Goal: Task Accomplishment & Management: Use online tool/utility

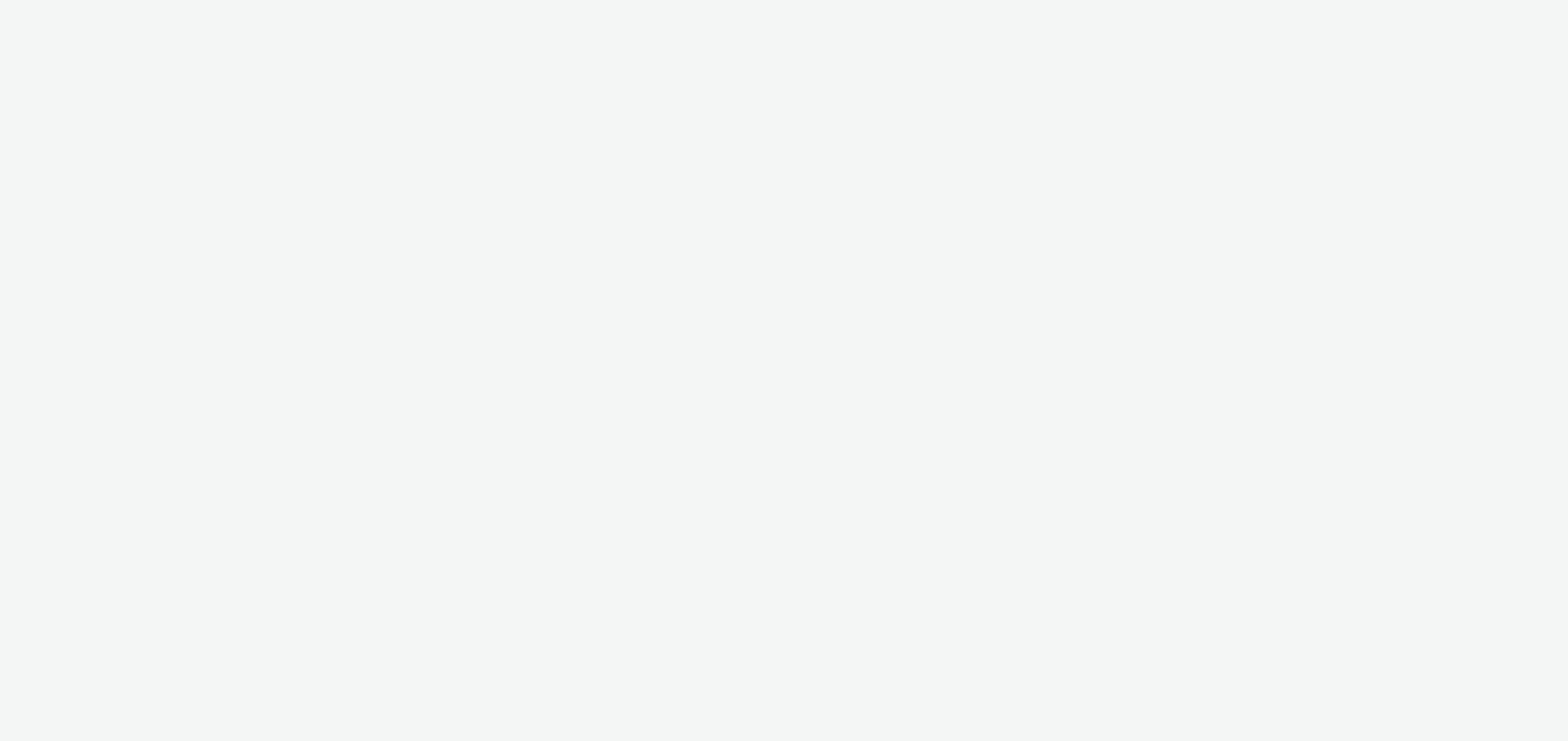
select select "491a0746-e20e-4106-832b-22d0456ef05d"
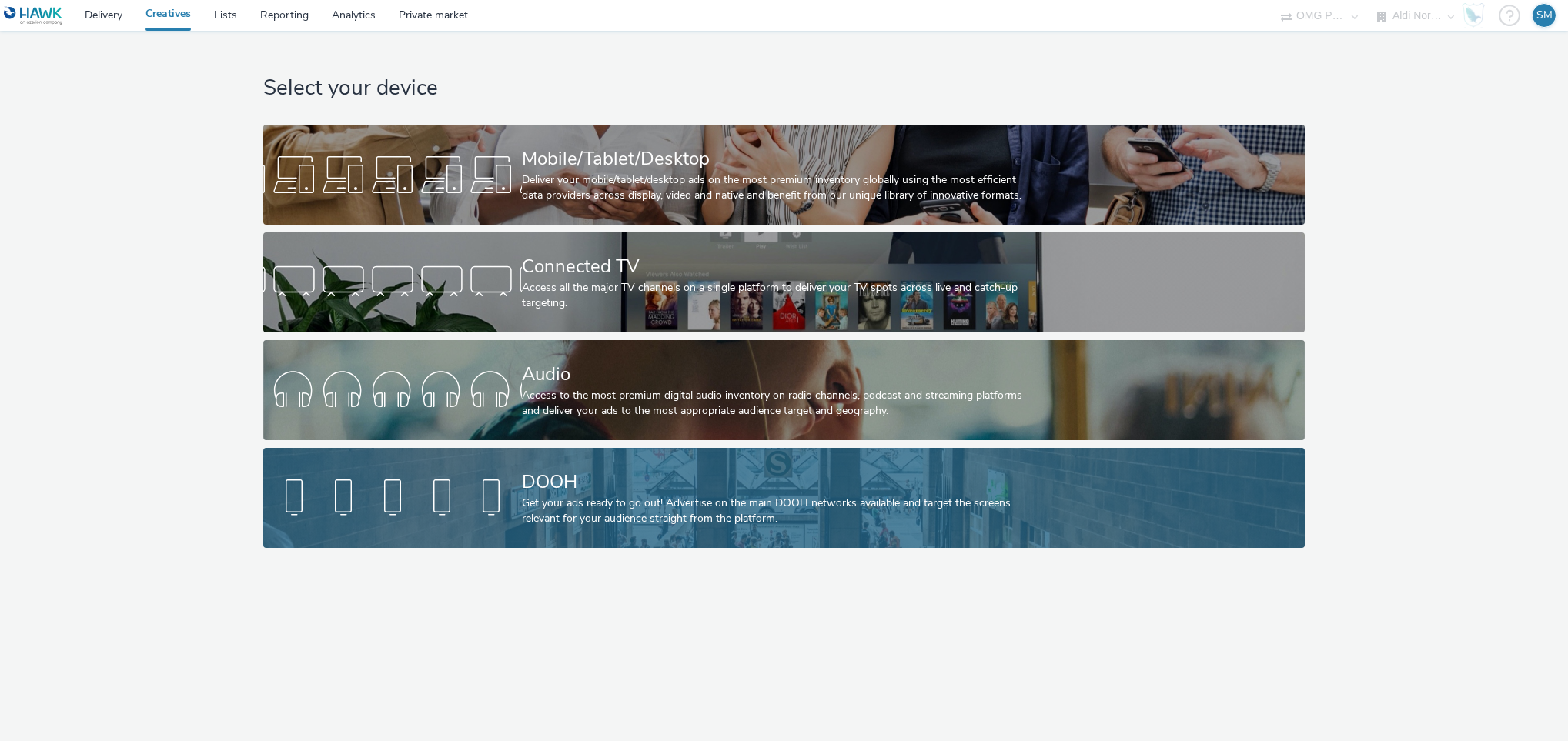
click at [509, 504] on div at bounding box center [392, 498] width 259 height 49
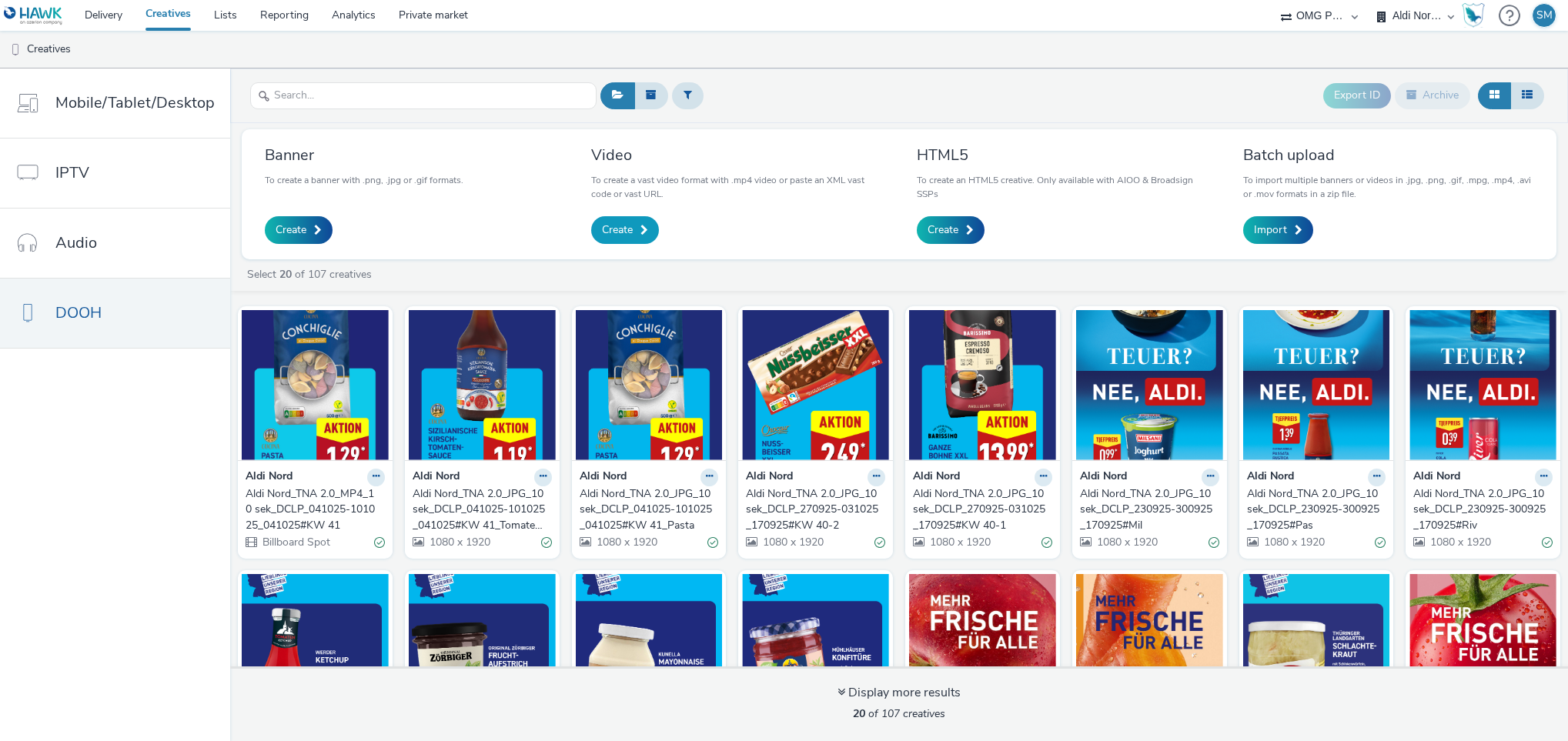
click at [640, 227] on span at bounding box center [644, 231] width 8 height 11
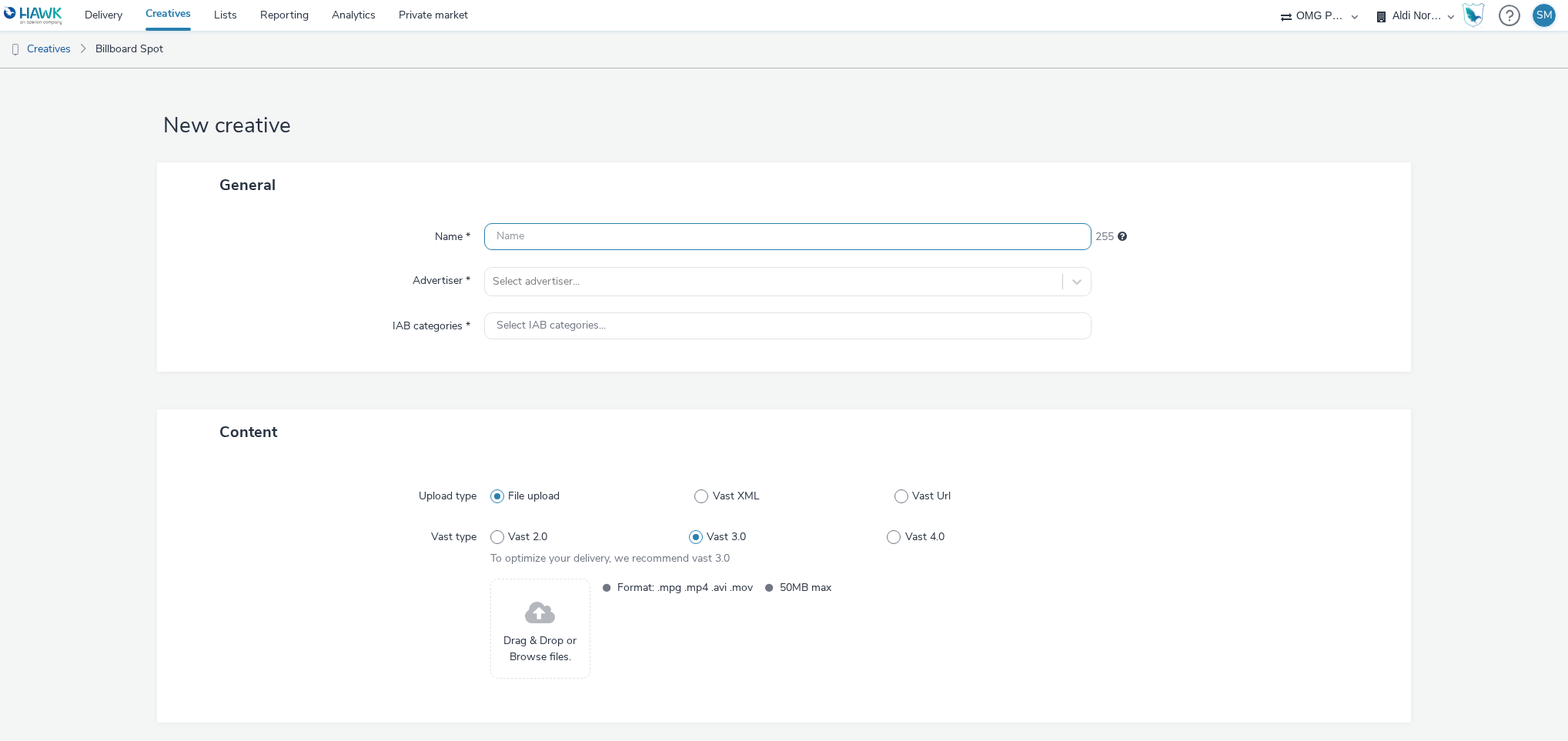
click at [542, 238] on input "text" at bounding box center [788, 237] width 608 height 27
paste input "Aldi Nord_TNA 2.0_MP4_10 sek_DCLP_111025-181025_101025#KW 42"
type input "Aldi Nord_TNA 2.0_MP4_10 sek_DCLP_111025-181025_101025#KW 42"
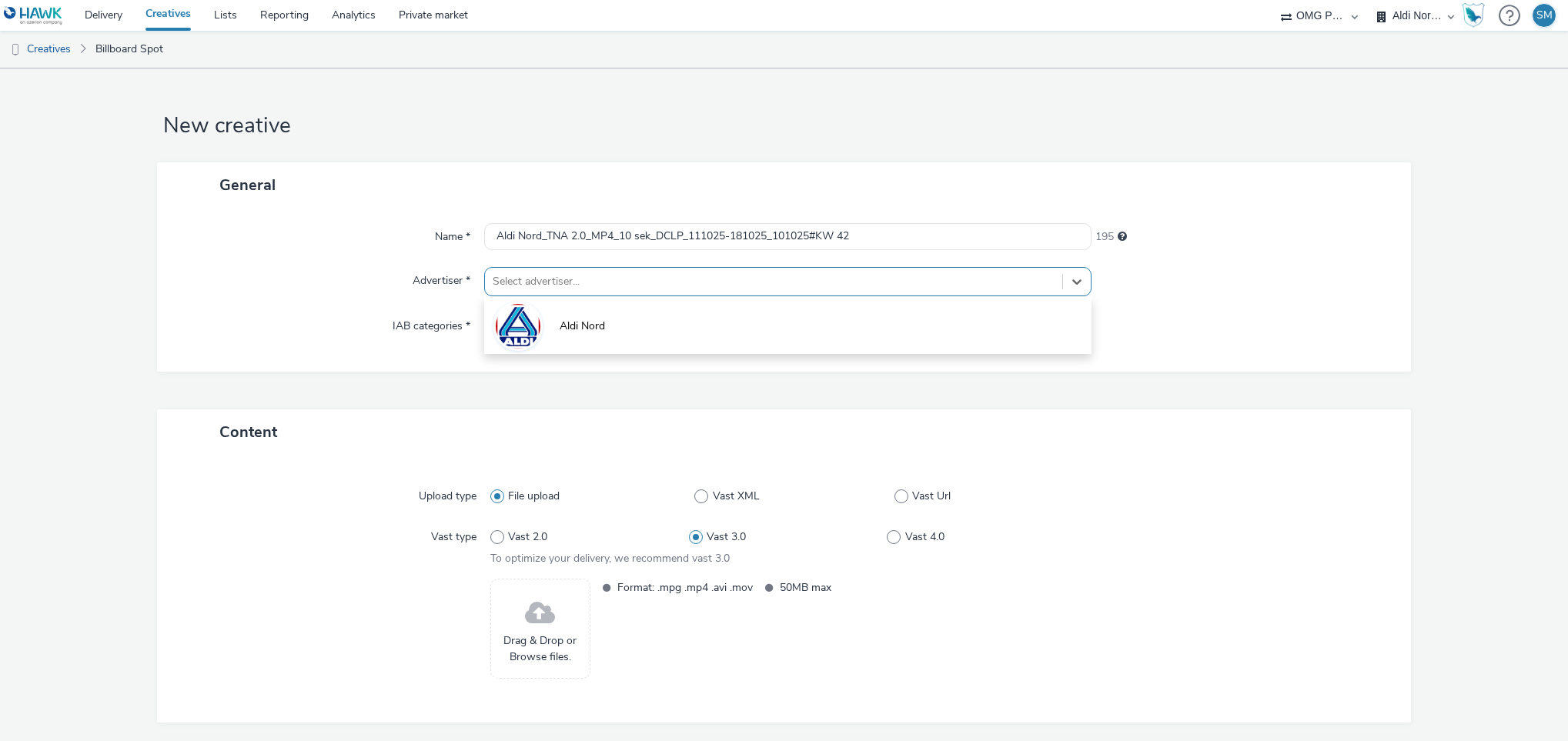
click at [568, 288] on div at bounding box center [774, 282] width 563 height 19
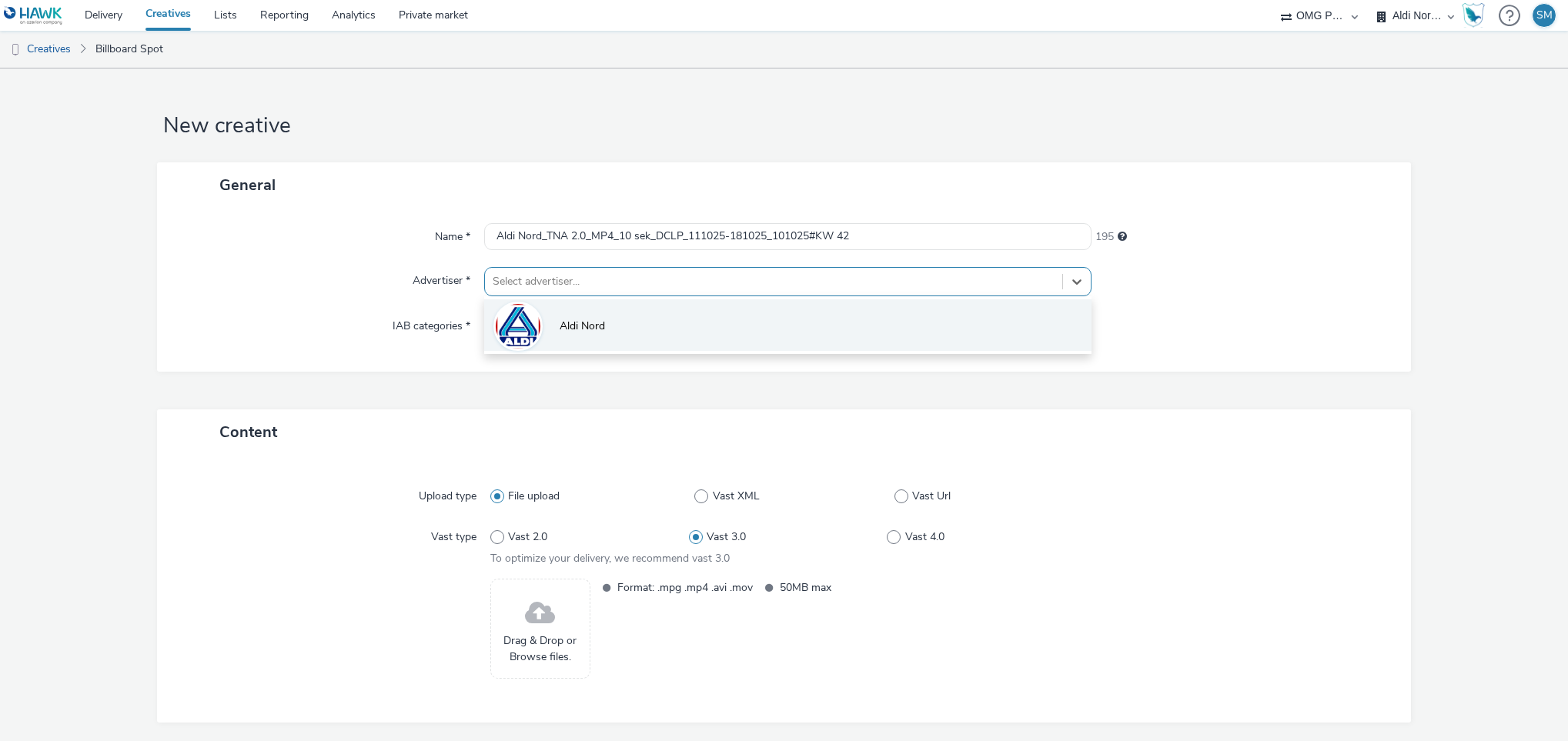
click at [543, 319] on li "Aldi Nord" at bounding box center [788, 325] width 608 height 52
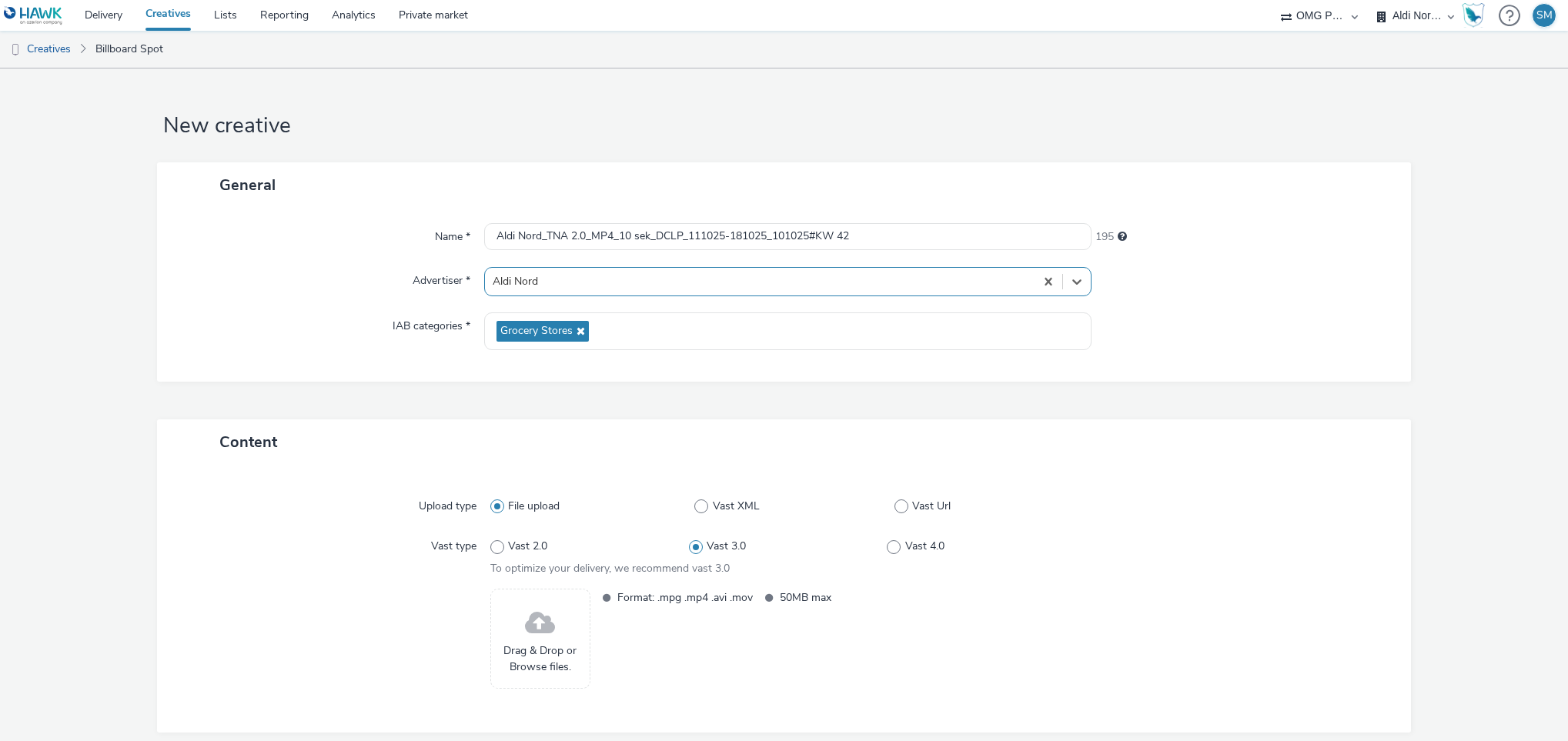
scroll to position [70, 0]
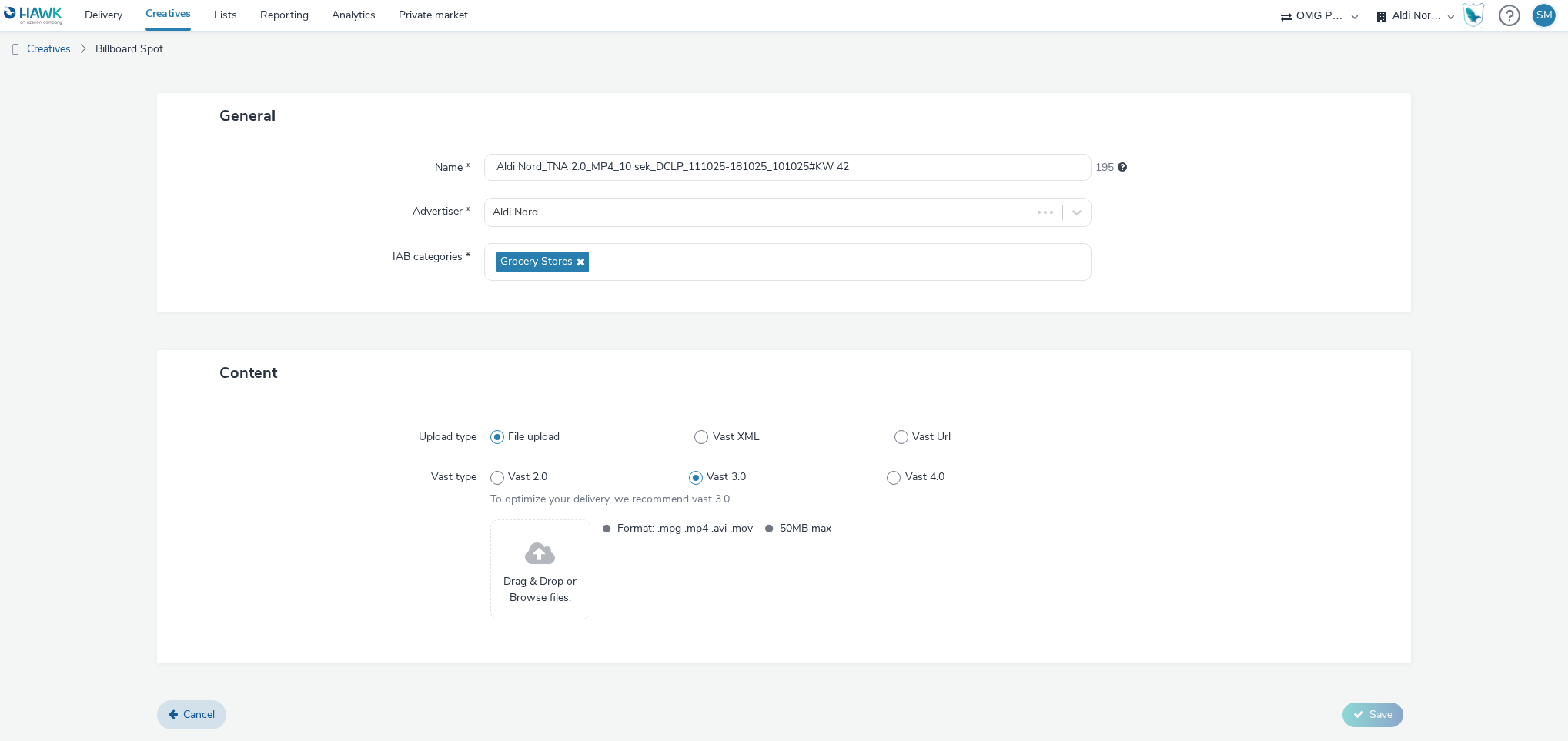
click at [535, 557] on span at bounding box center [540, 554] width 30 height 41
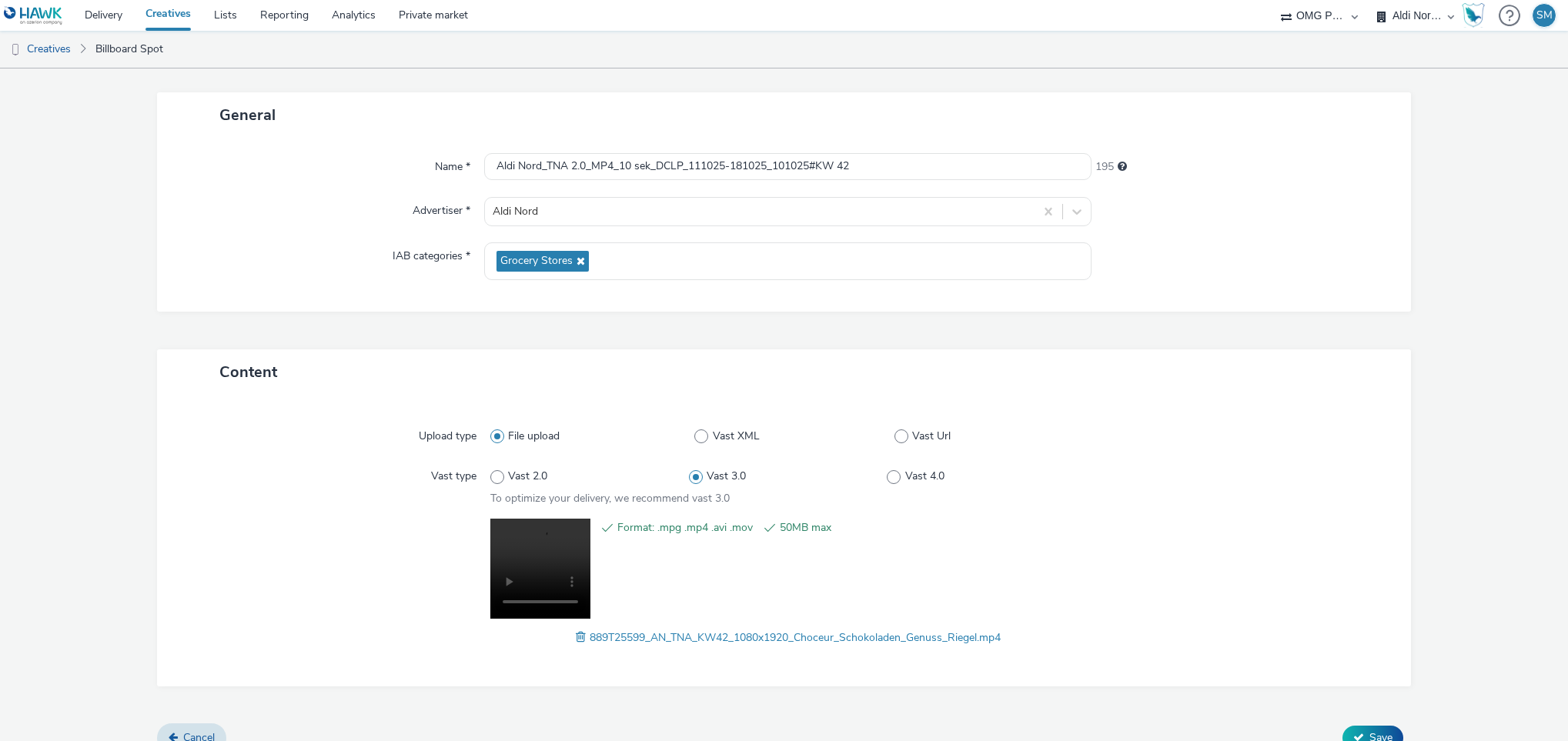
scroll to position [93, 0]
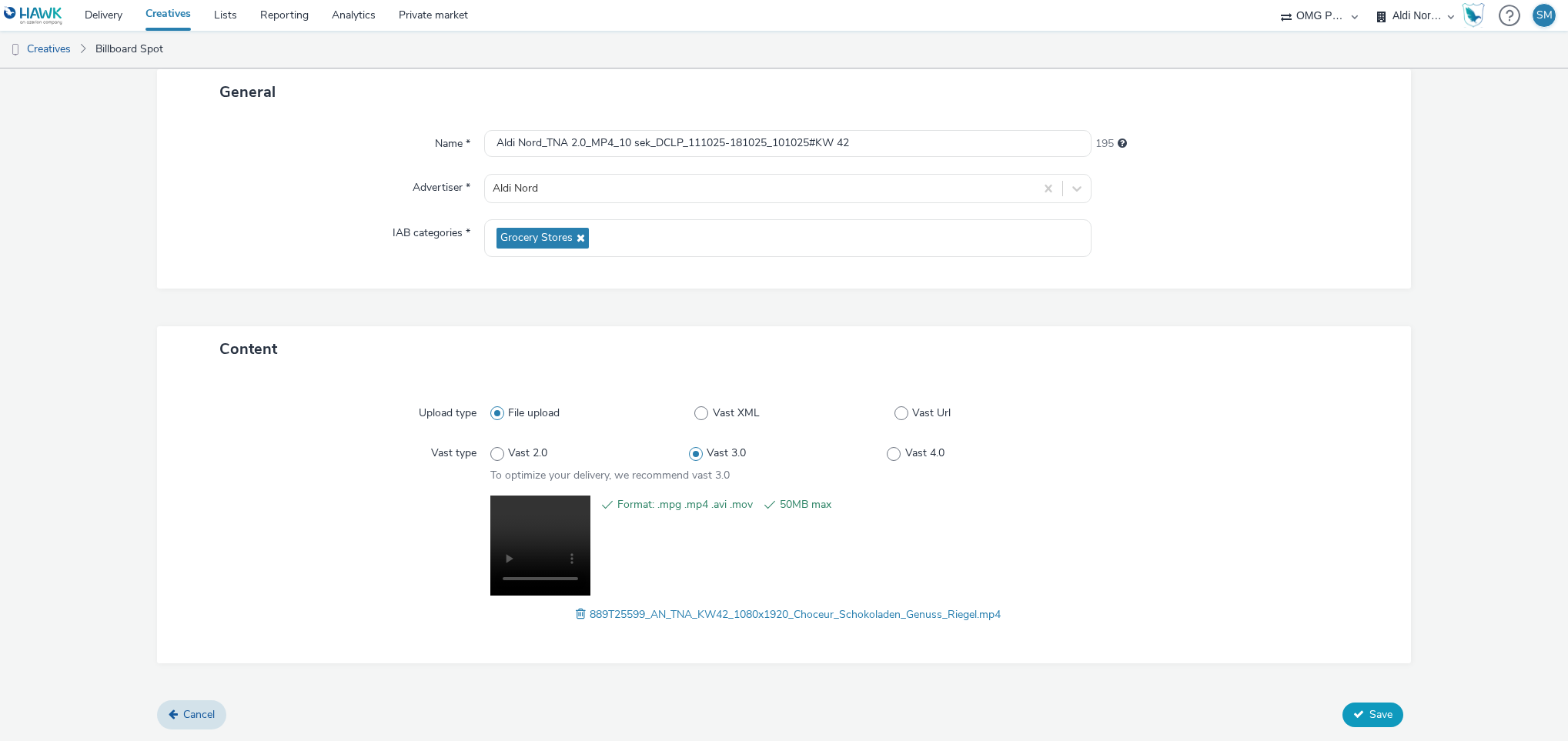
click at [1369, 707] on span "Save" at bounding box center [1381, 714] width 23 height 15
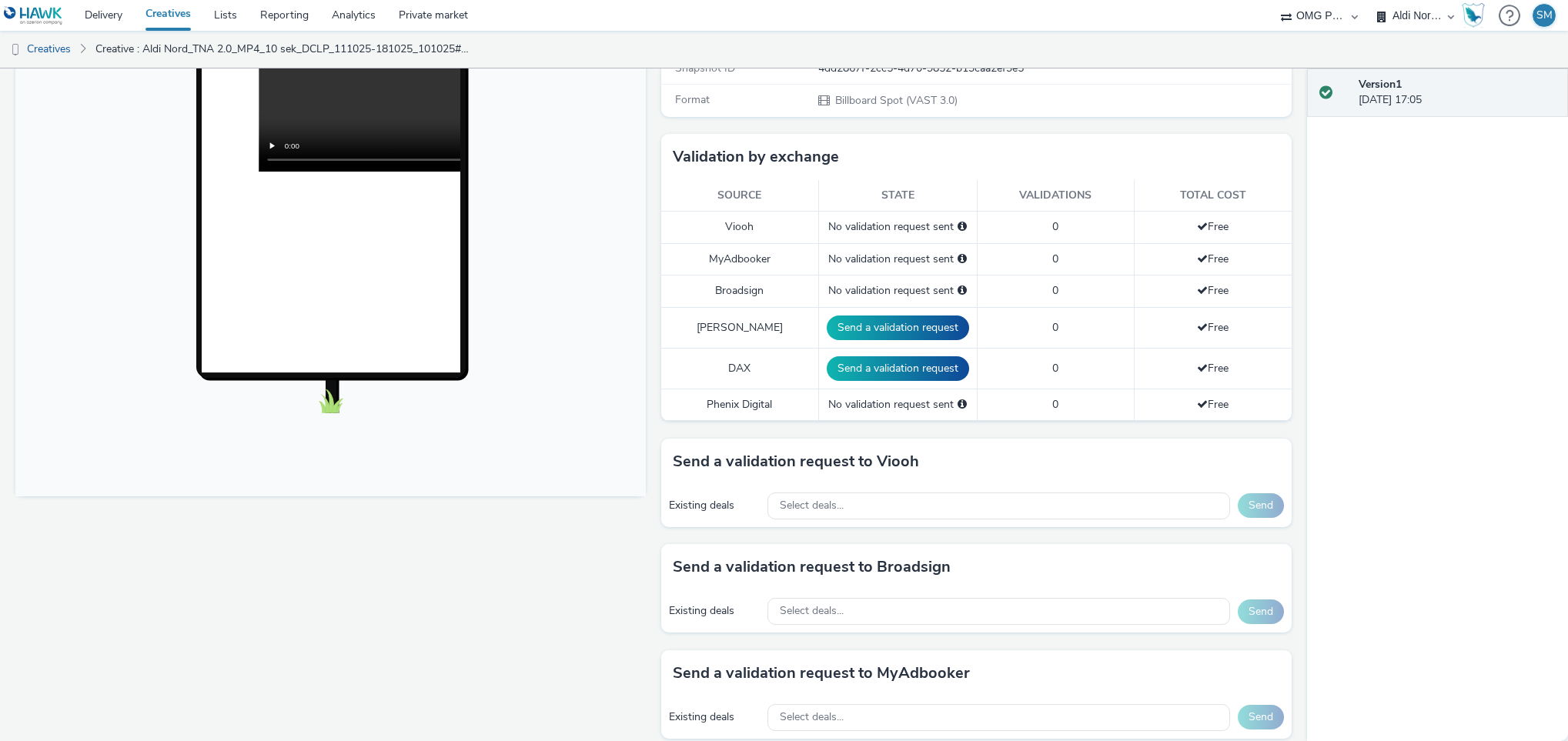
scroll to position [320, 0]
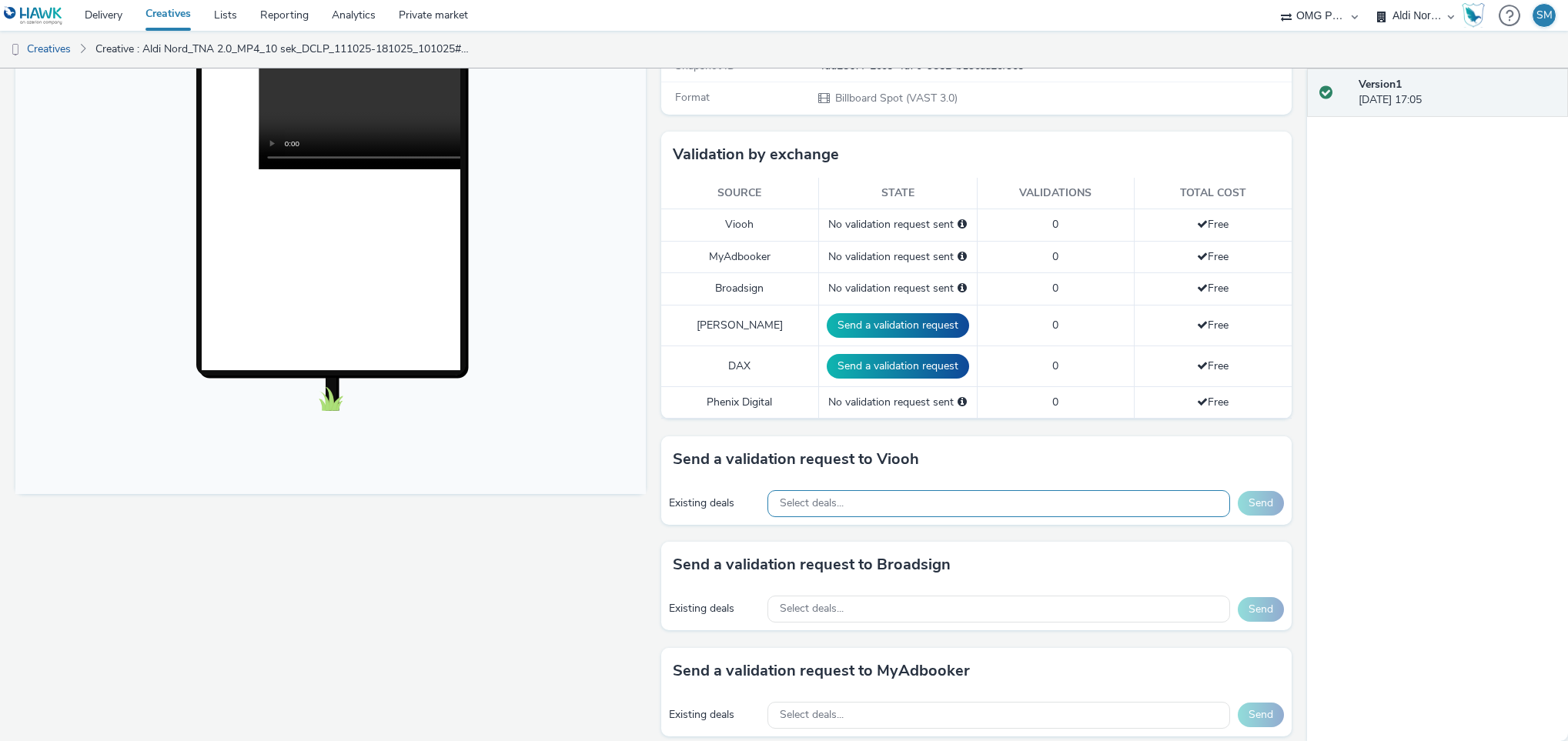
click at [940, 501] on div "Select deals..." at bounding box center [999, 503] width 463 height 27
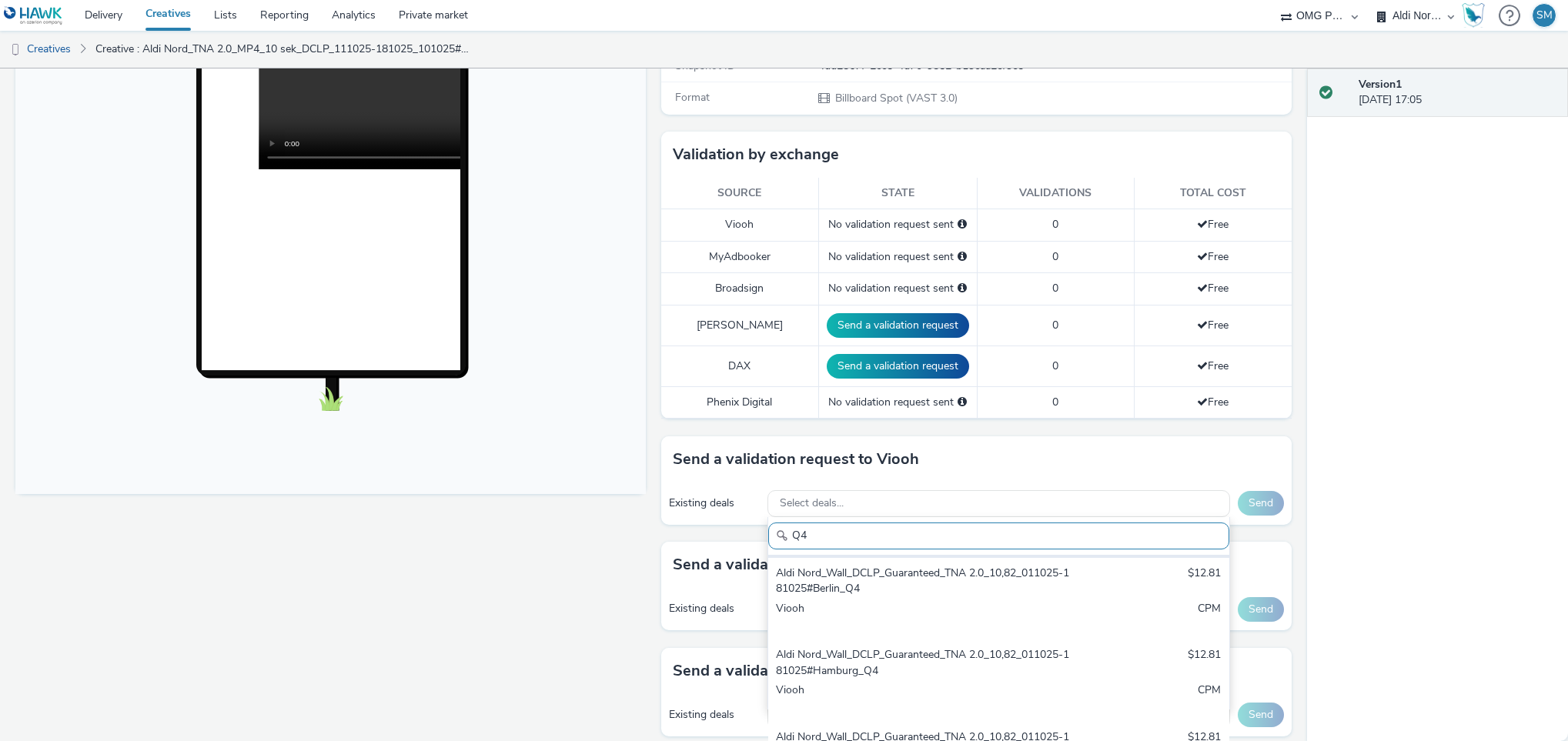
scroll to position [85, 0]
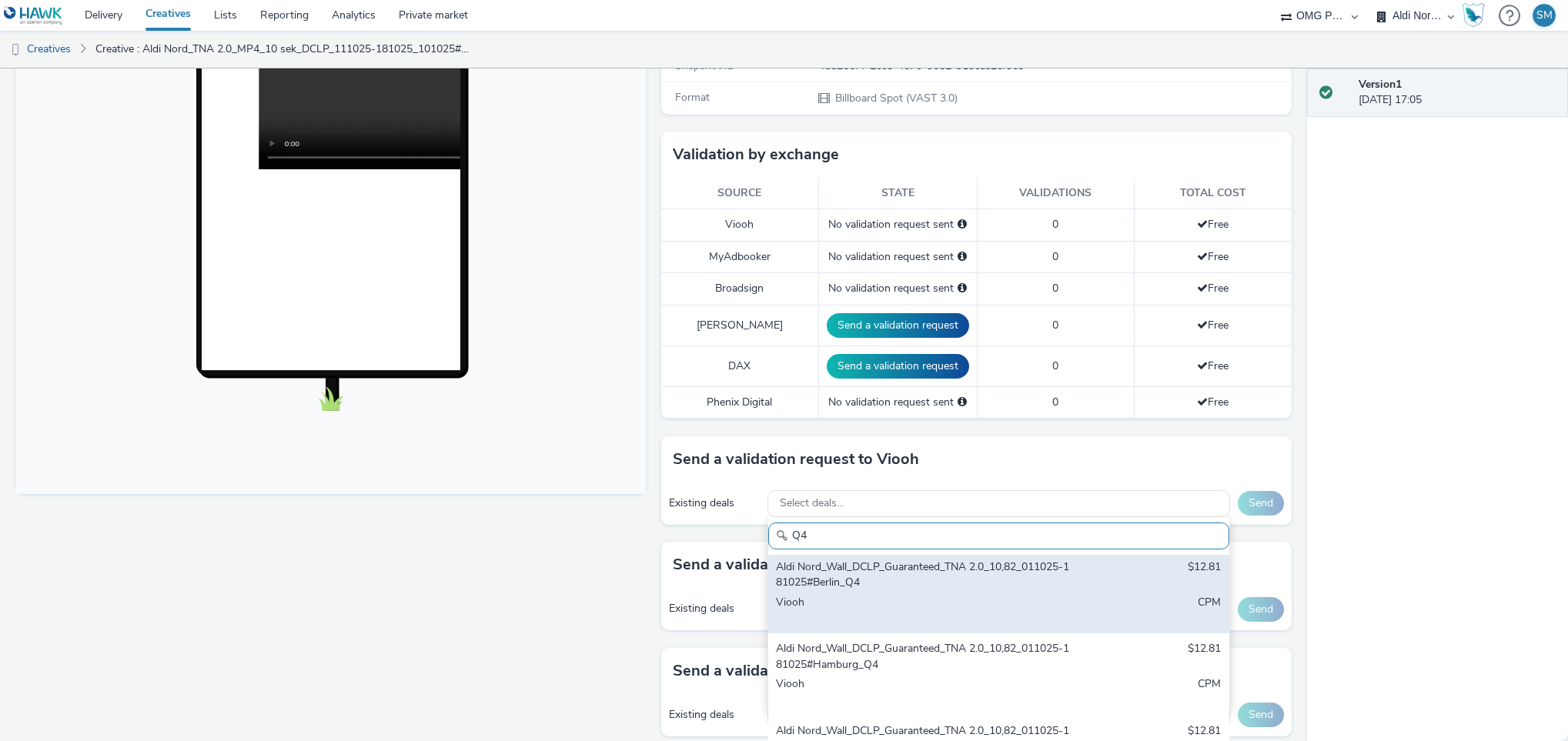
type input "Q4"
click at [915, 589] on div "Aldi Nord_Wall_DCLP_Guaranteed_TNA 2.0_10,82_011025-181025#Berlin_Q4" at bounding box center [923, 575] width 294 height 31
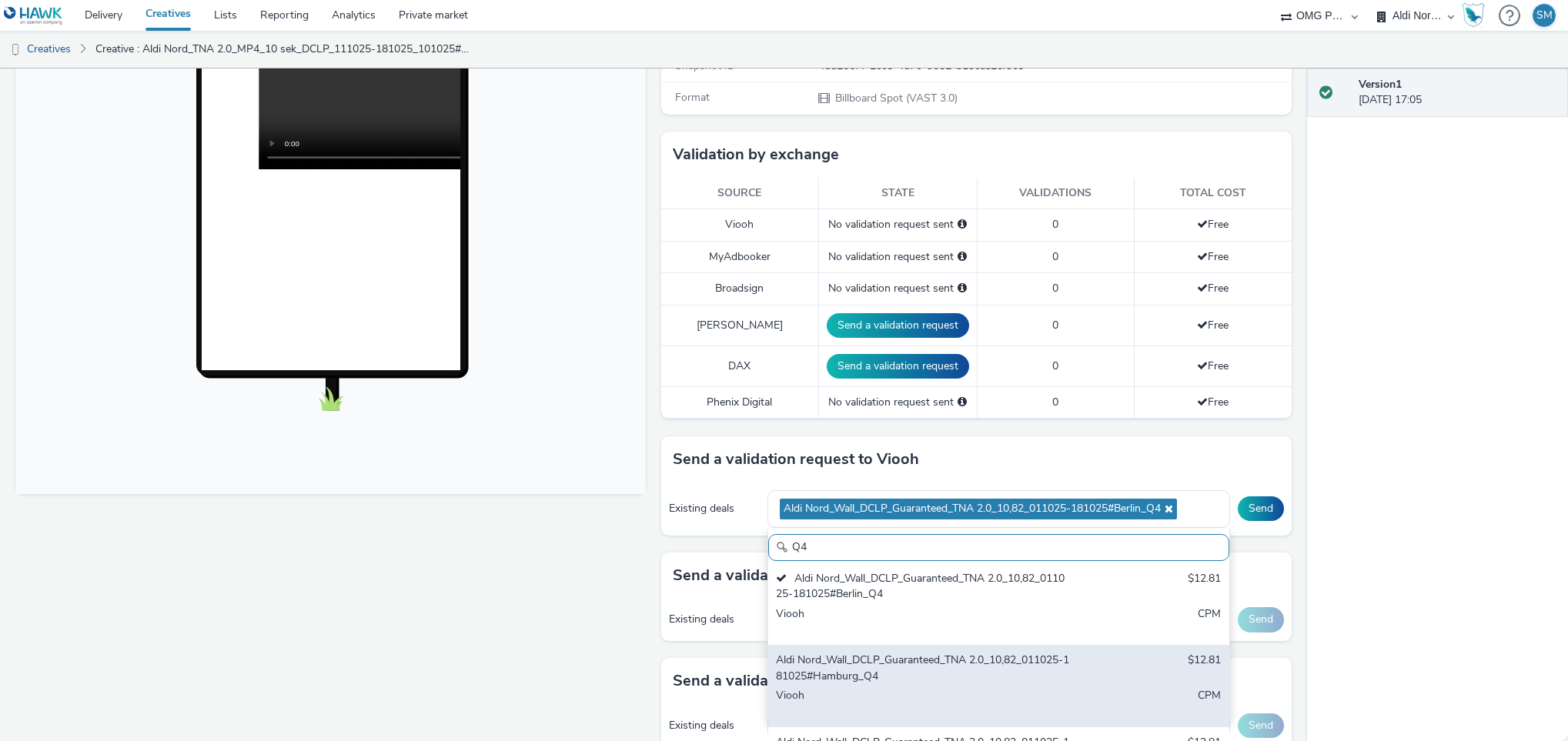
click at [918, 691] on div "Aldi Nord_Wall_DCLP_Guaranteed_TNA 2.0_10,82_011025-181025#Hamburg_Q4 $12.81 Vi…" at bounding box center [999, 686] width 461 height 82
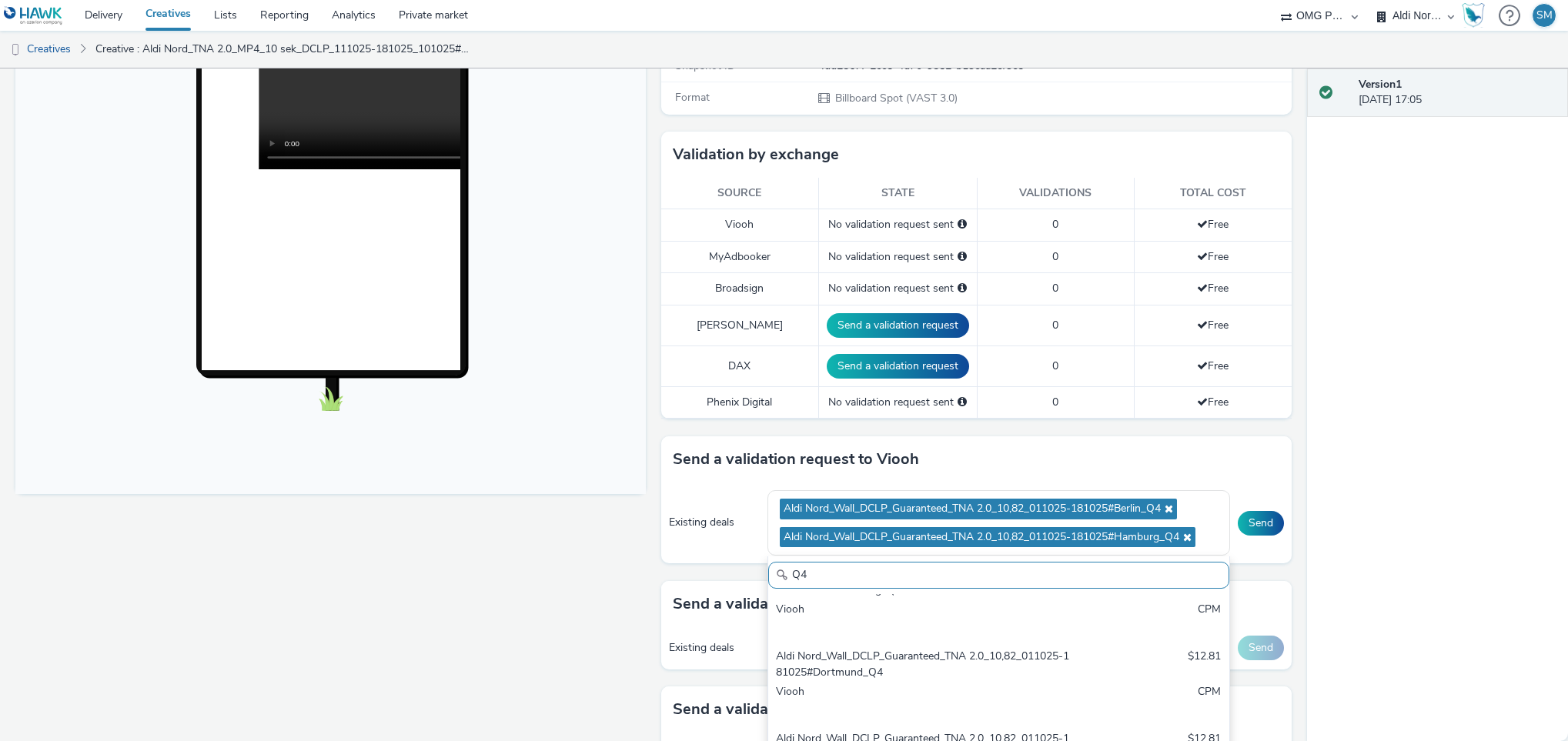
scroll to position [203, 0]
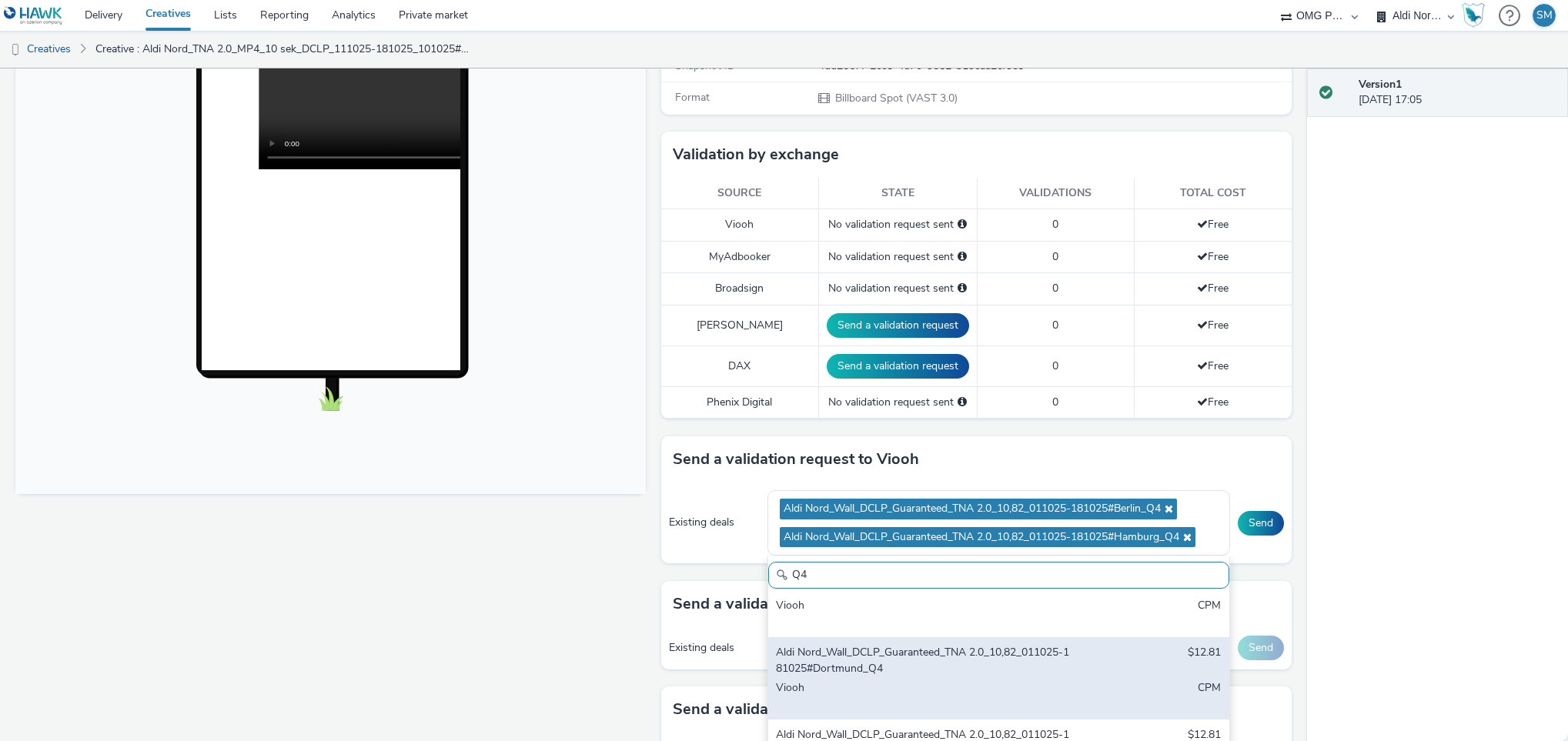
click at [926, 675] on div "Aldi Nord_Wall_DCLP_Guaranteed_TNA 2.0_10,82_011025-181025#Dortmund_Q4" at bounding box center [923, 660] width 294 height 31
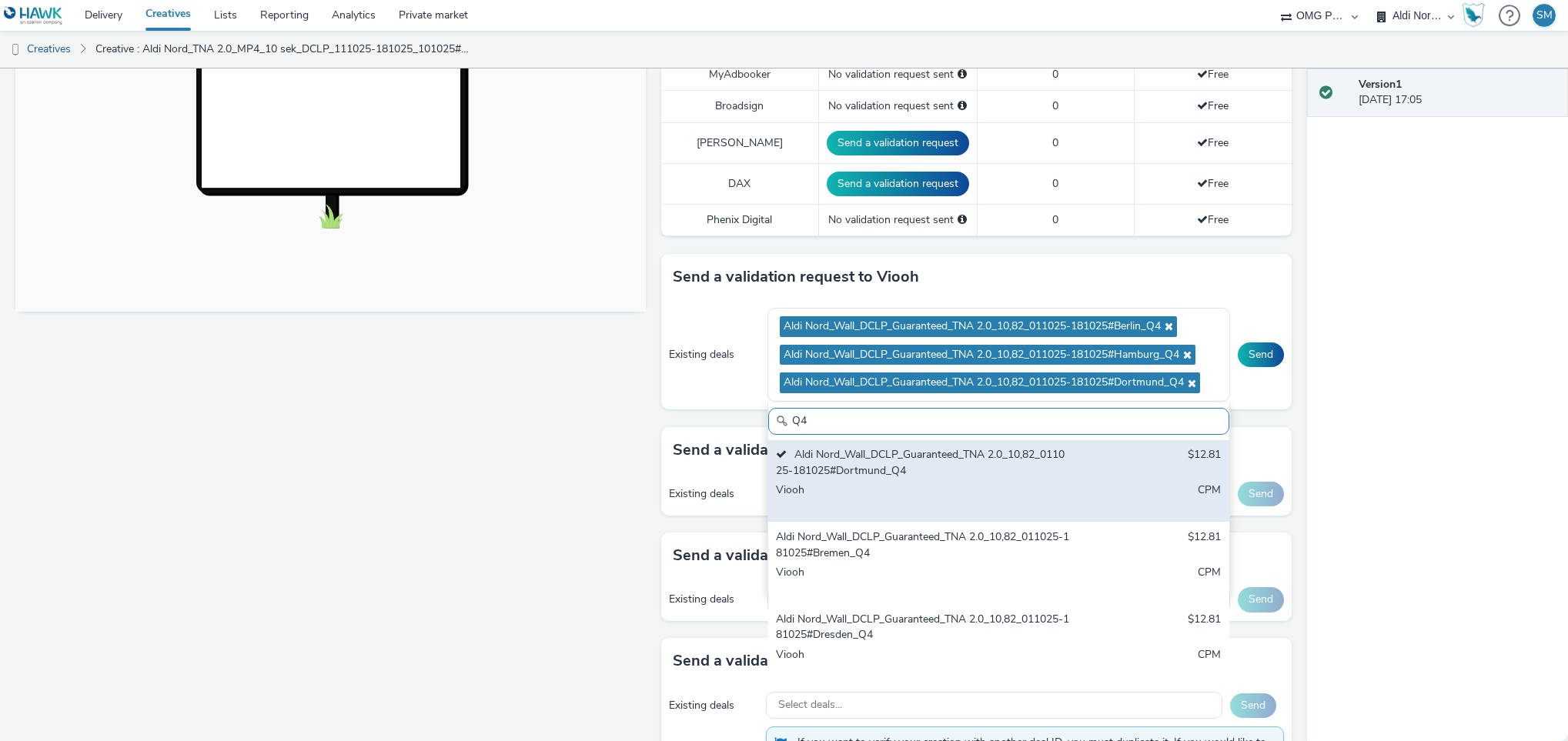
scroll to position [503, 0]
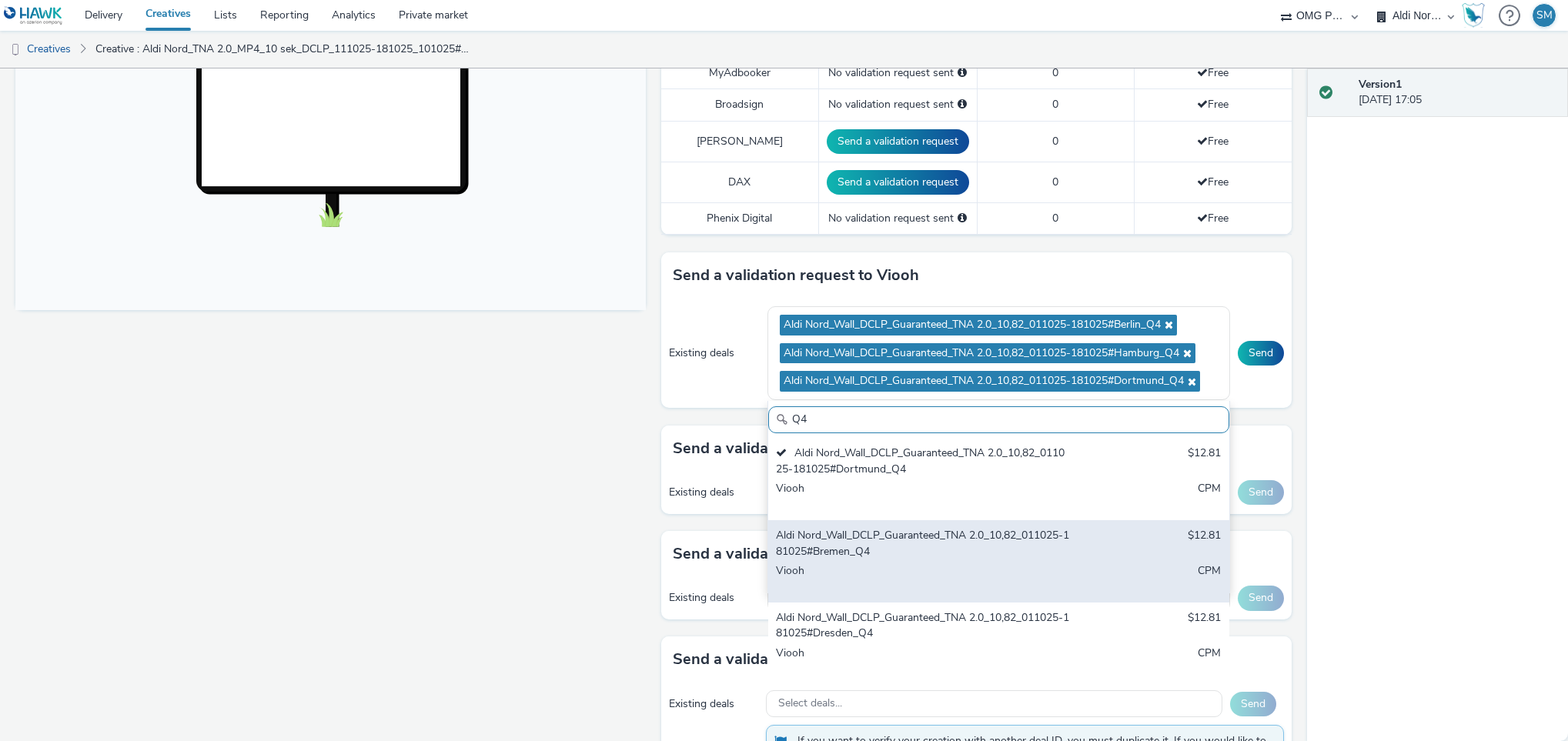
click at [926, 557] on div "Aldi Nord_Wall_DCLP_Guaranteed_TNA 2.0_10,82_011025-181025#Bremen_Q4" at bounding box center [923, 543] width 294 height 31
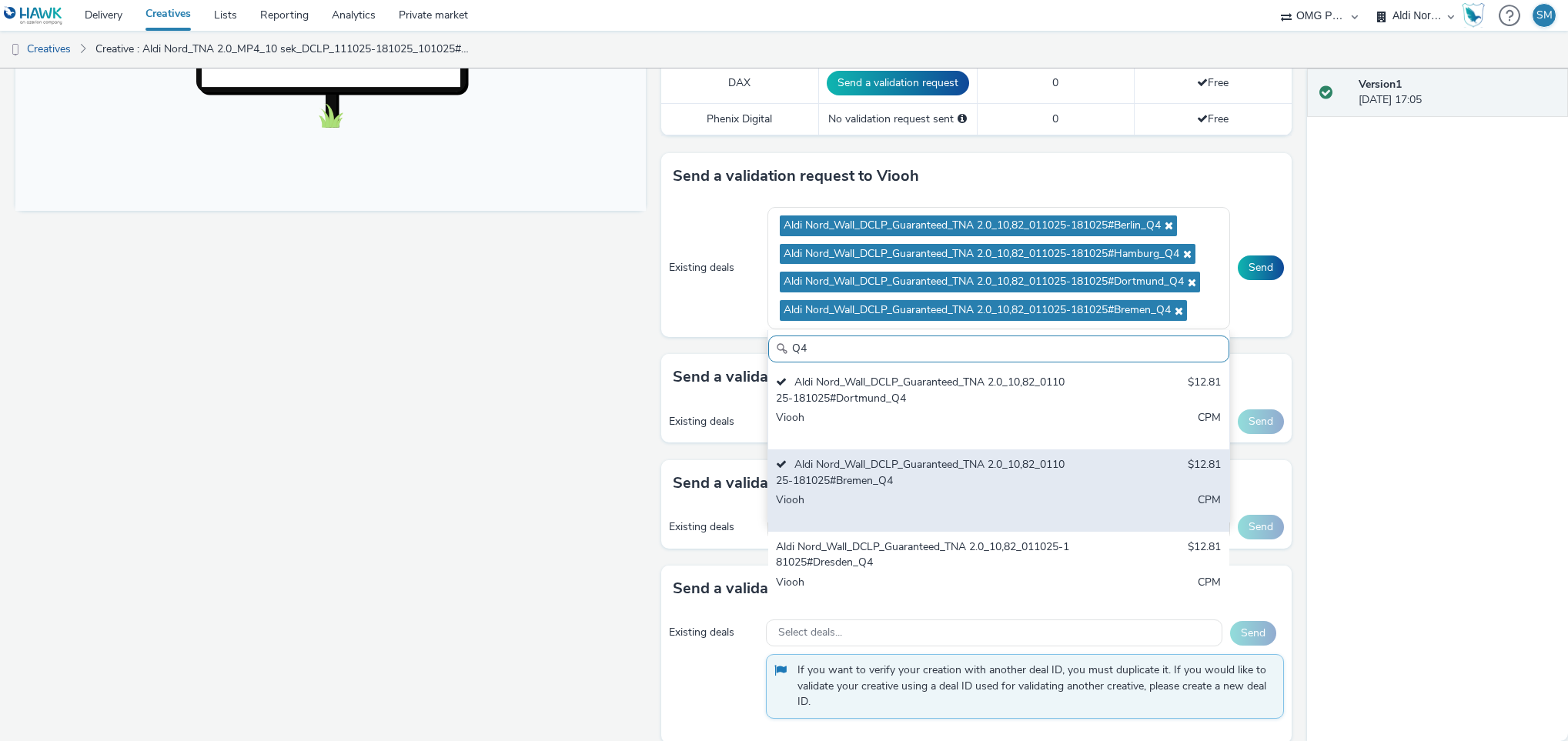
scroll to position [603, 0]
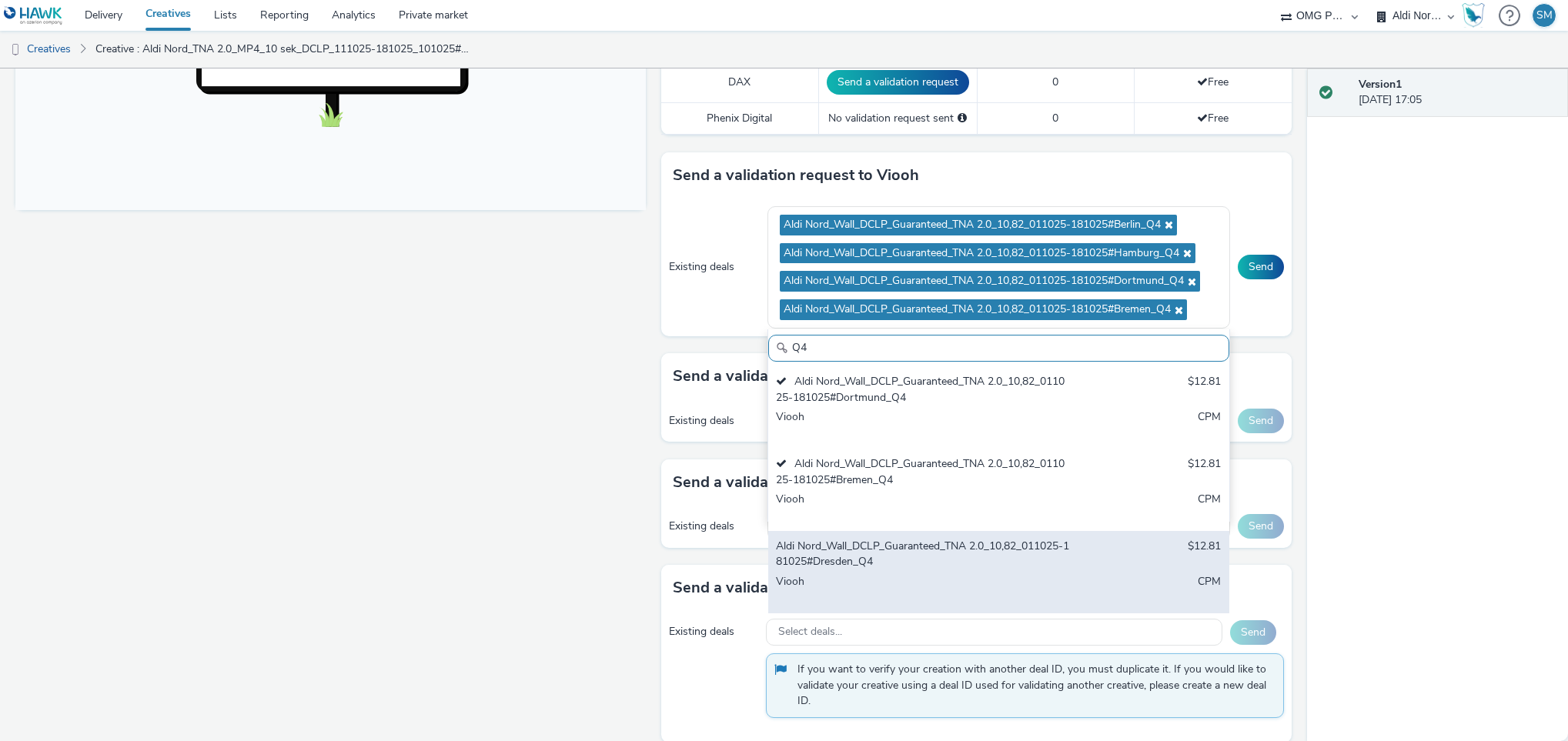
click at [957, 567] on div "Aldi Nord_Wall_DCLP_Guaranteed_TNA 2.0_10,82_011025-181025#Dresden_Q4" at bounding box center [923, 554] width 294 height 31
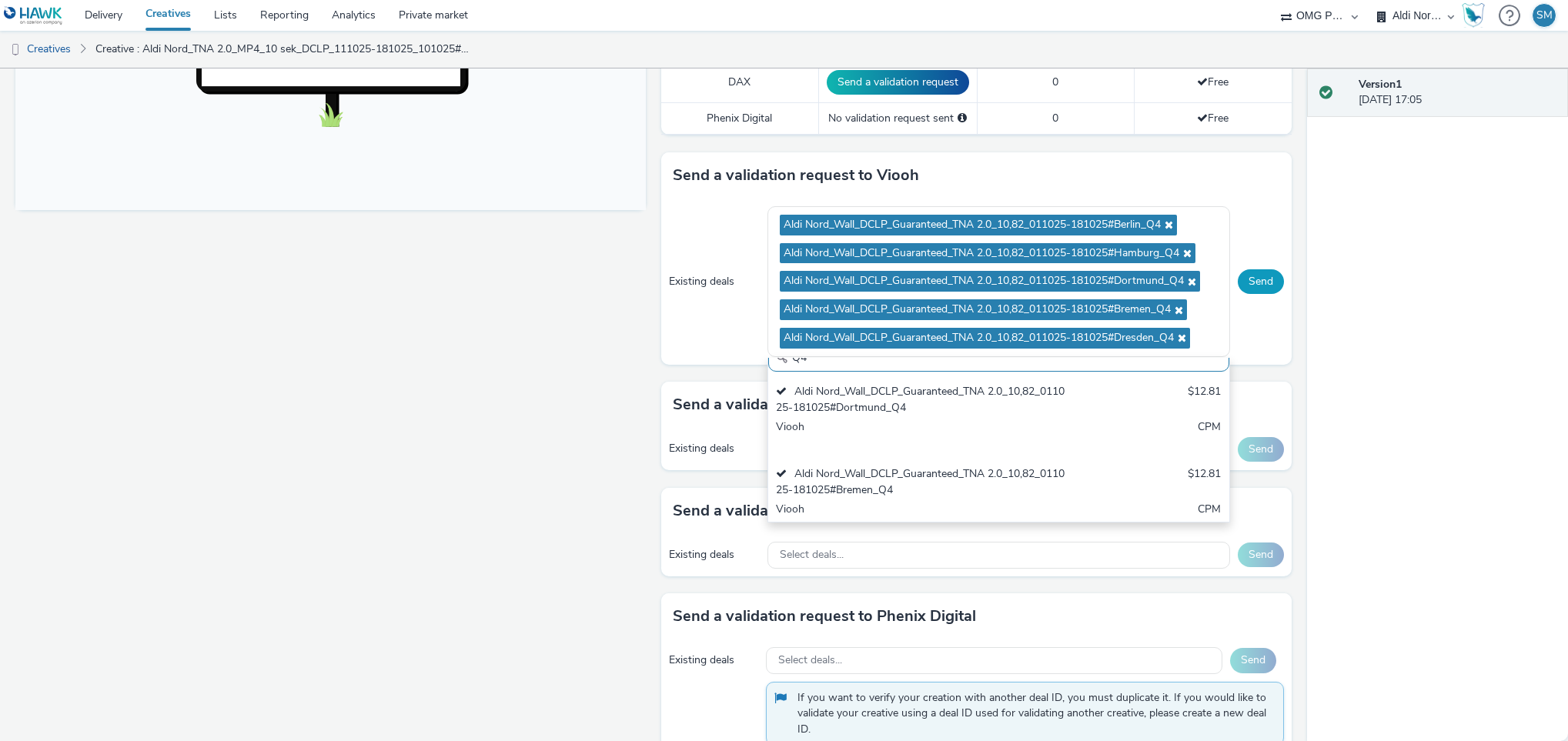
click at [1251, 280] on button "Send" at bounding box center [1260, 282] width 46 height 25
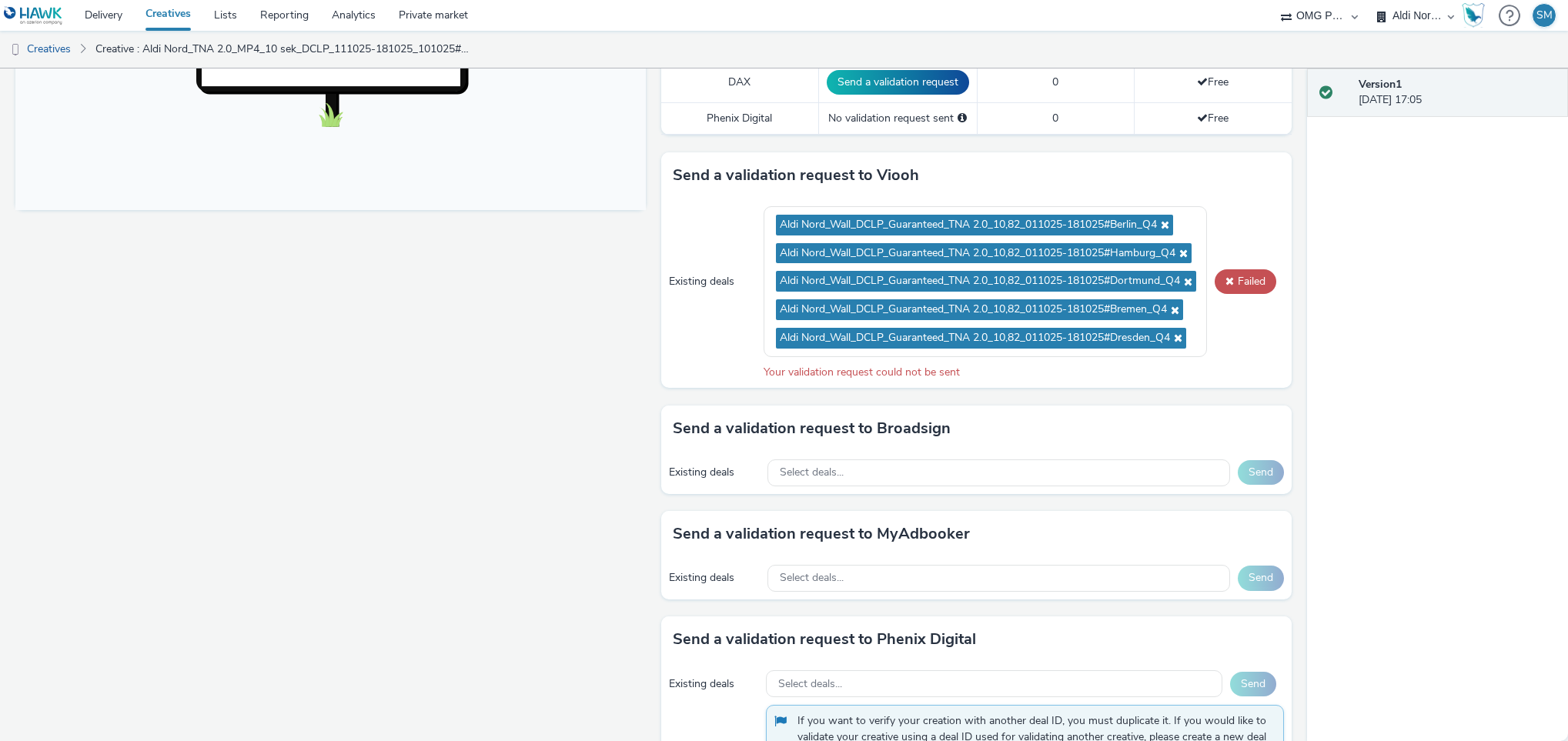
click at [1230, 328] on div "Existing deals Aldi Nord_Wall_DCLP_Guaranteed_TNA 2.0_10,82_011025-181025#Berli…" at bounding box center [976, 293] width 630 height 189
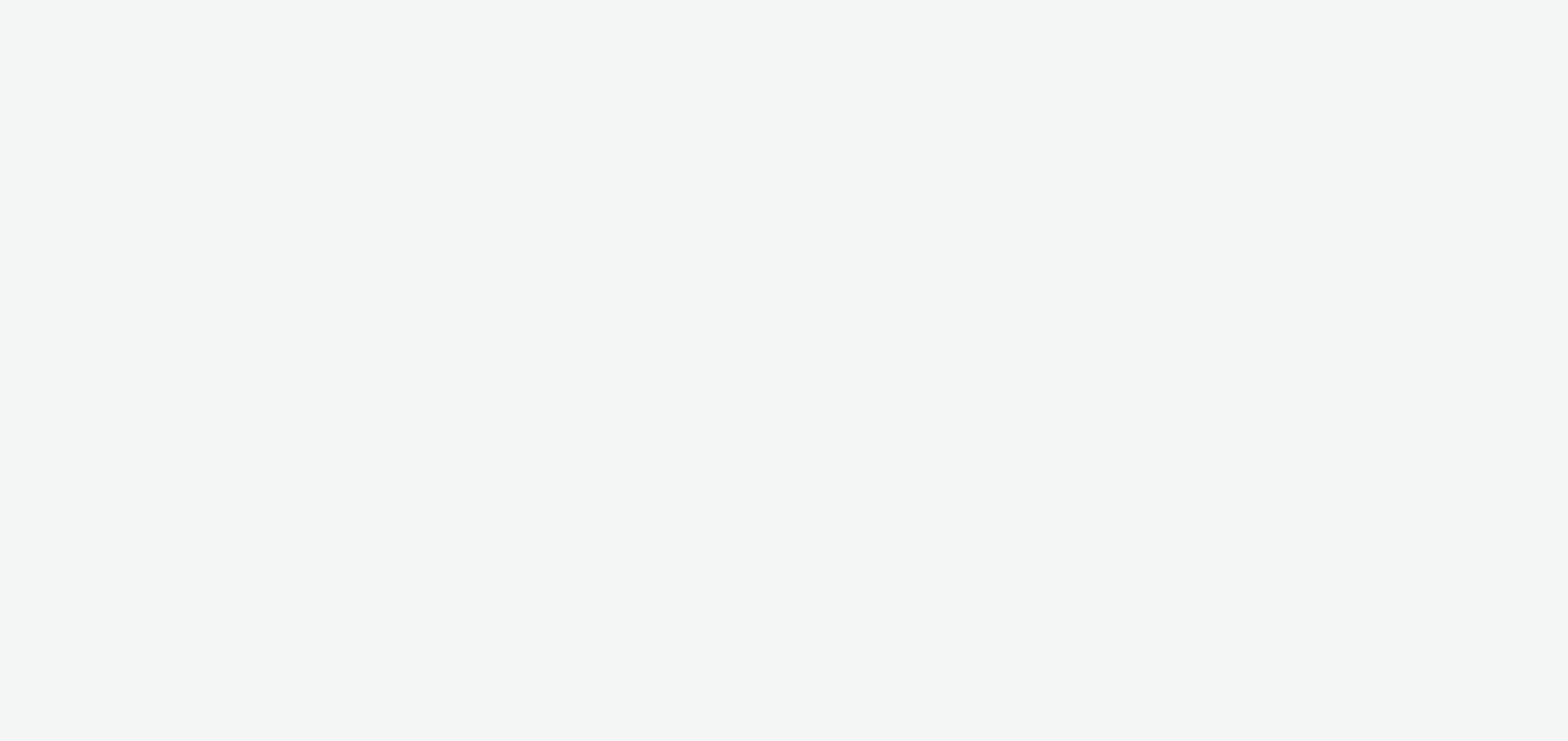
select select "491a0746-e20e-4106-832b-22d0456ef05d"
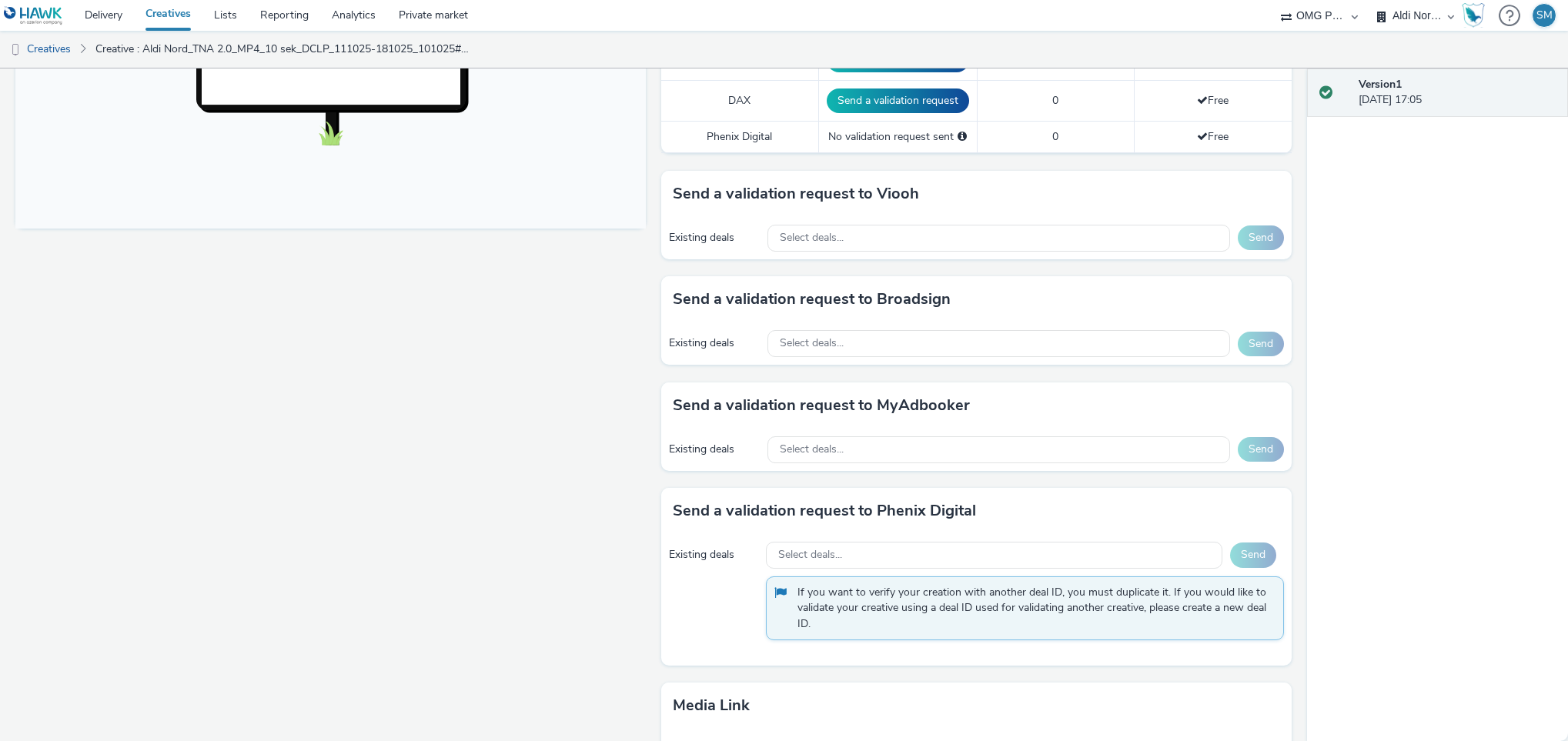
scroll to position [586, 0]
click at [861, 241] on div "Select deals..." at bounding box center [999, 237] width 463 height 27
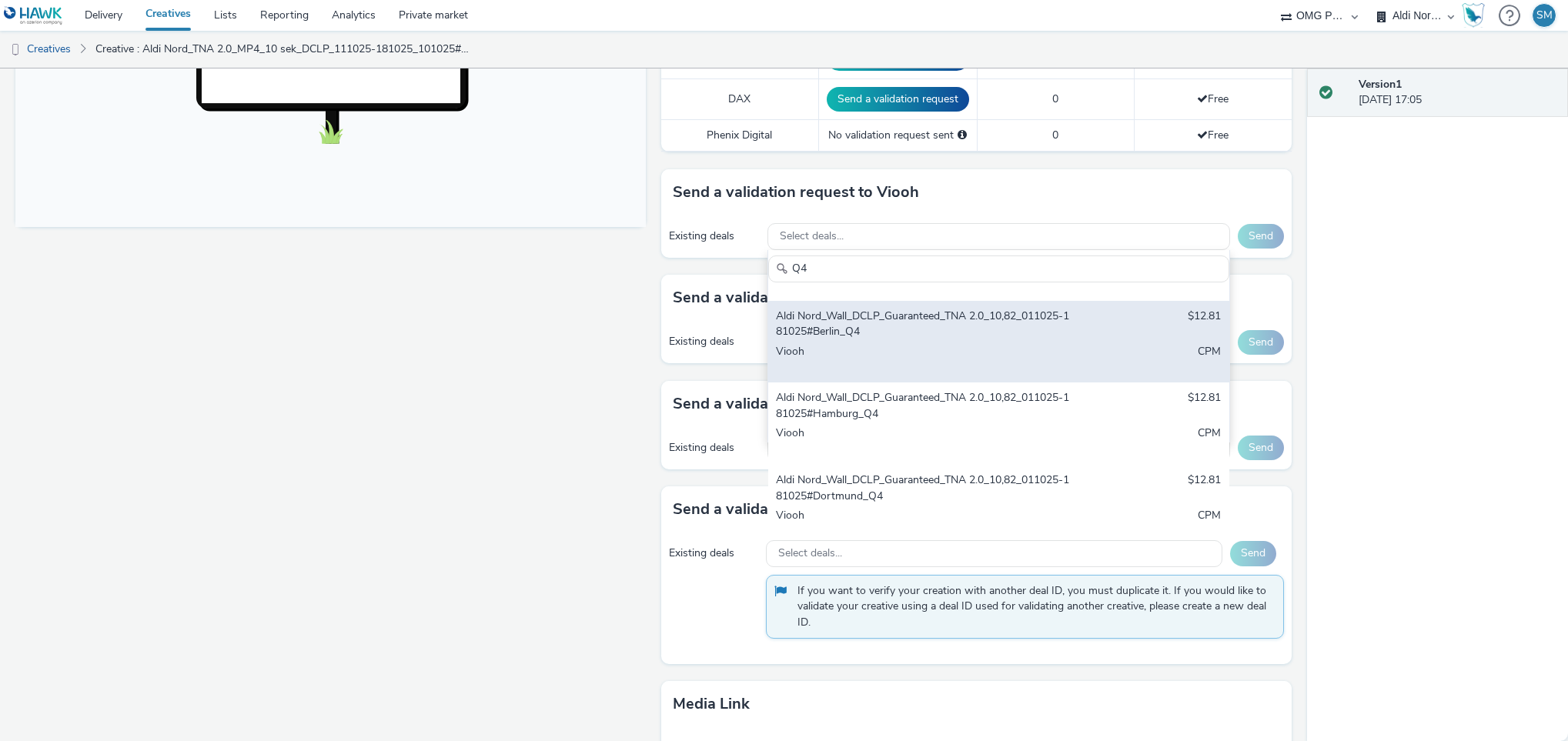
scroll to position [81, 0]
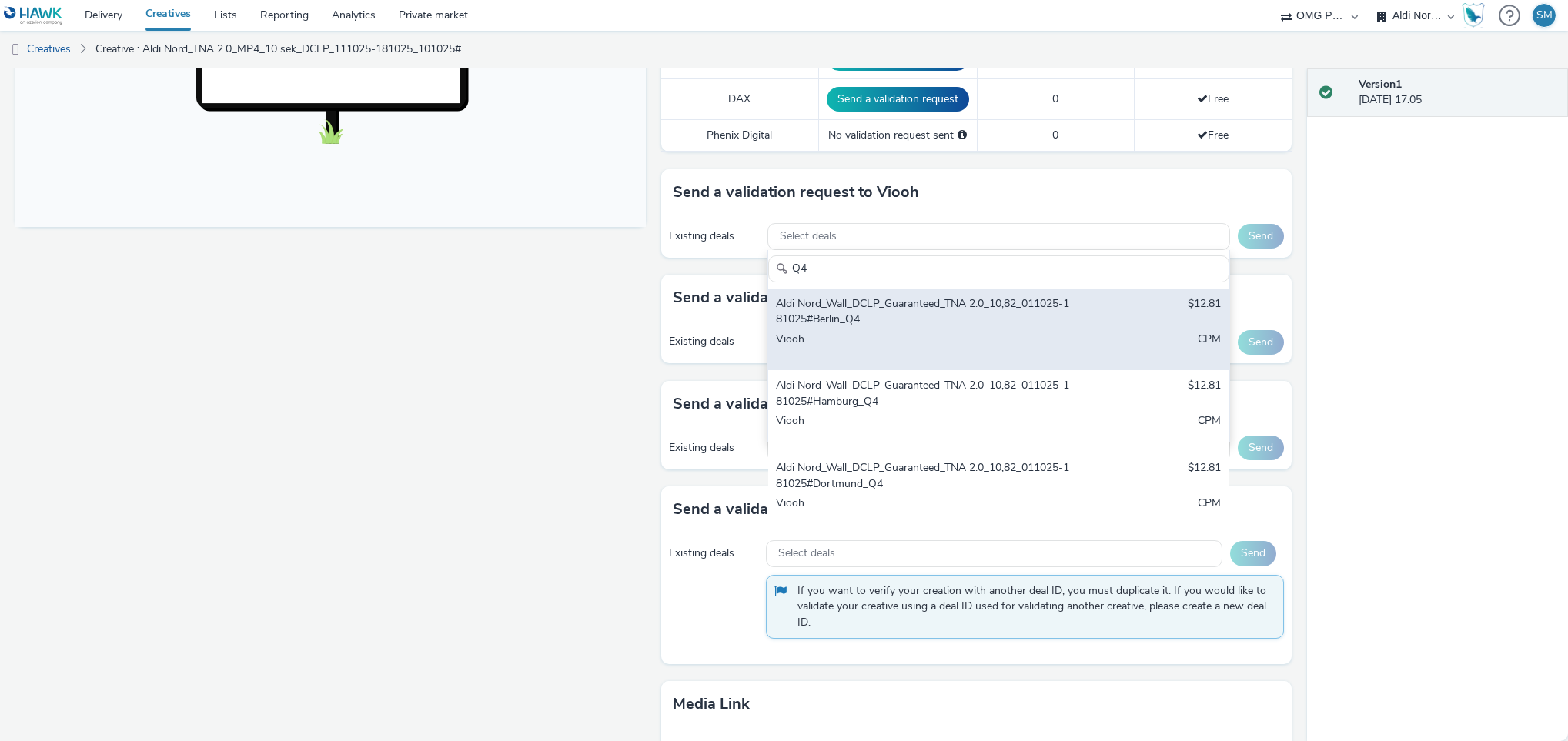
type input "Q4"
click at [930, 344] on div "Viooh" at bounding box center [923, 347] width 294 height 31
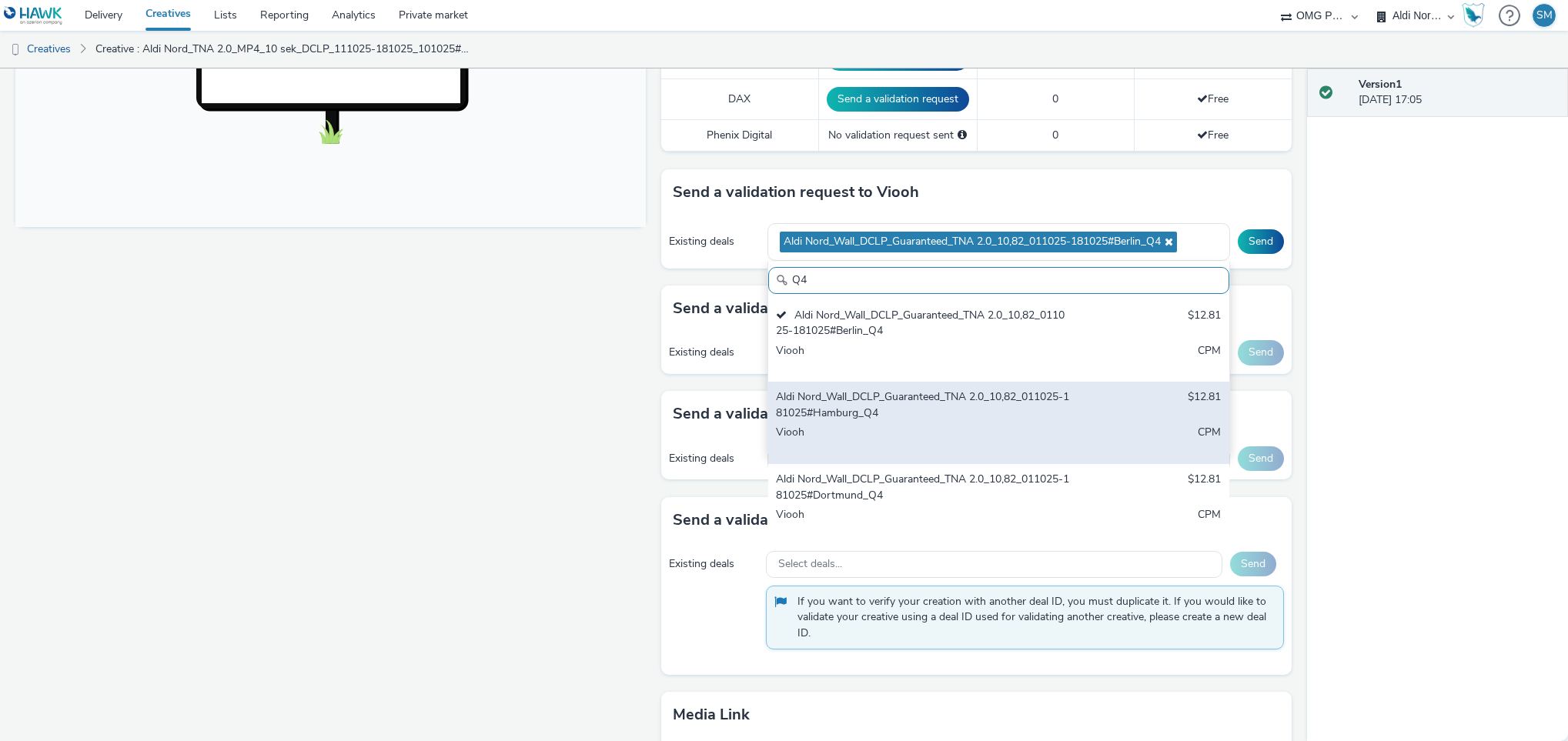
click at [926, 392] on div "Aldi Nord_Wall_DCLP_Guaranteed_TNA 2.0_10,82_011025-181025#Hamburg_Q4 $12.81 Vi…" at bounding box center [999, 422] width 461 height 82
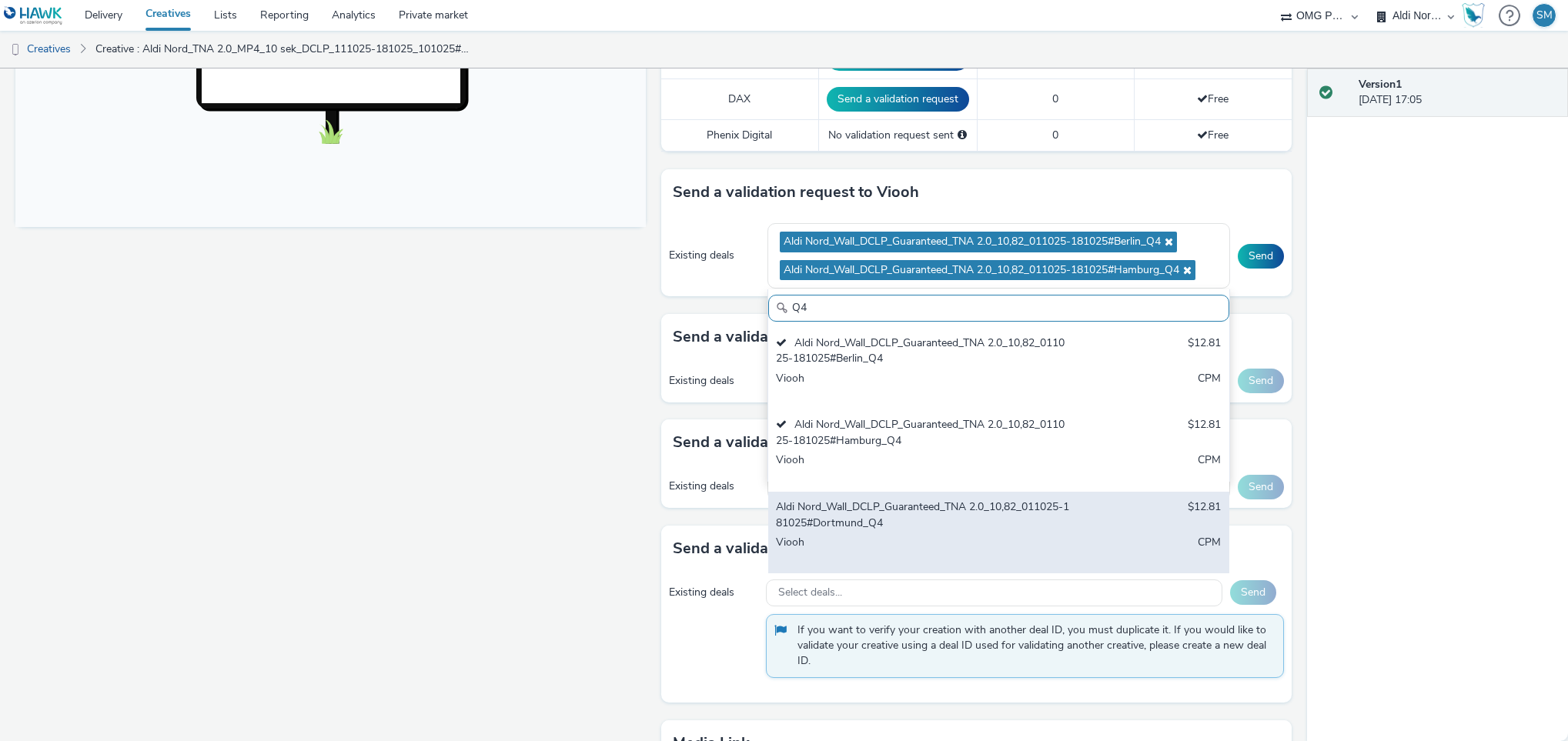
click at [924, 499] on div "Aldi Nord_Wall_DCLP_Guaranteed_TNA 2.0_10,82_011025-181025#Dortmund_Q4 $12.81 V…" at bounding box center [999, 532] width 461 height 82
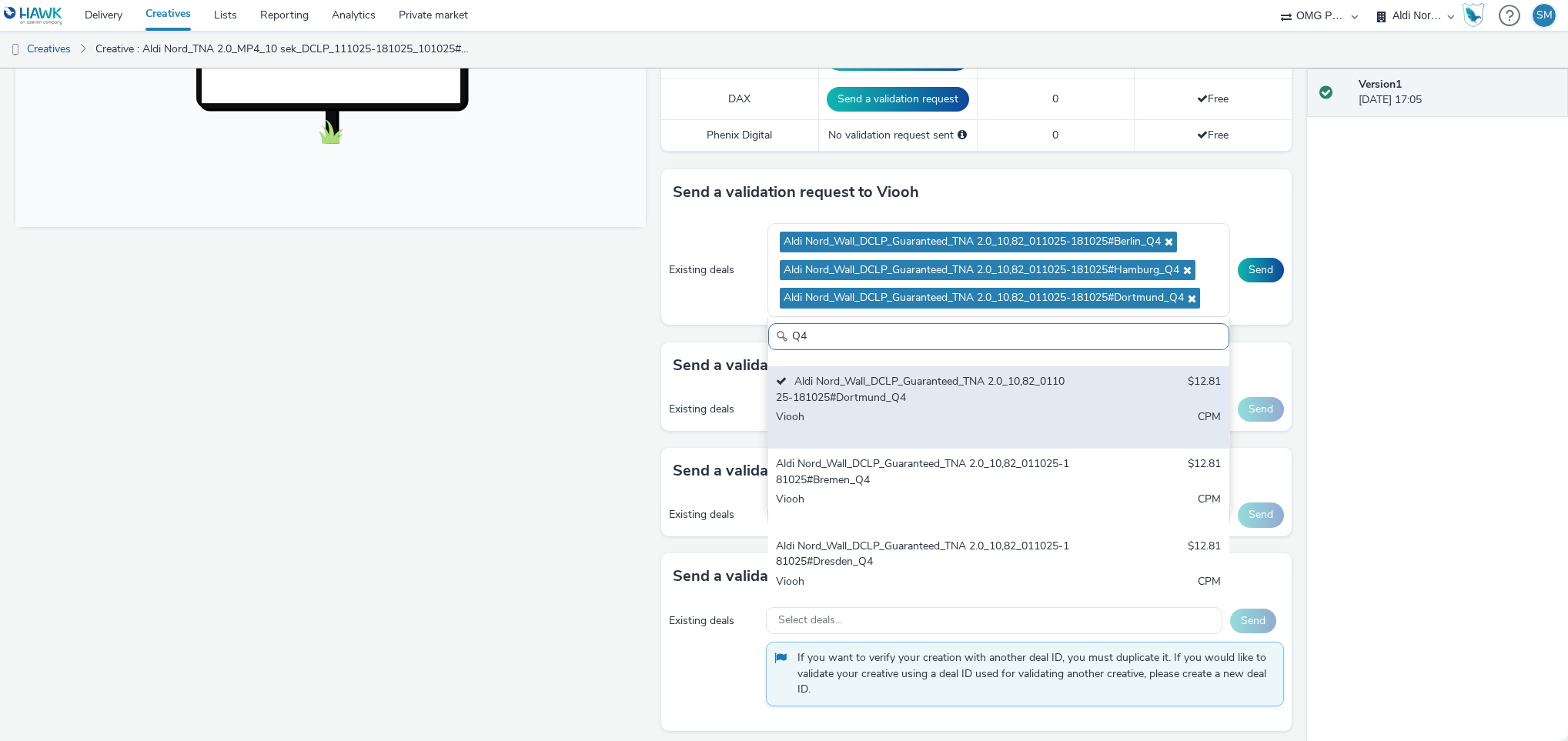
scroll to position [247, 0]
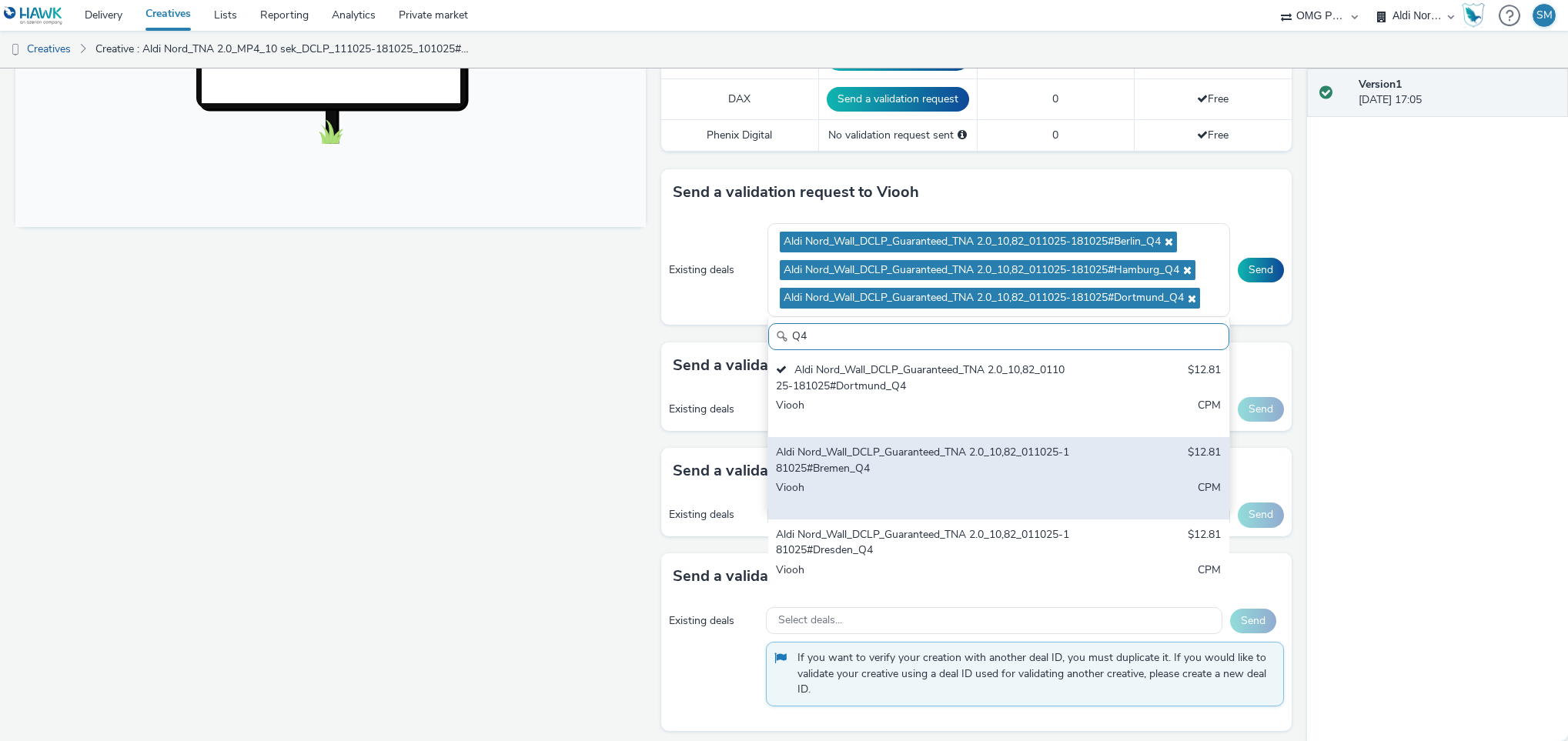
click at [897, 471] on div "Aldi Nord_Wall_DCLP_Guaranteed_TNA 2.0_10,82_011025-181025#Bremen_Q4" at bounding box center [923, 460] width 294 height 31
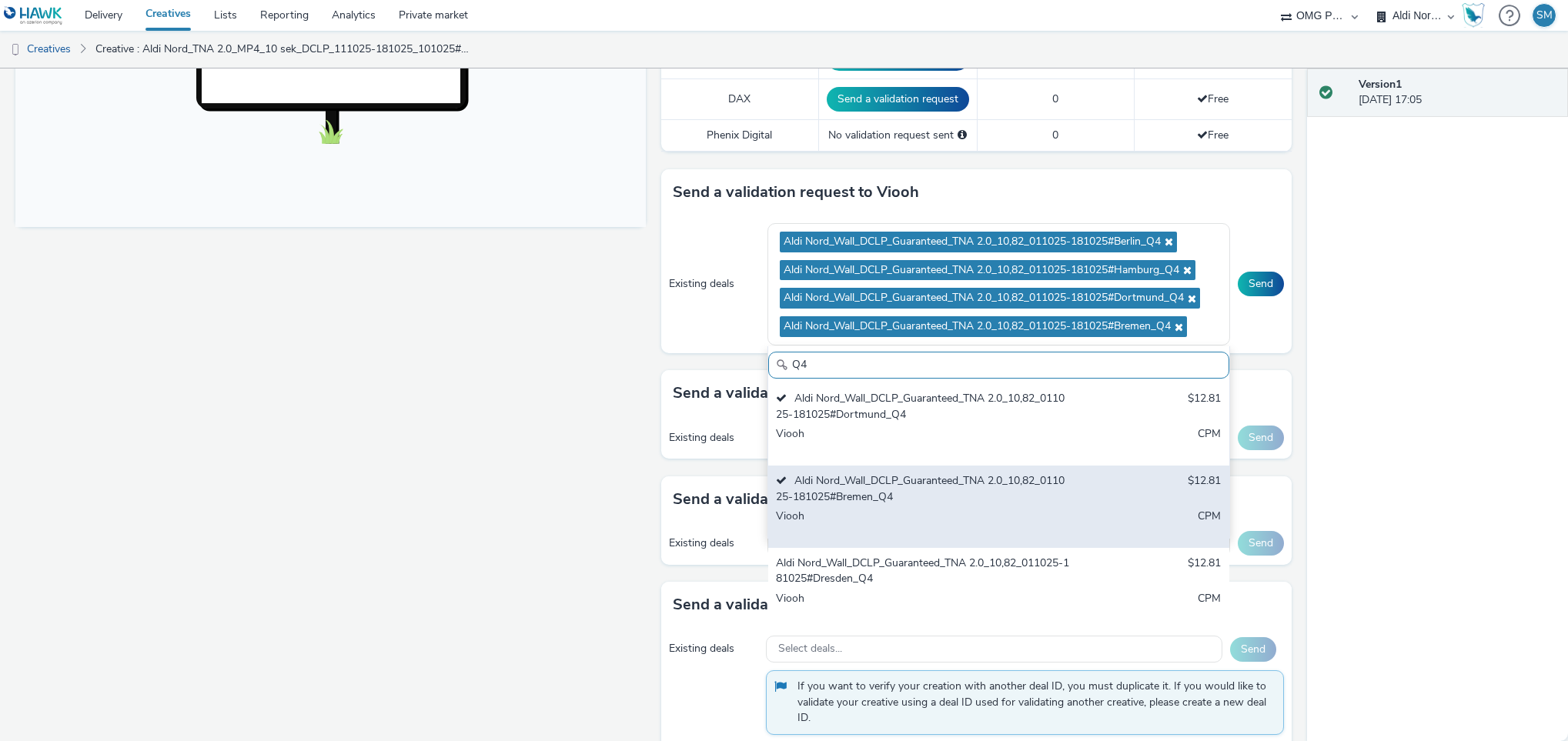
scroll to position [860, 0]
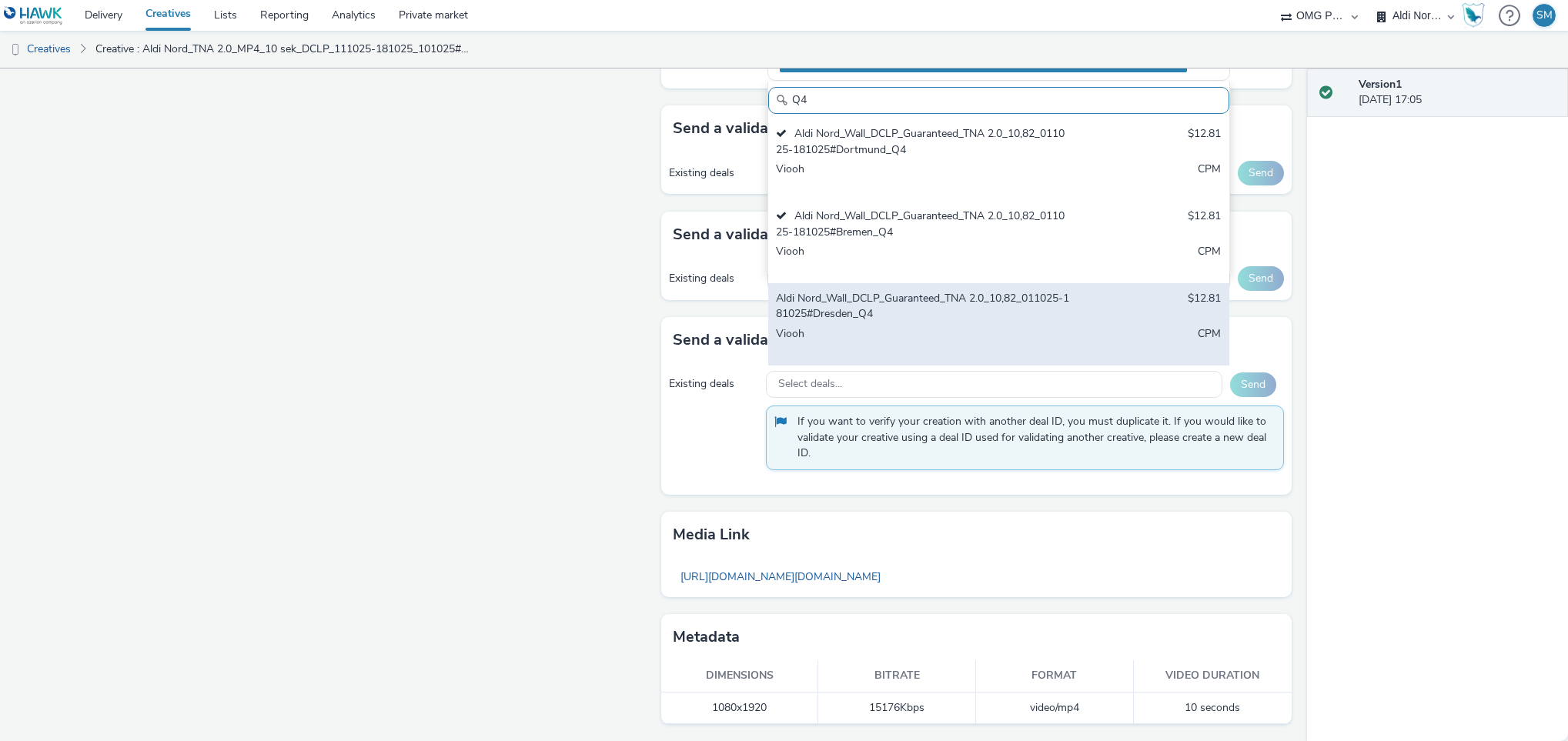
click at [891, 317] on div "Aldi Nord_Wall_DCLP_Guaranteed_TNA 2.0_10,82_011025-181025#Dresden_Q4" at bounding box center [923, 306] width 294 height 31
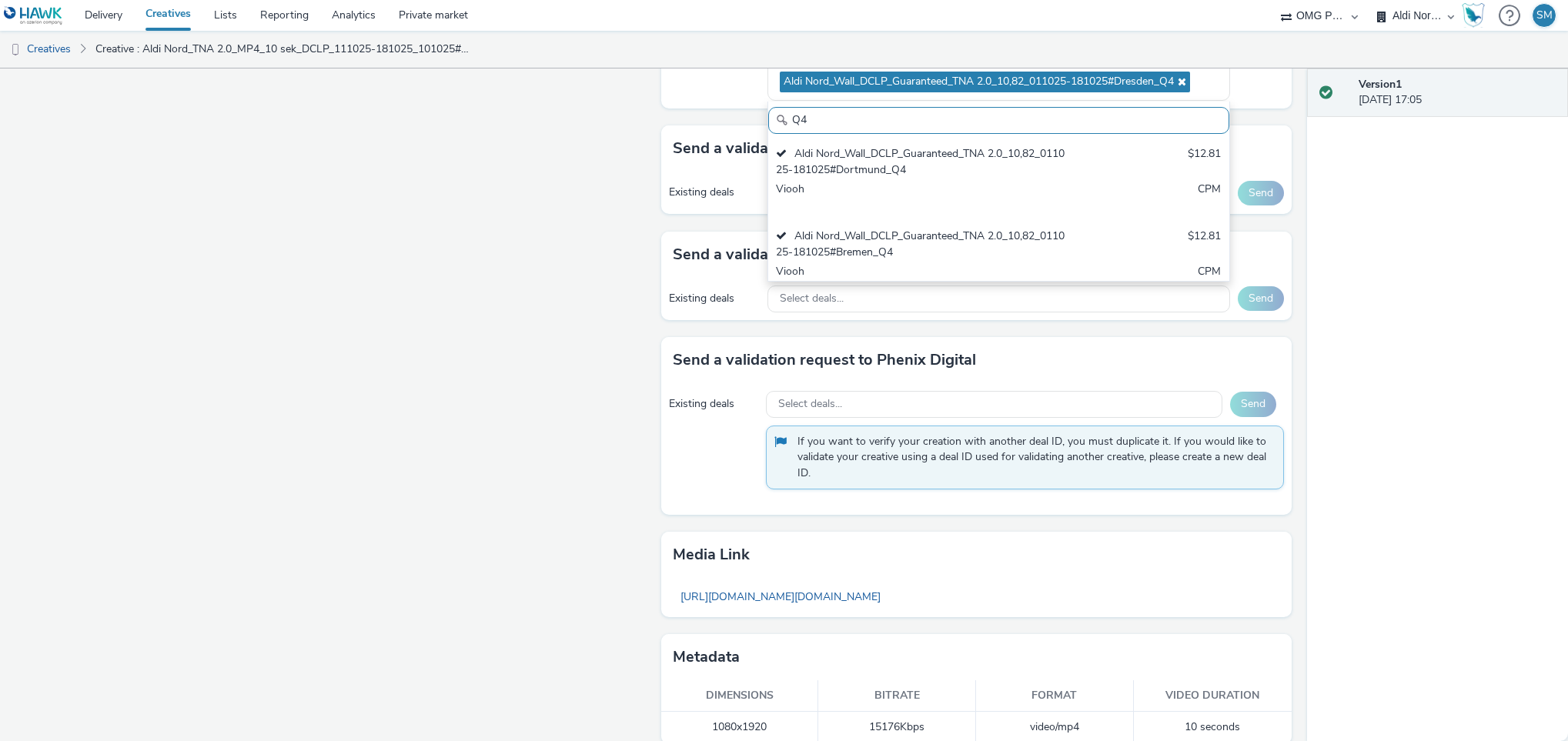
click at [1375, 269] on div "Version 1 [DATE] 17:05" at bounding box center [1437, 405] width 262 height 673
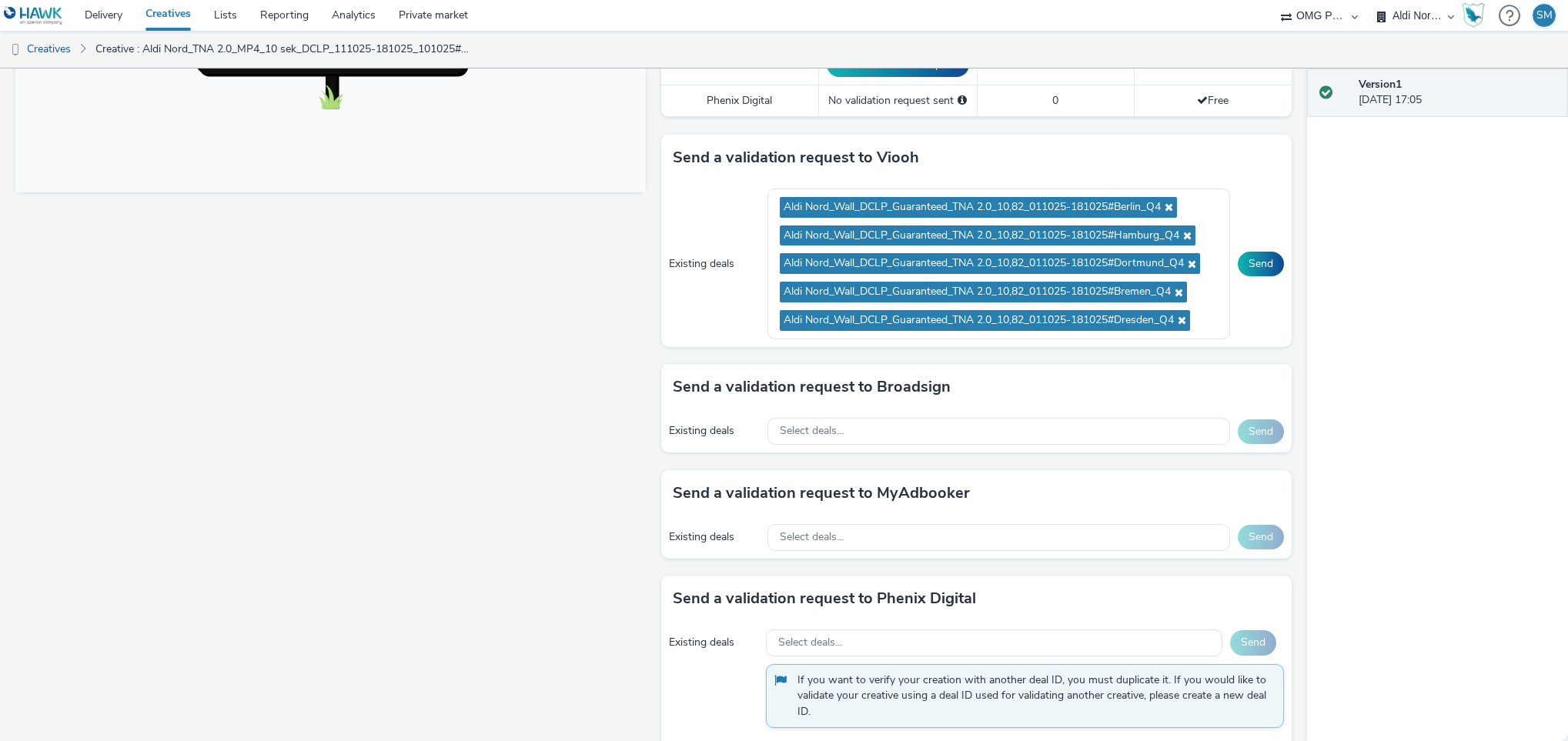
scroll to position [617, 0]
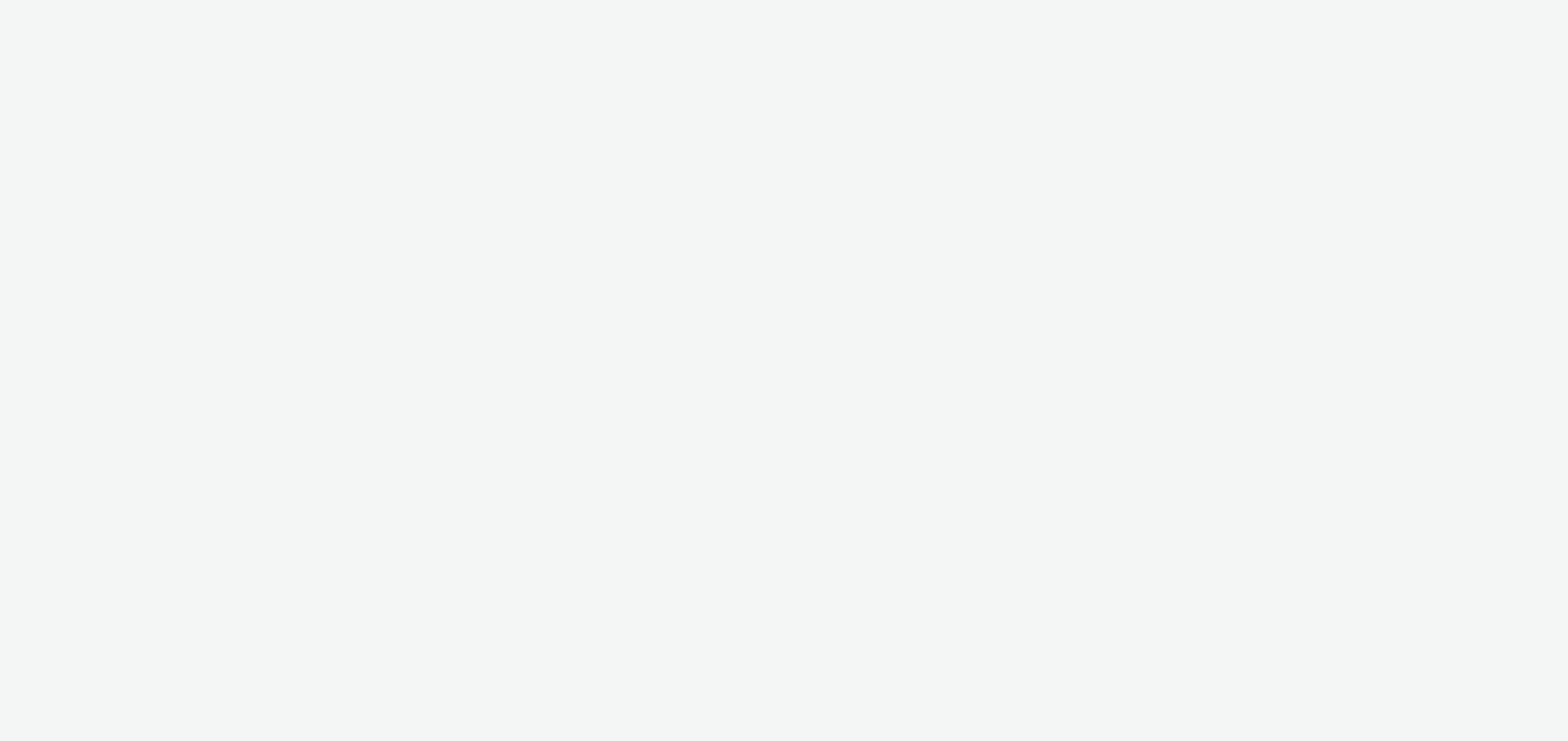
select select "491a0746-e20e-4106-832b-22d0456ef05d"
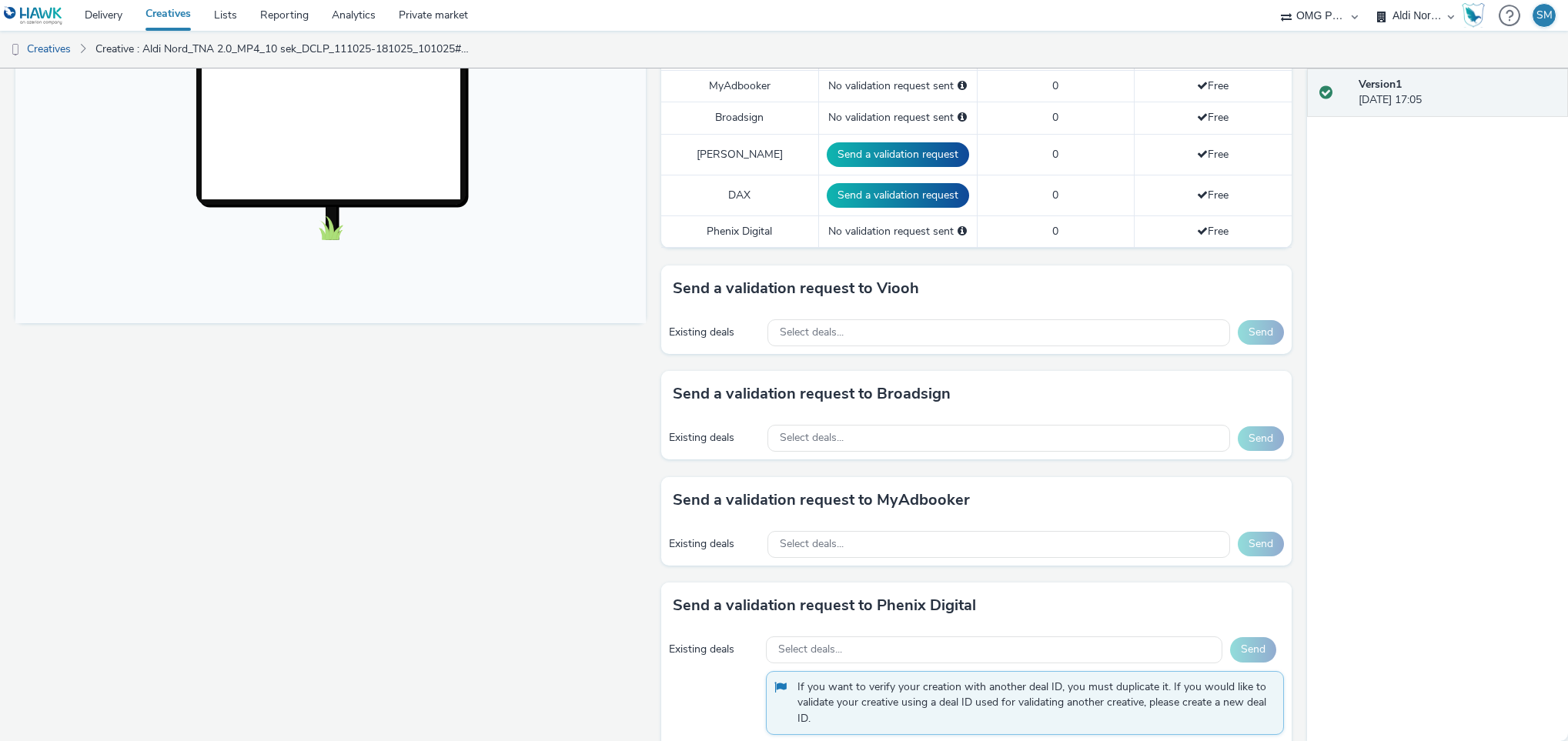
scroll to position [482, 0]
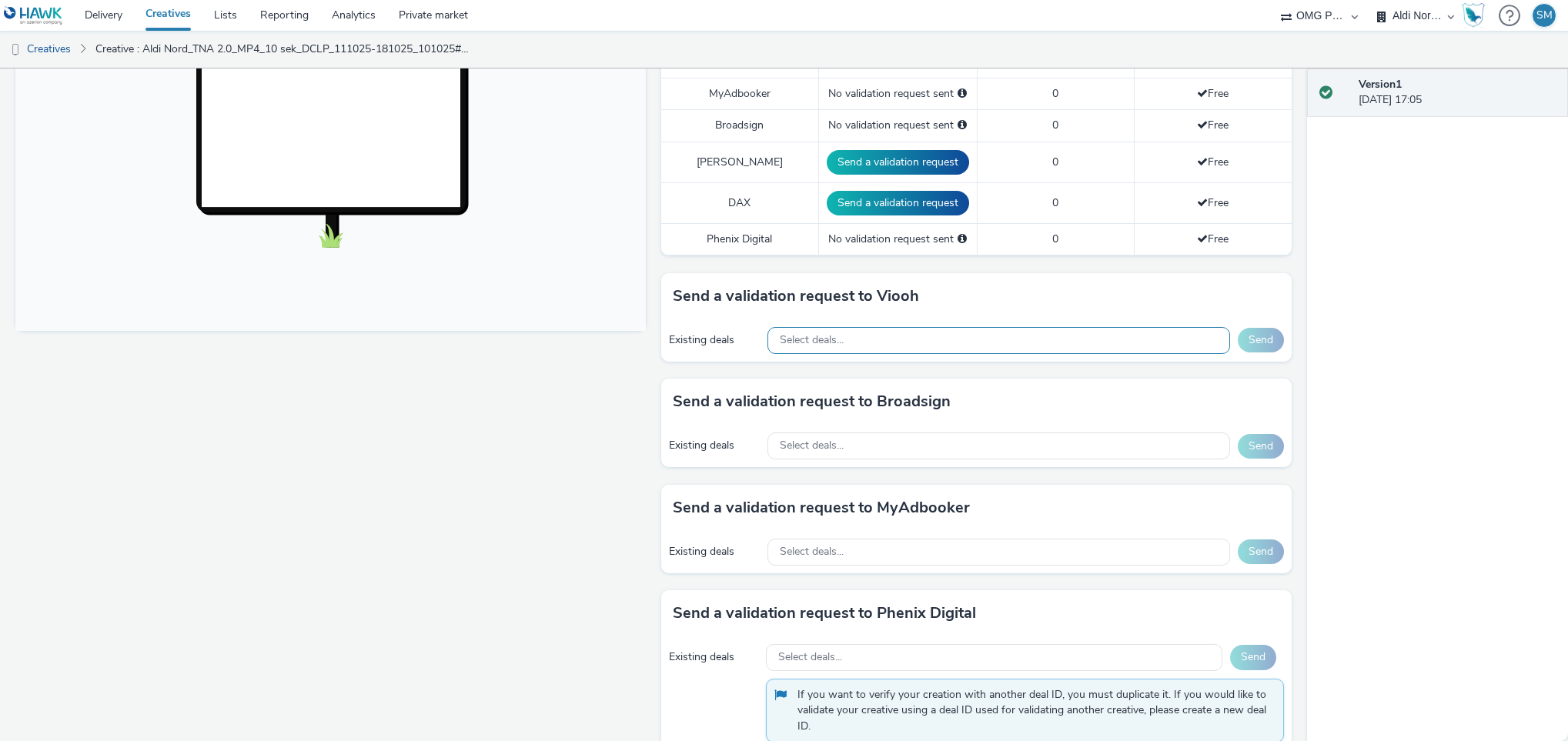
click at [899, 345] on div "Select deals..." at bounding box center [999, 340] width 463 height 27
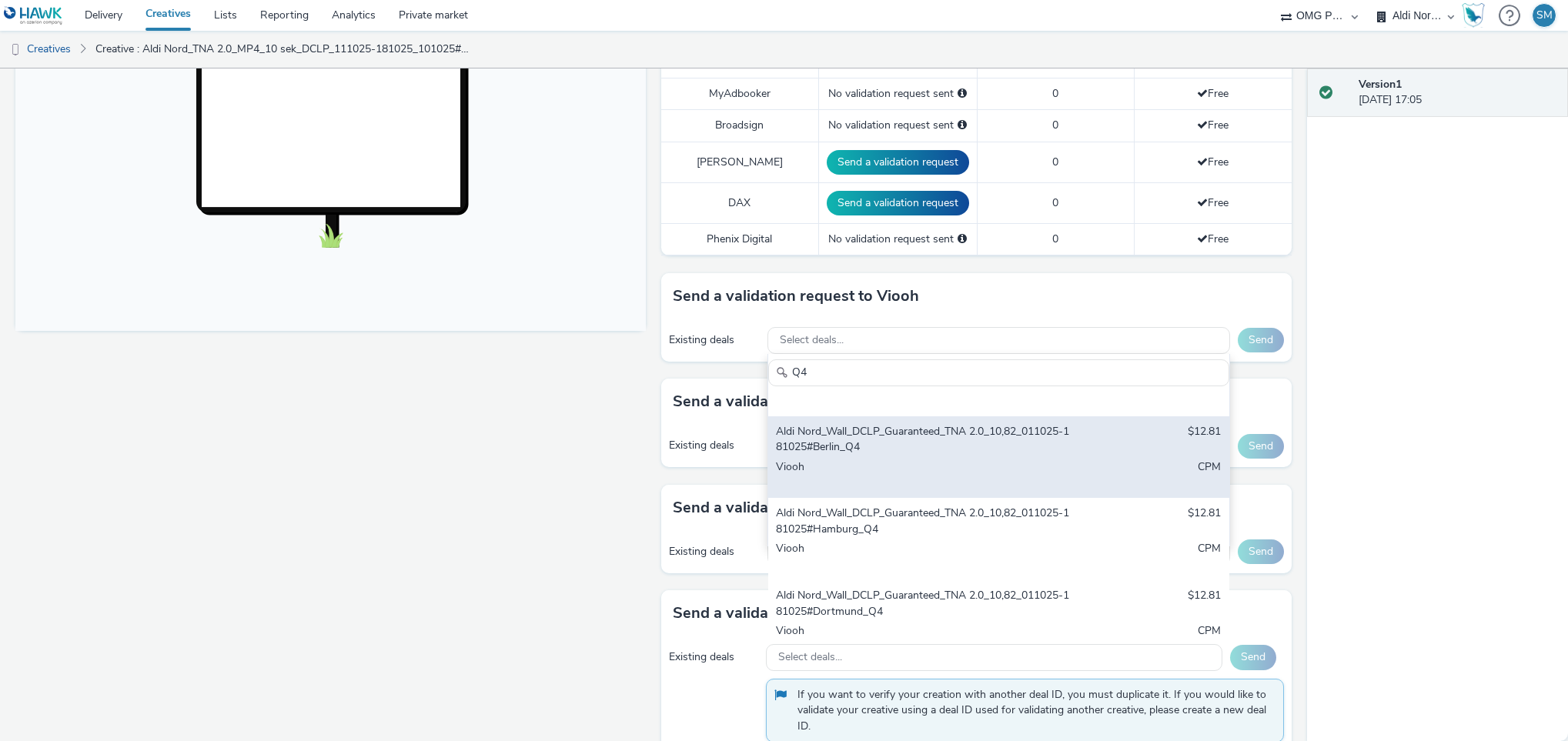
scroll to position [56, 0]
type input "Q4"
click at [915, 469] on div "Viooh" at bounding box center [923, 477] width 294 height 31
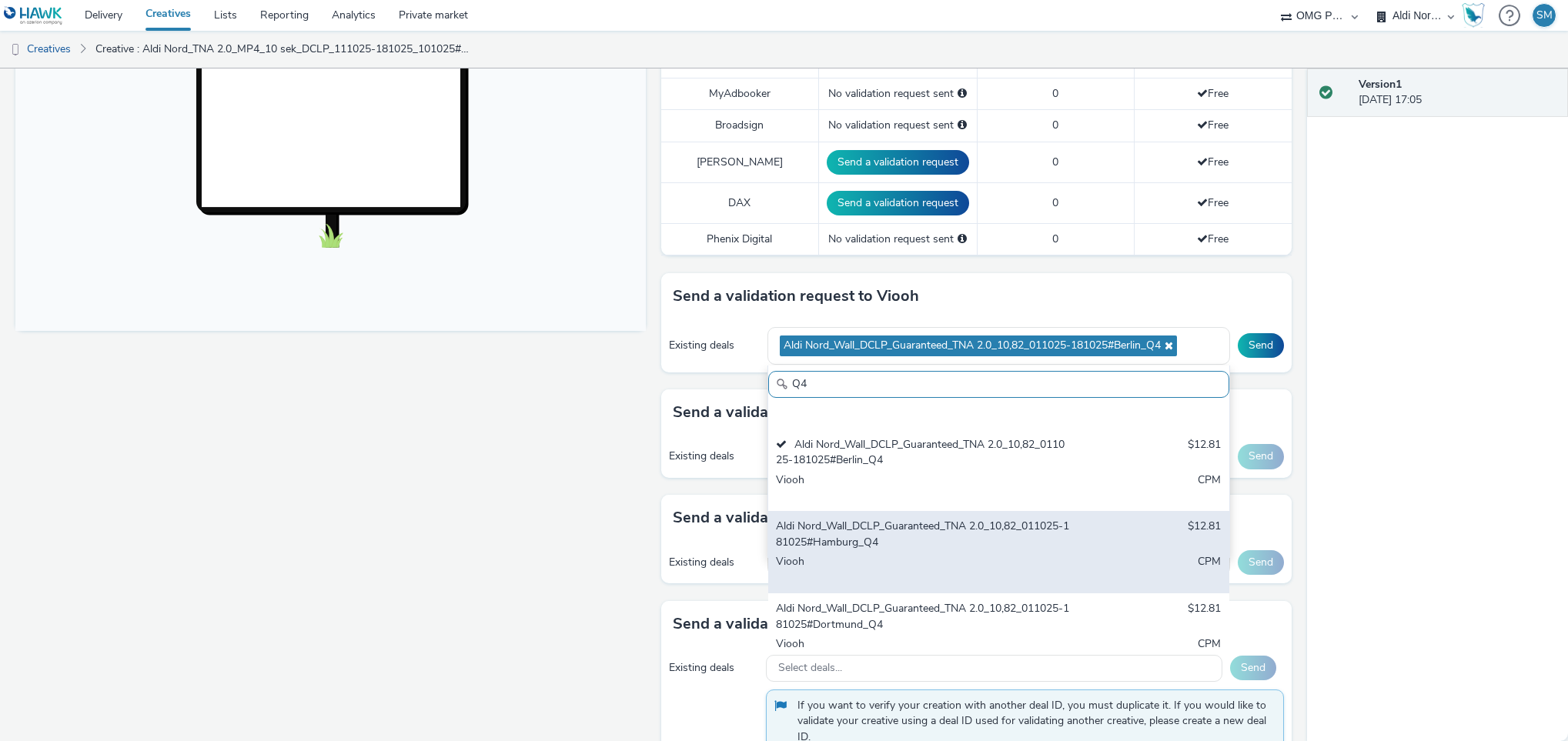
click at [920, 534] on div "Aldi Nord_Wall_DCLP_Guaranteed_TNA 2.0_10,82_011025-181025#Hamburg_Q4" at bounding box center [923, 535] width 294 height 31
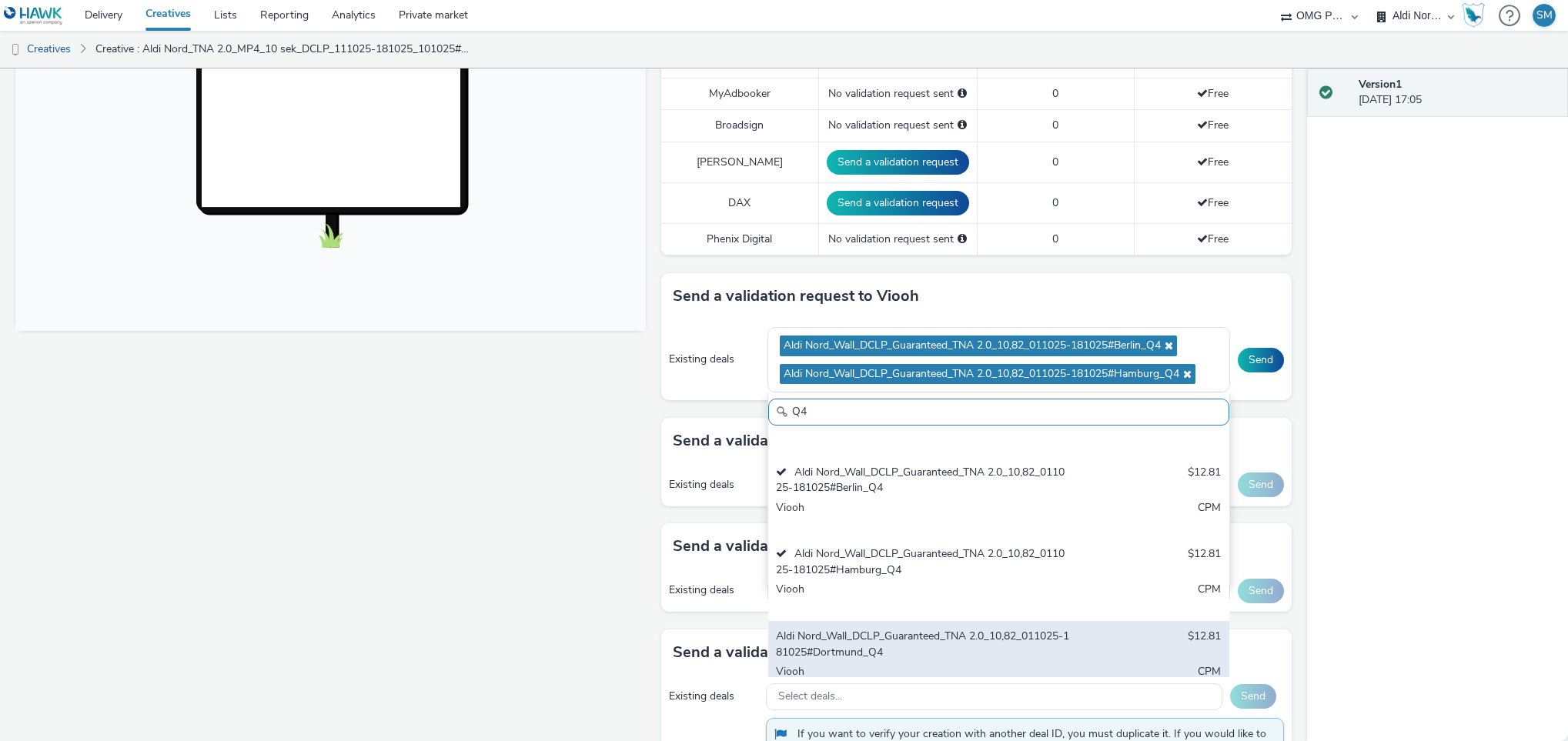
click at [930, 637] on div "Aldi Nord_Wall_DCLP_Guaranteed_TNA 2.0_10,82_011025-181025#Dortmund_Q4" at bounding box center [923, 644] width 294 height 31
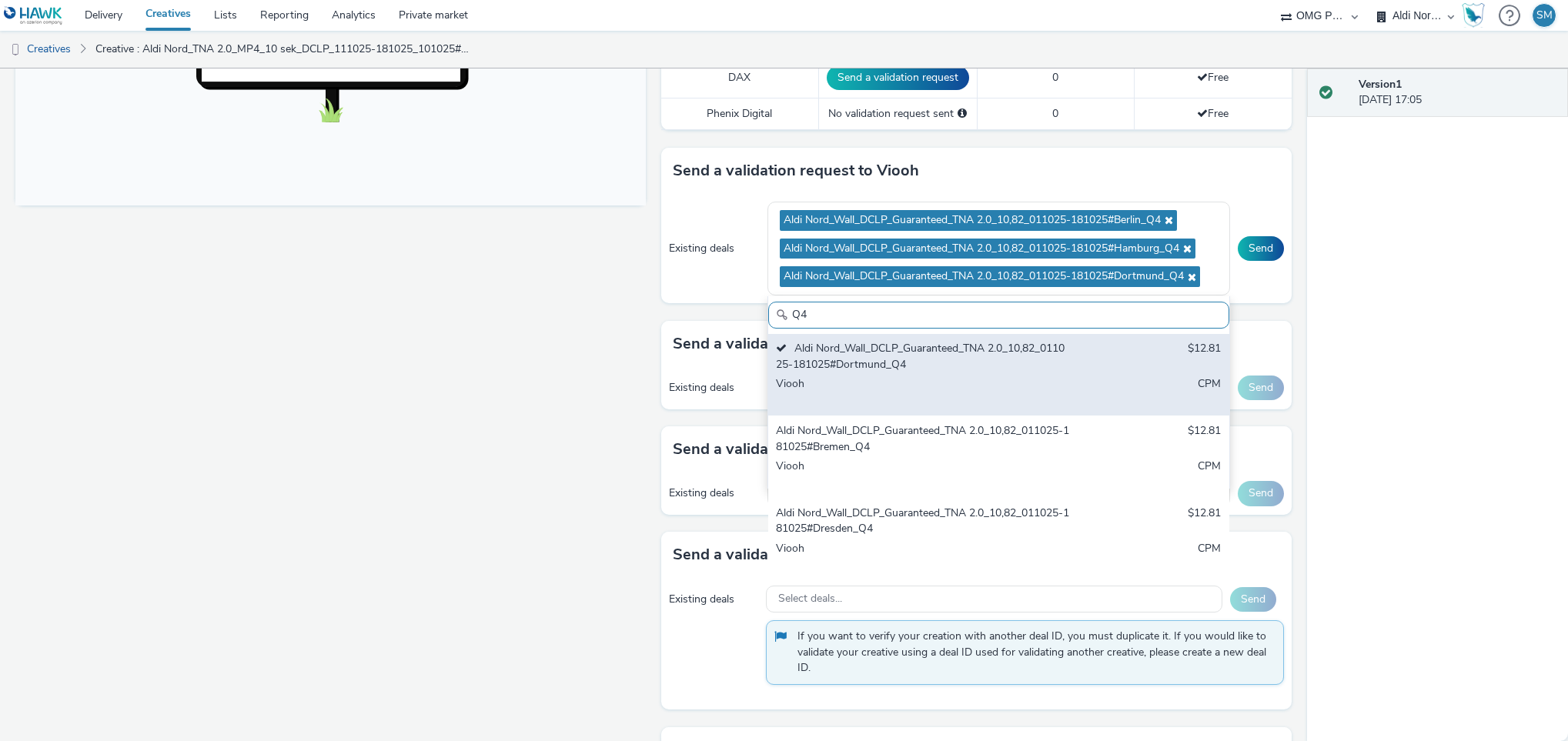
scroll to position [610, 0]
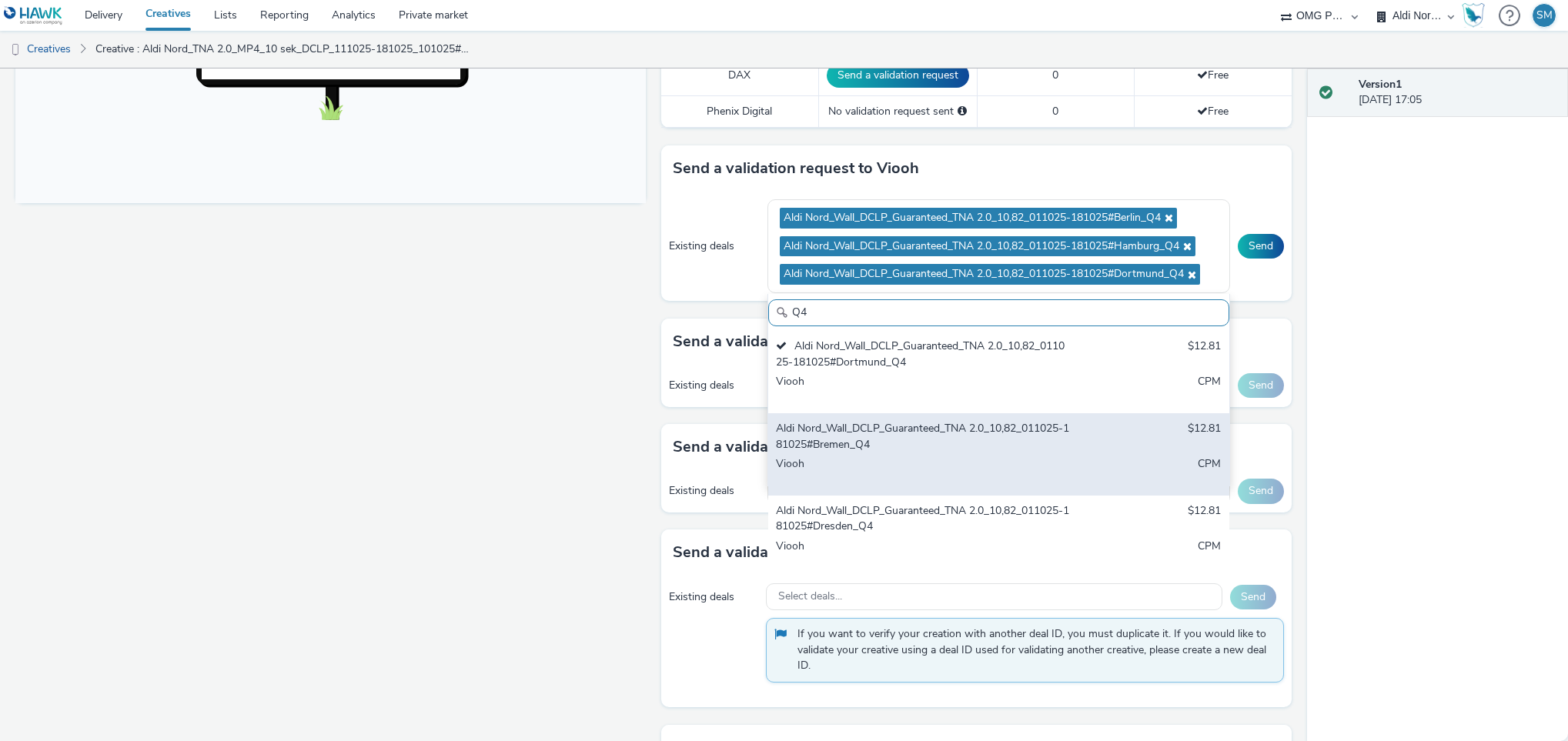
click at [910, 448] on div "Aldi Nord_Wall_DCLP_Guaranteed_TNA 2.0_10,82_011025-181025#Bremen_Q4" at bounding box center [923, 437] width 294 height 31
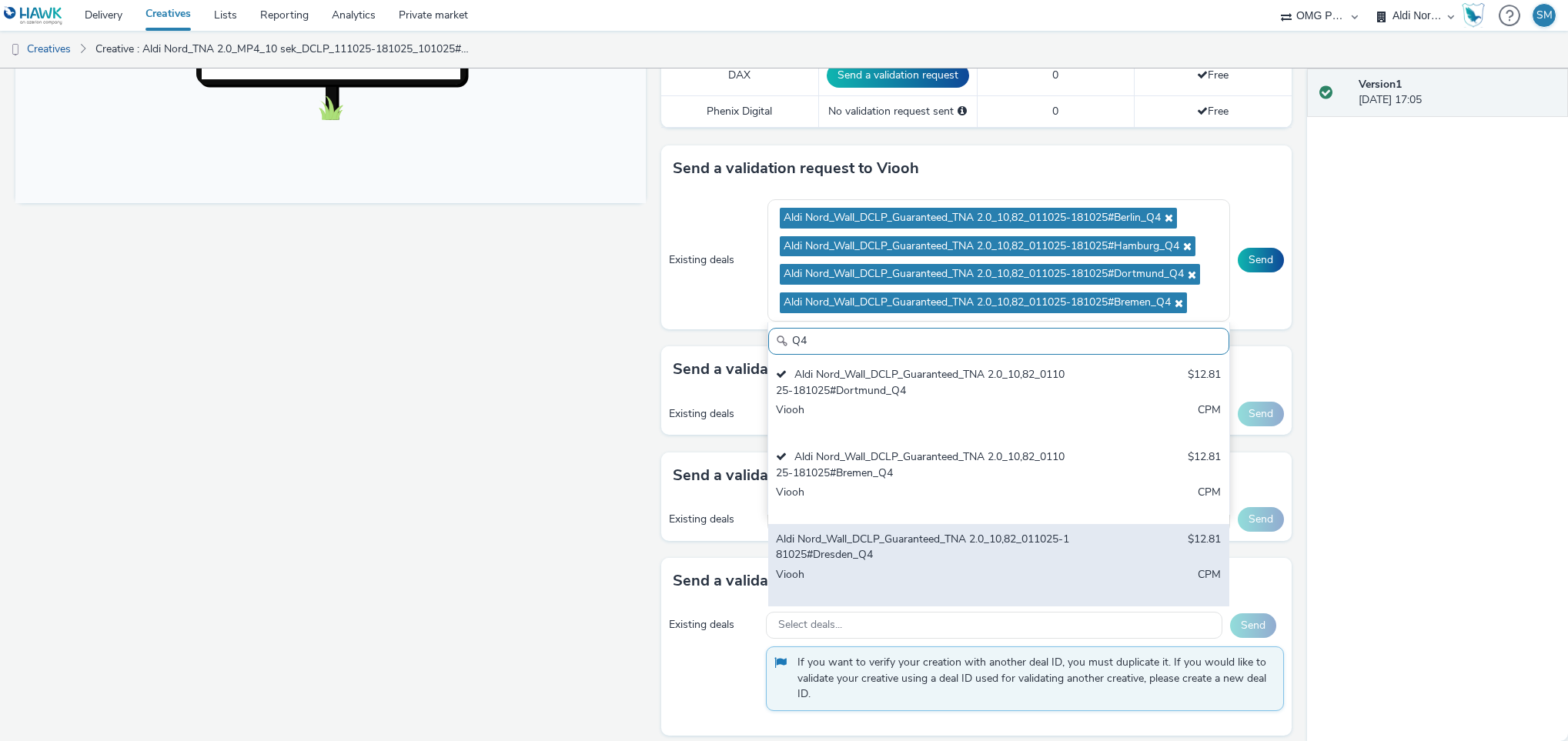
click at [925, 564] on div "Aldi Nord_Wall_DCLP_Guaranteed_TNA 2.0_10,82_011025-181025#Dresden_Q4" at bounding box center [923, 547] width 294 height 31
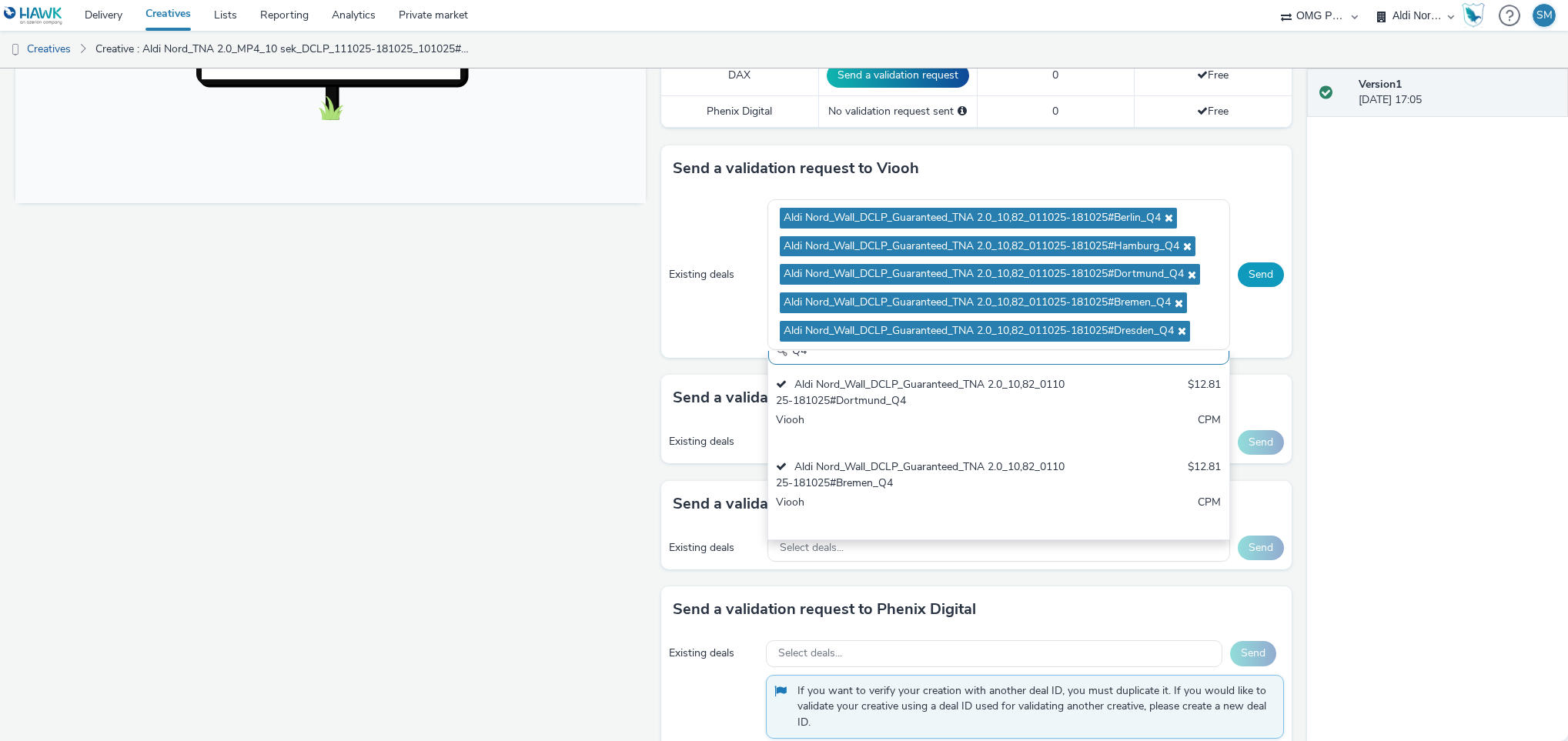
click at [1243, 284] on button "Send" at bounding box center [1260, 275] width 46 height 25
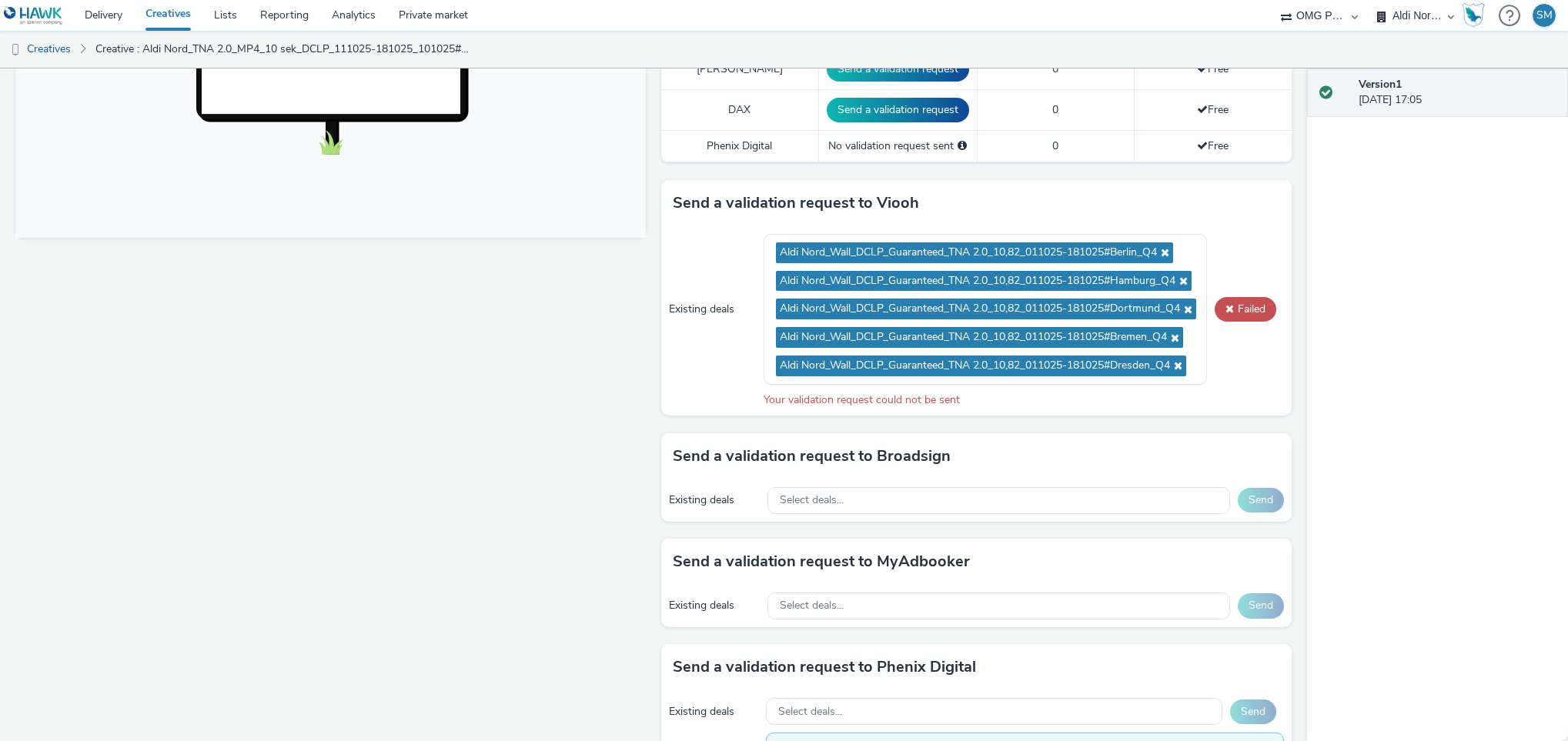
scroll to position [577, 0]
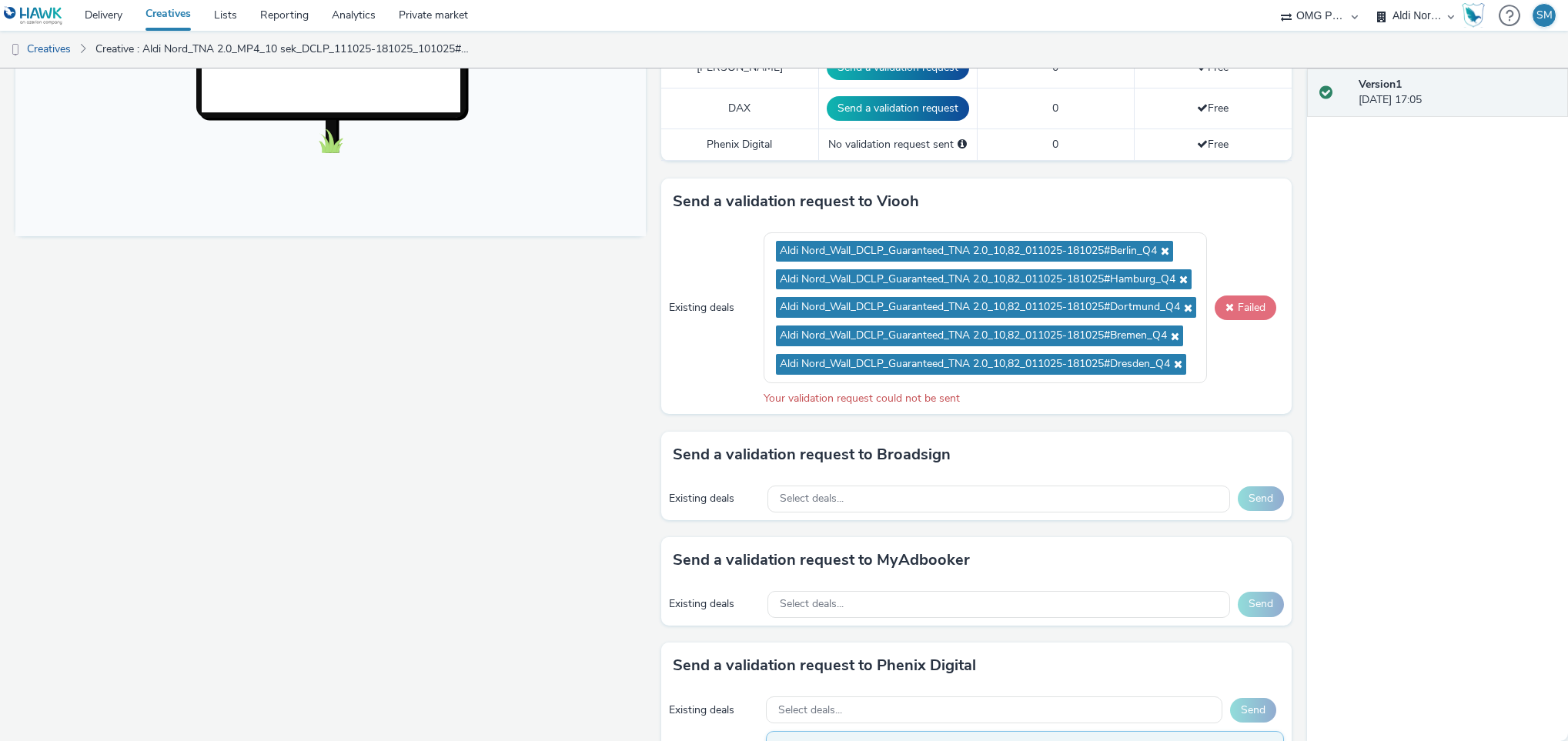
click at [1224, 307] on button "Failed" at bounding box center [1245, 308] width 62 height 25
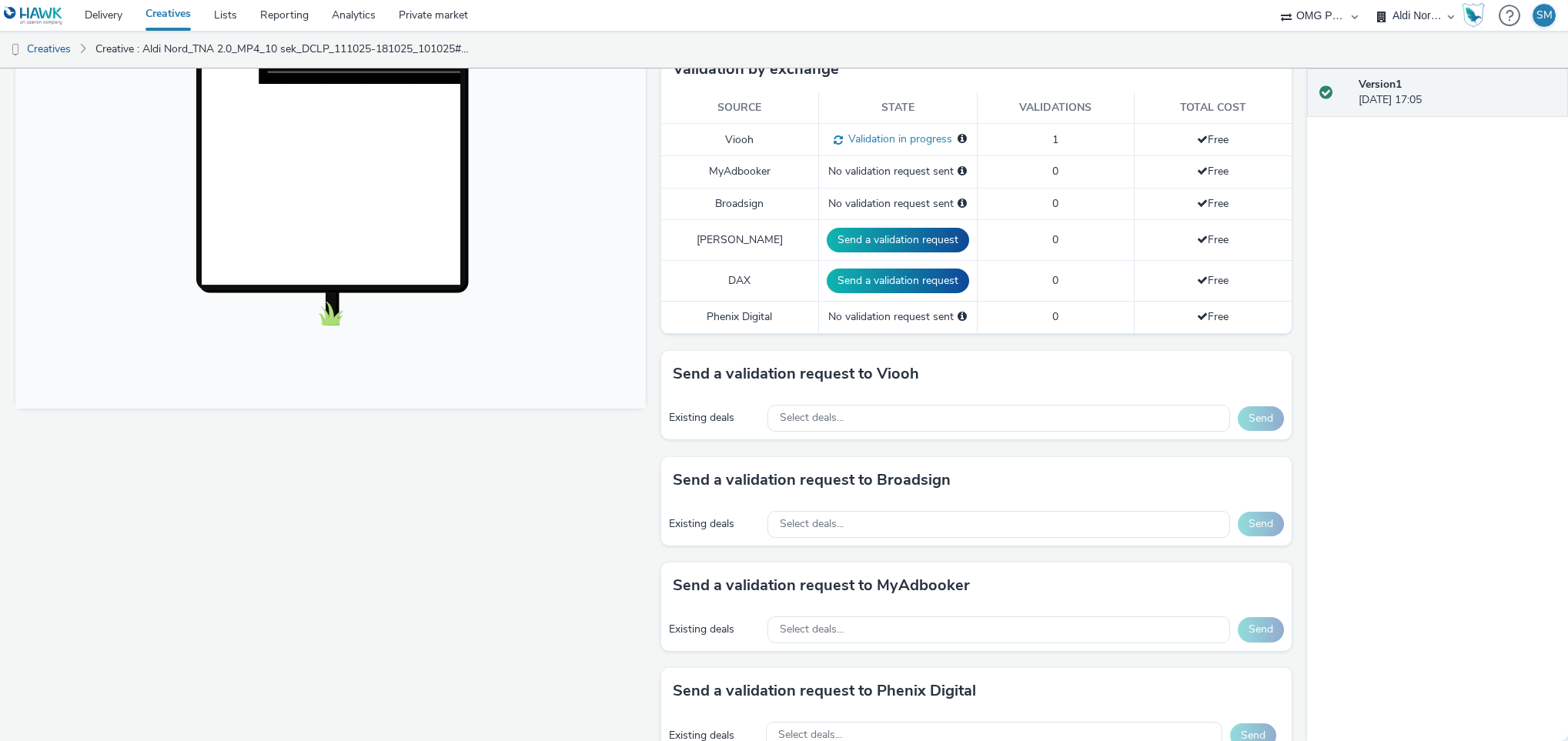
scroll to position [359, 0]
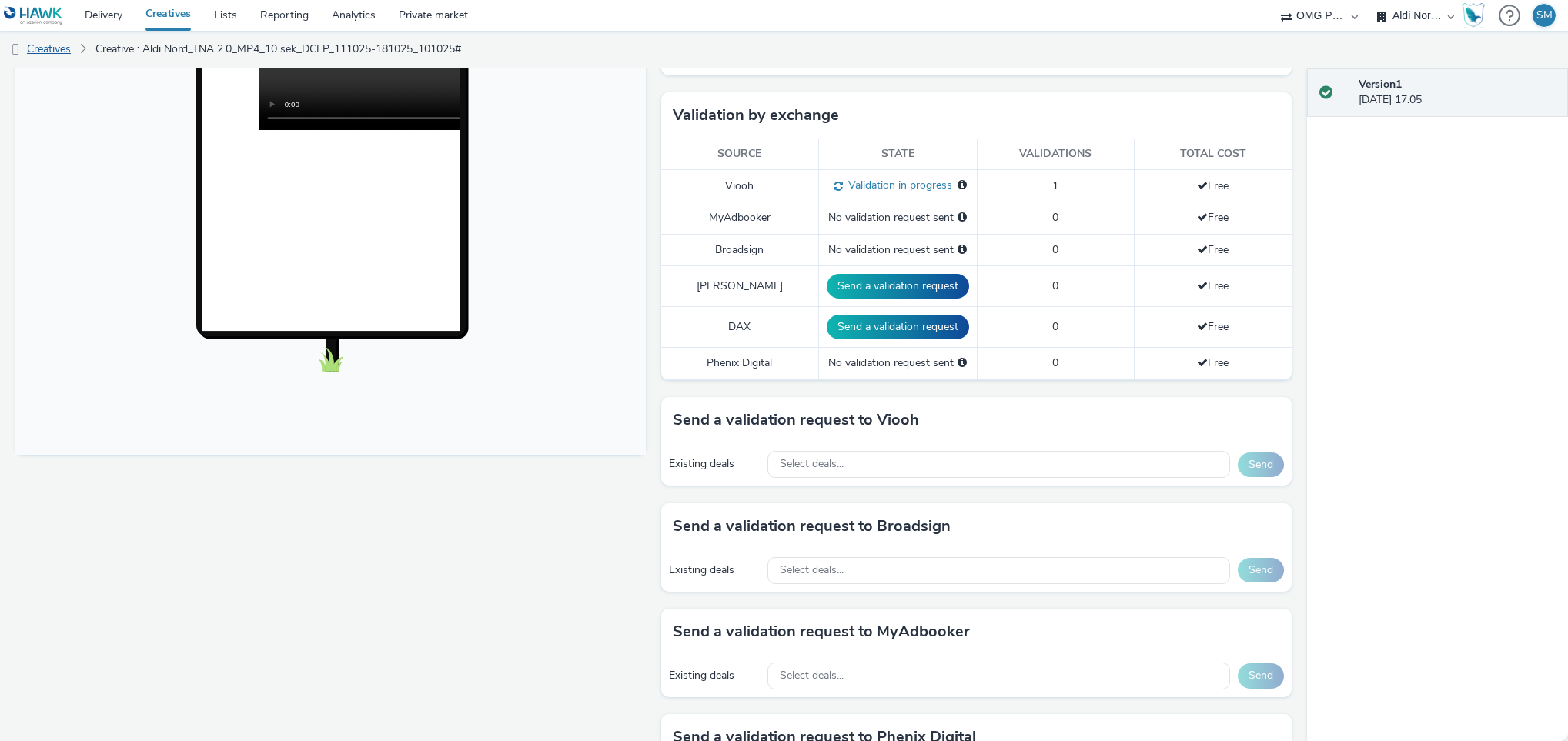
click at [45, 53] on link "Creatives" at bounding box center [39, 48] width 78 height 37
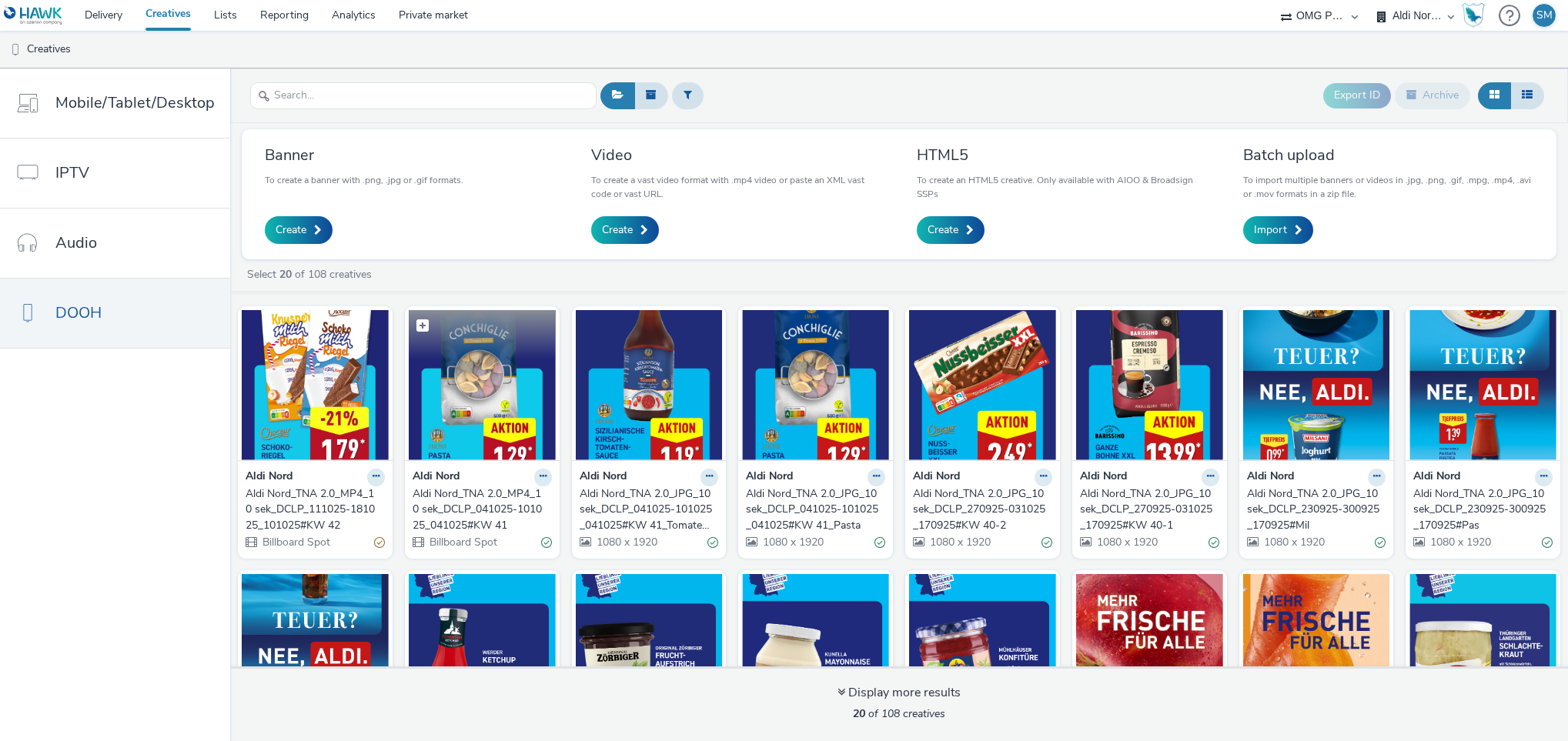
click at [509, 396] on img at bounding box center [482, 385] width 147 height 150
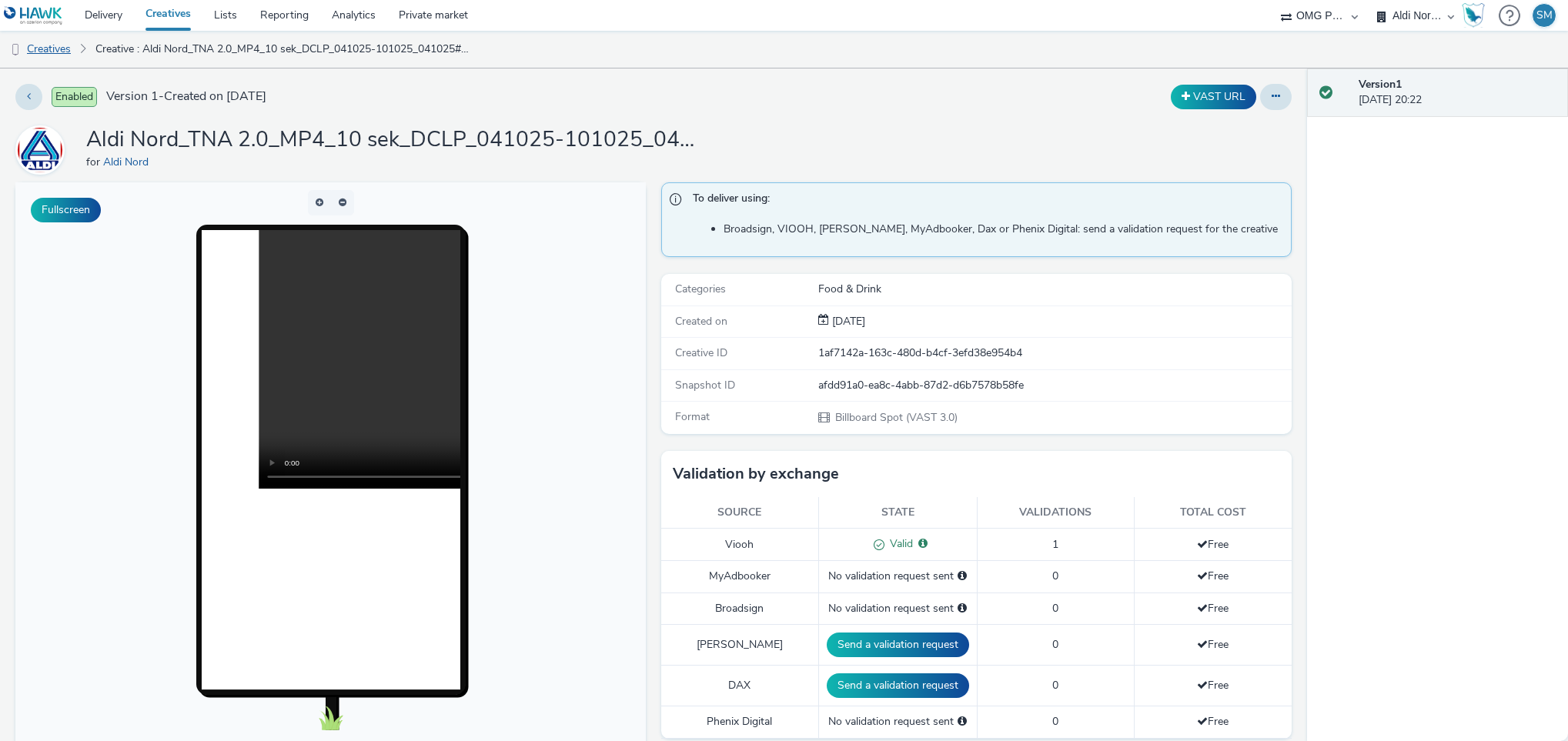
click at [59, 52] on link "Creatives" at bounding box center [39, 48] width 78 height 37
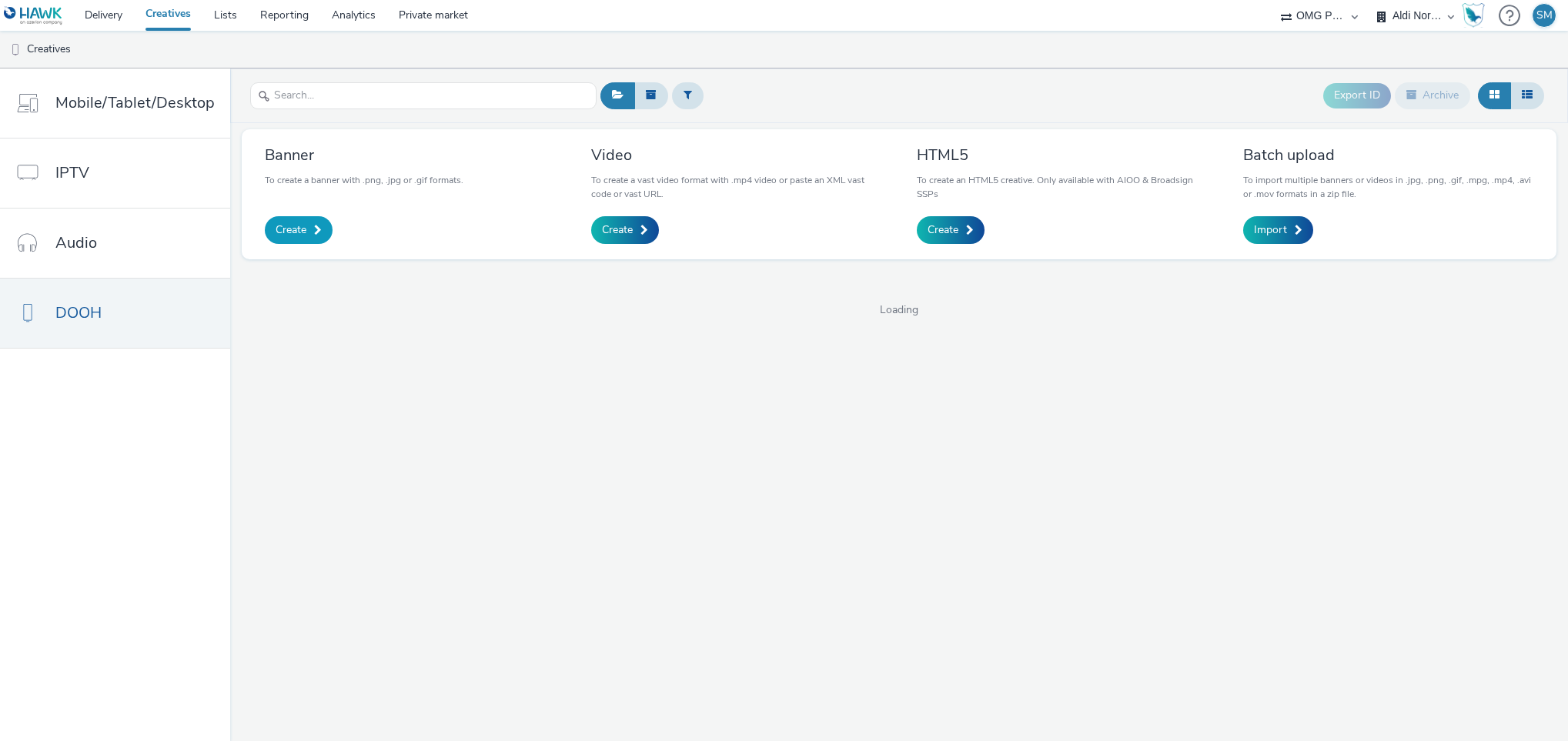
click at [279, 228] on span "Create" at bounding box center [290, 231] width 30 height 16
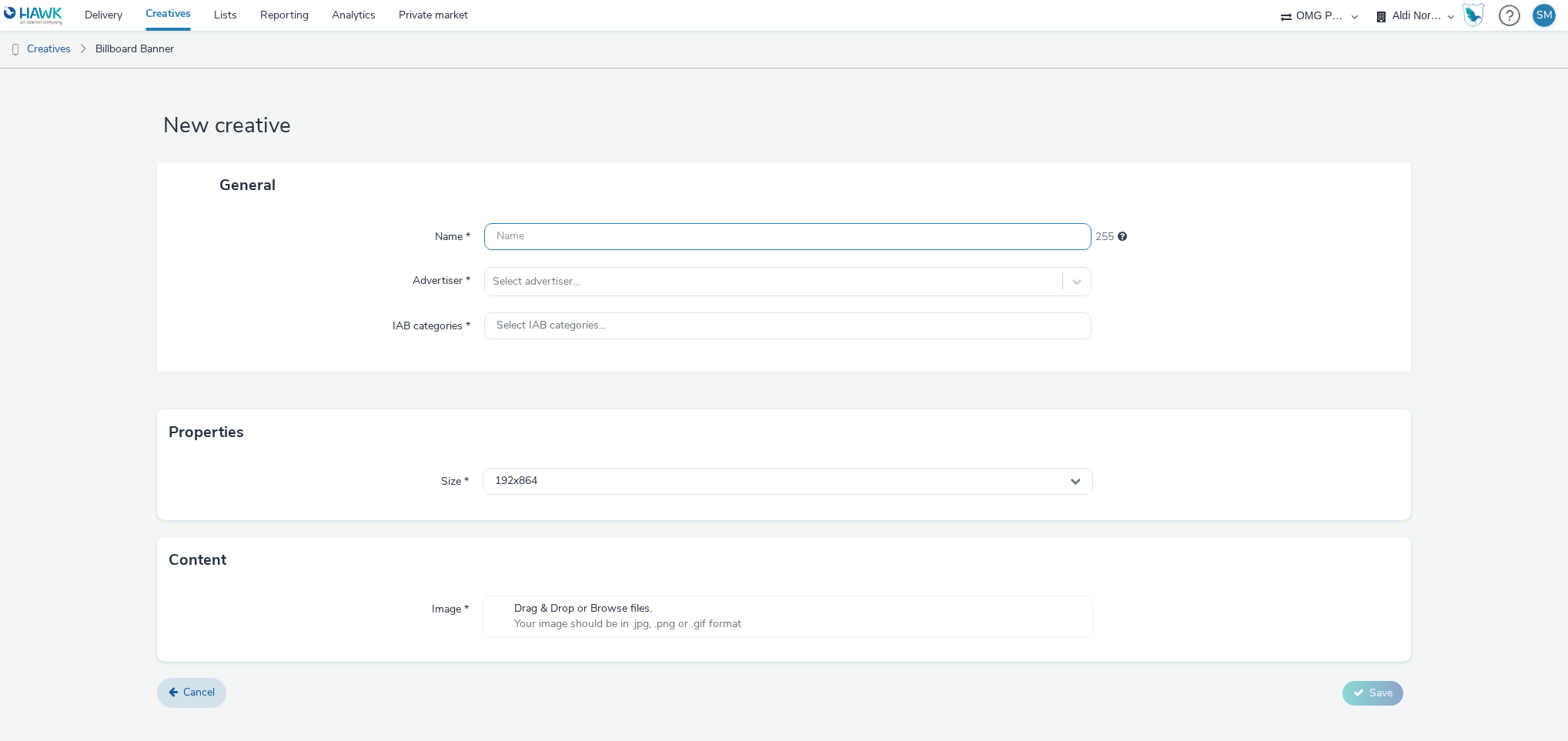
click at [568, 234] on input "text" at bounding box center [788, 237] width 608 height 27
paste input "Aldi Nord_TNA 2.0_JPG_10 sek_DCLP_111025-181025_101025#KW 42-1"
type input "Aldi Nord_TNA 2.0_JPG_10 sek_DCLP_111025-181025_101025#KW 42-1"
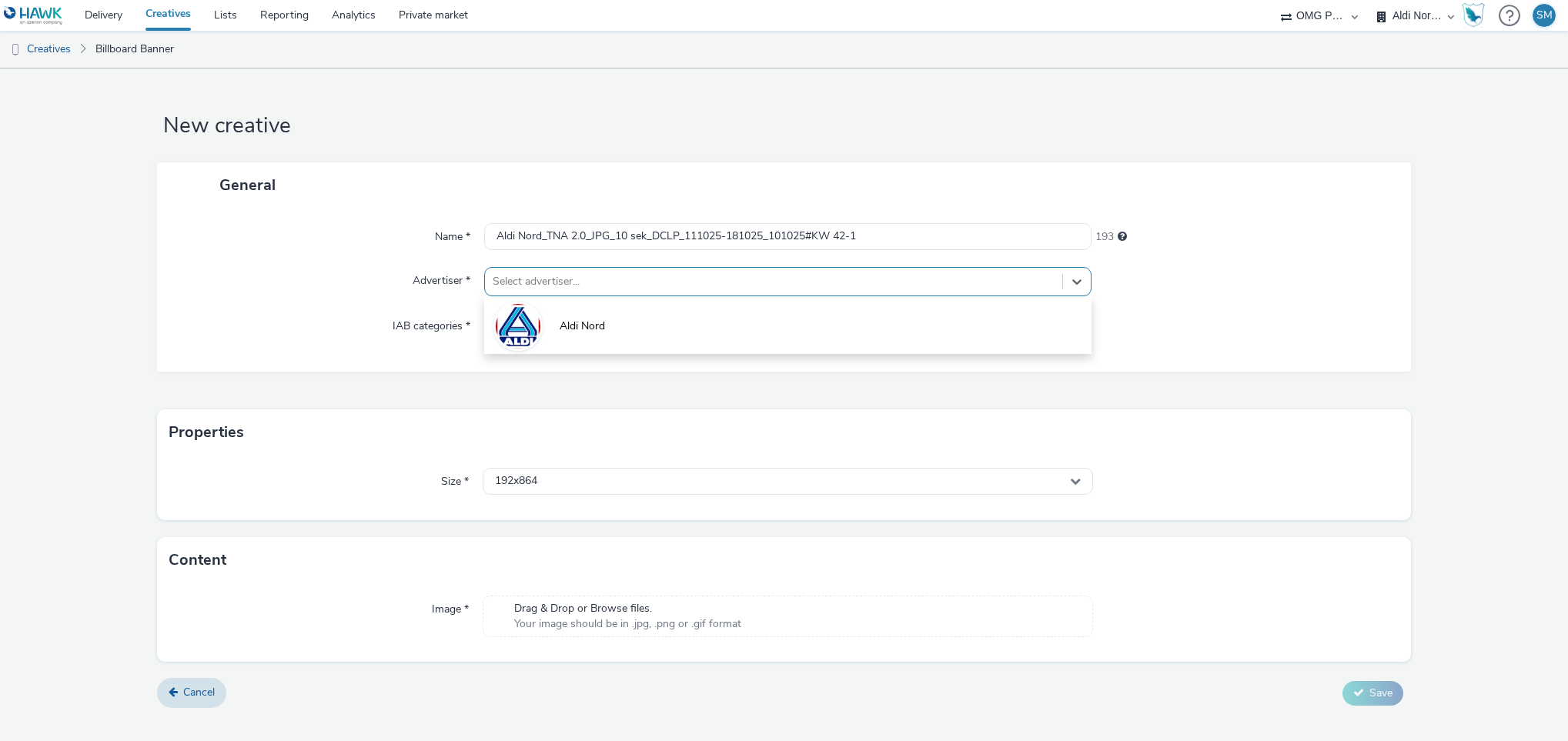
click at [577, 273] on div at bounding box center [774, 282] width 563 height 19
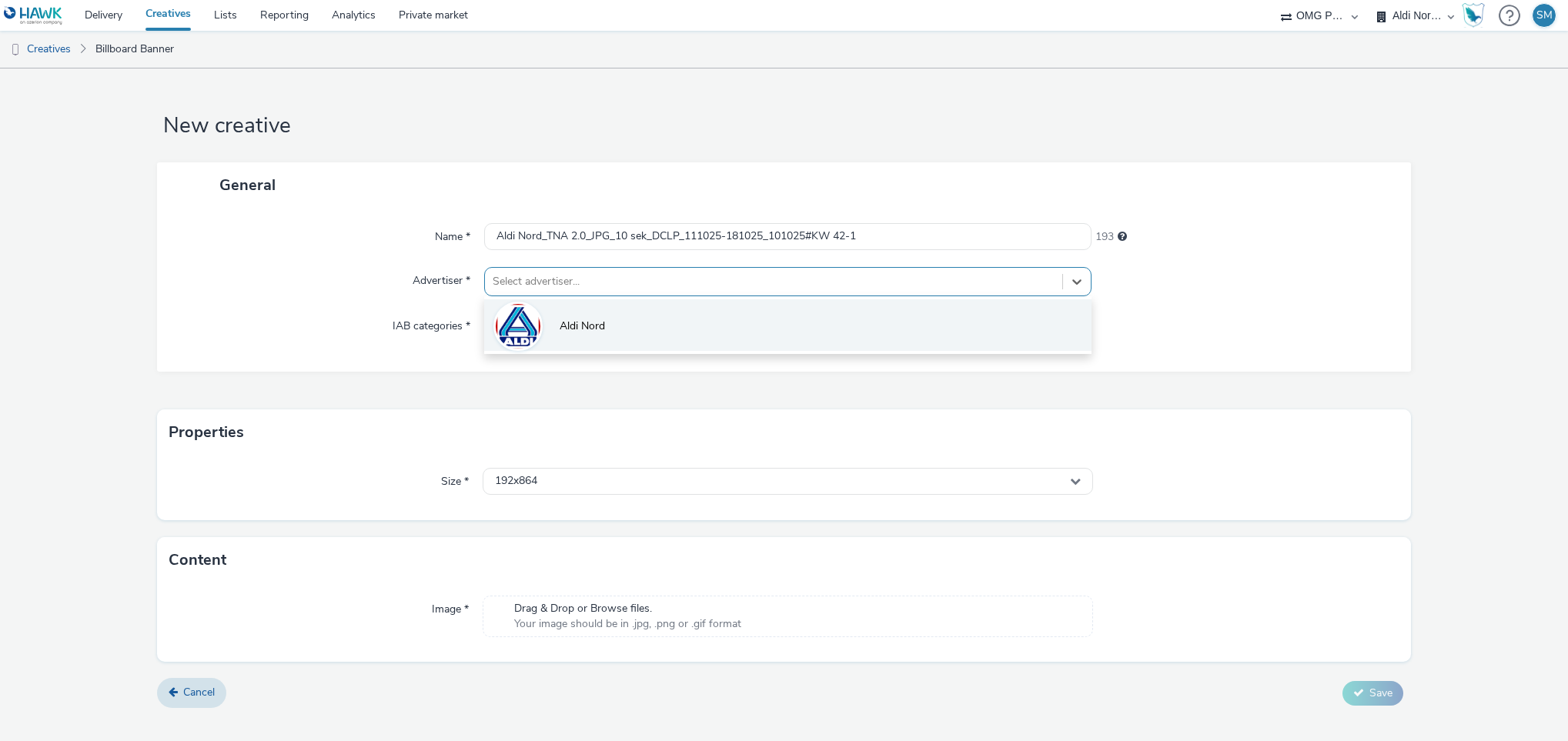
click at [555, 328] on li "Aldi Nord" at bounding box center [788, 325] width 608 height 52
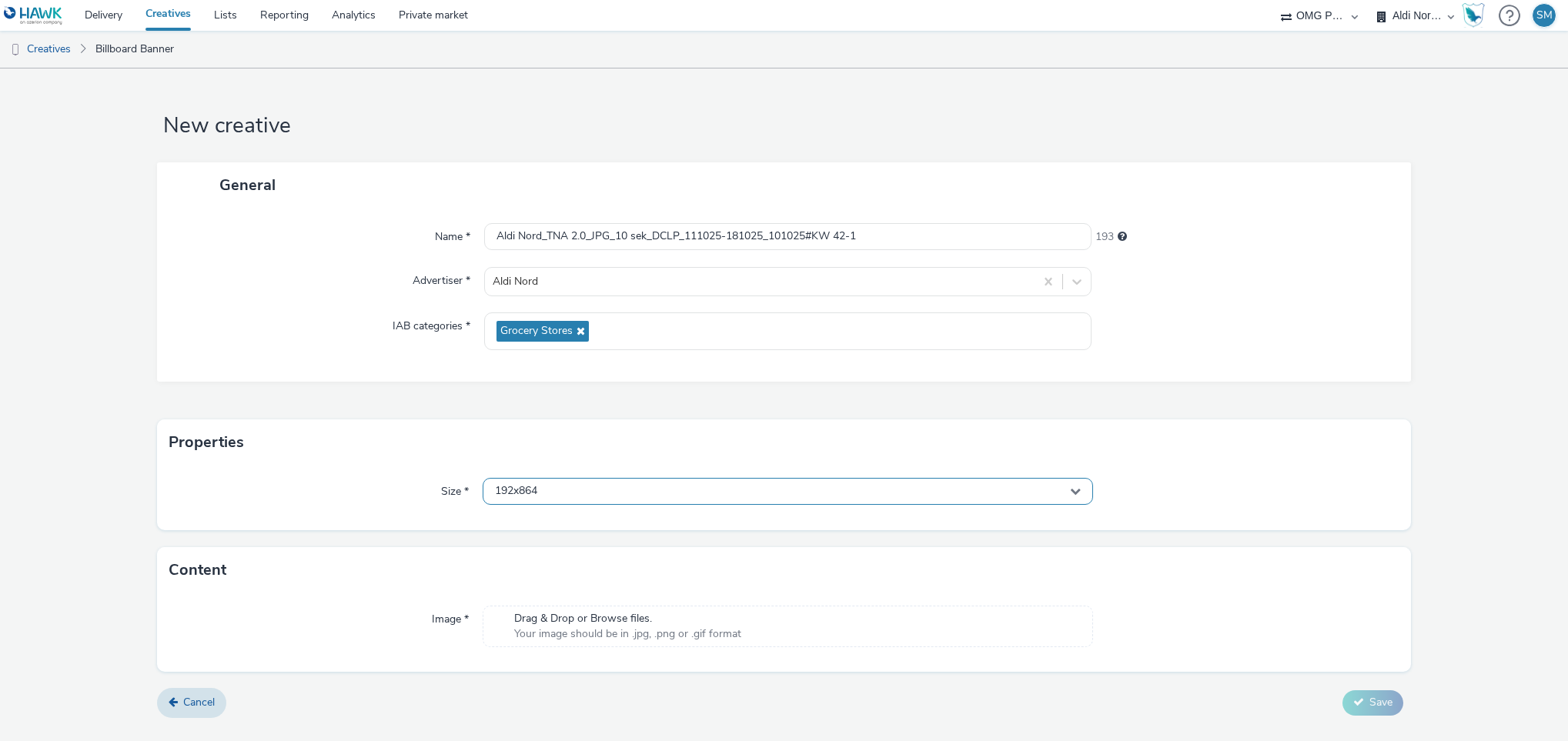
click at [591, 495] on div "192x864" at bounding box center [788, 491] width 611 height 27
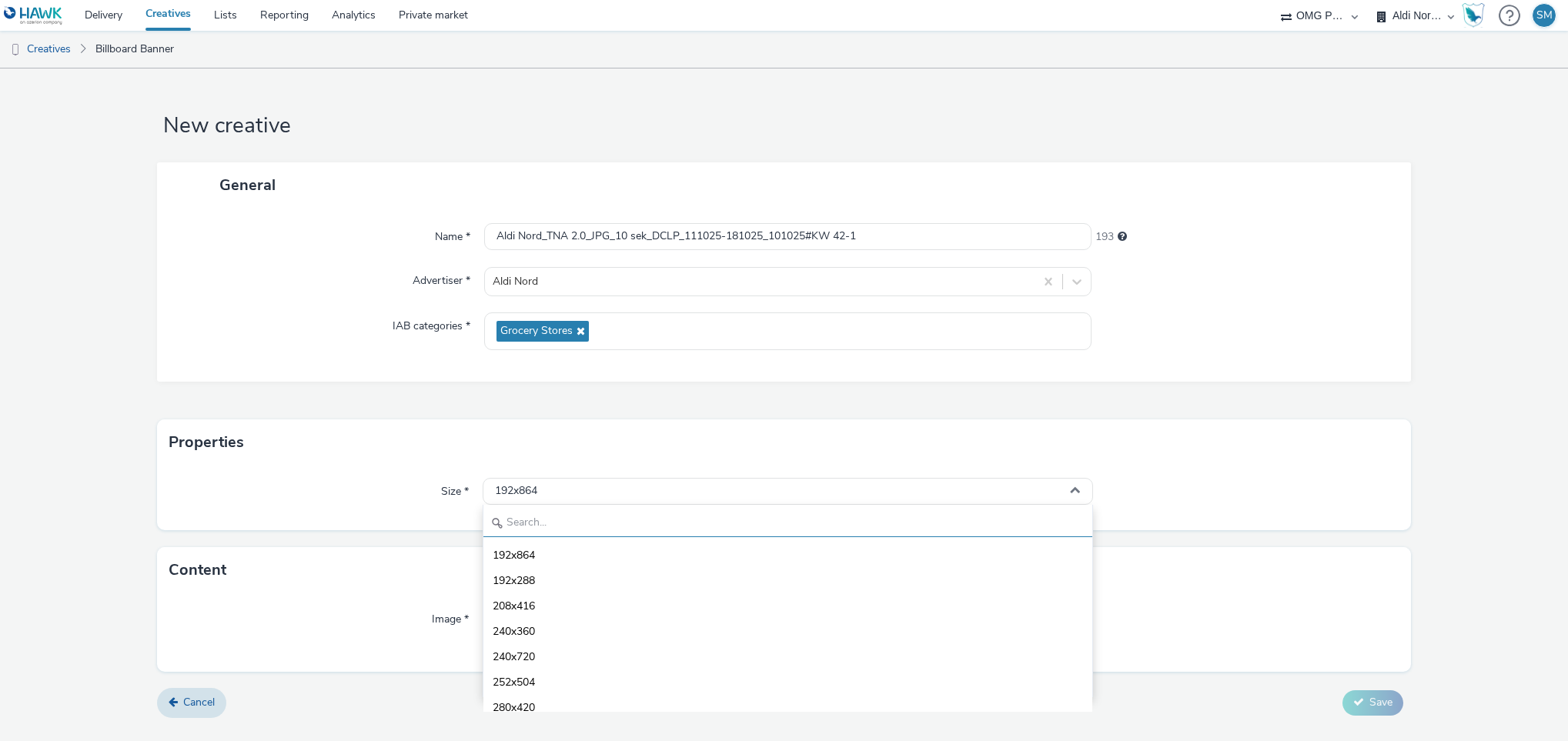
click at [576, 523] on input "text" at bounding box center [788, 524] width 610 height 27
type input "d"
type input "1080"
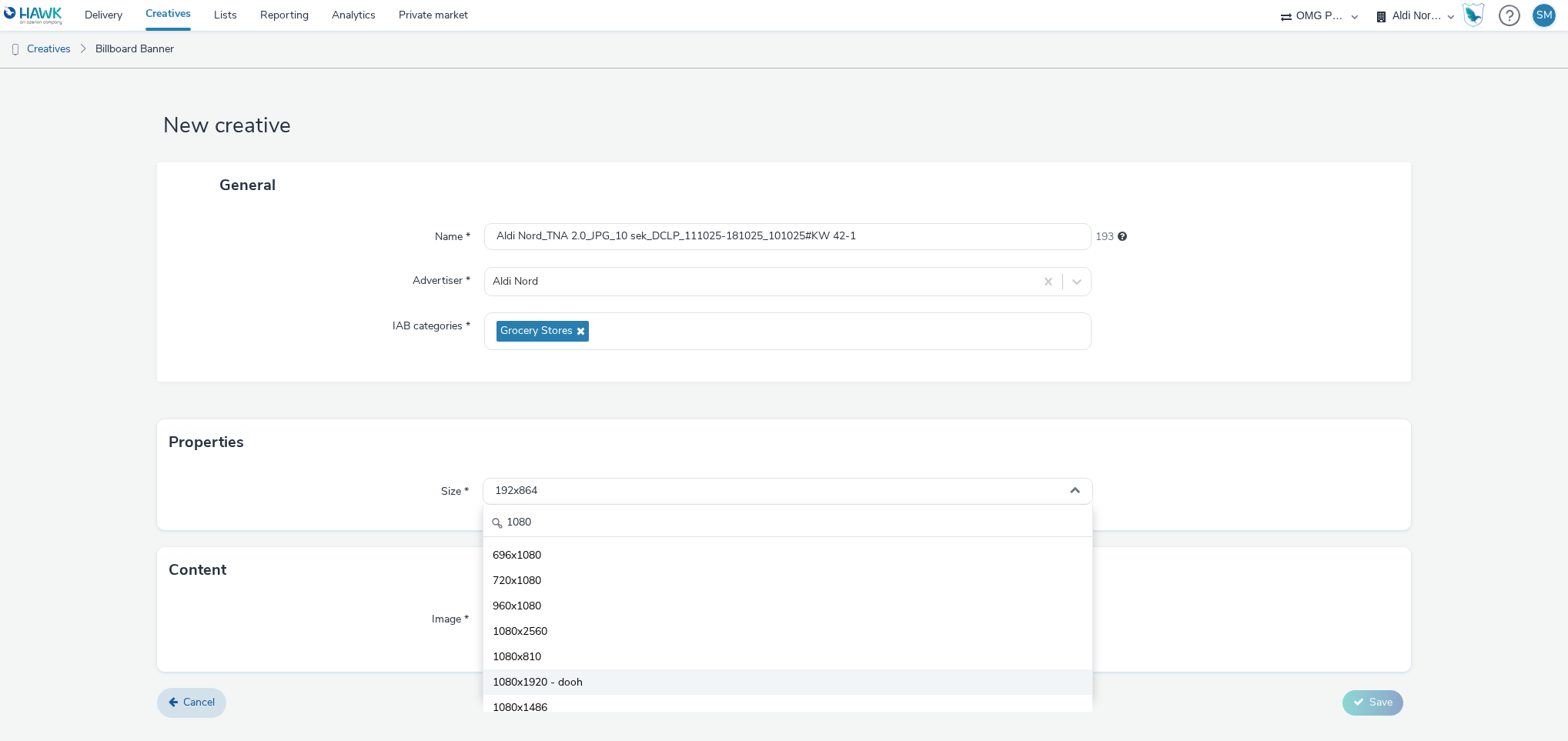
click at [566, 682] on span "1080x1920 - dooh" at bounding box center [537, 683] width 90 height 16
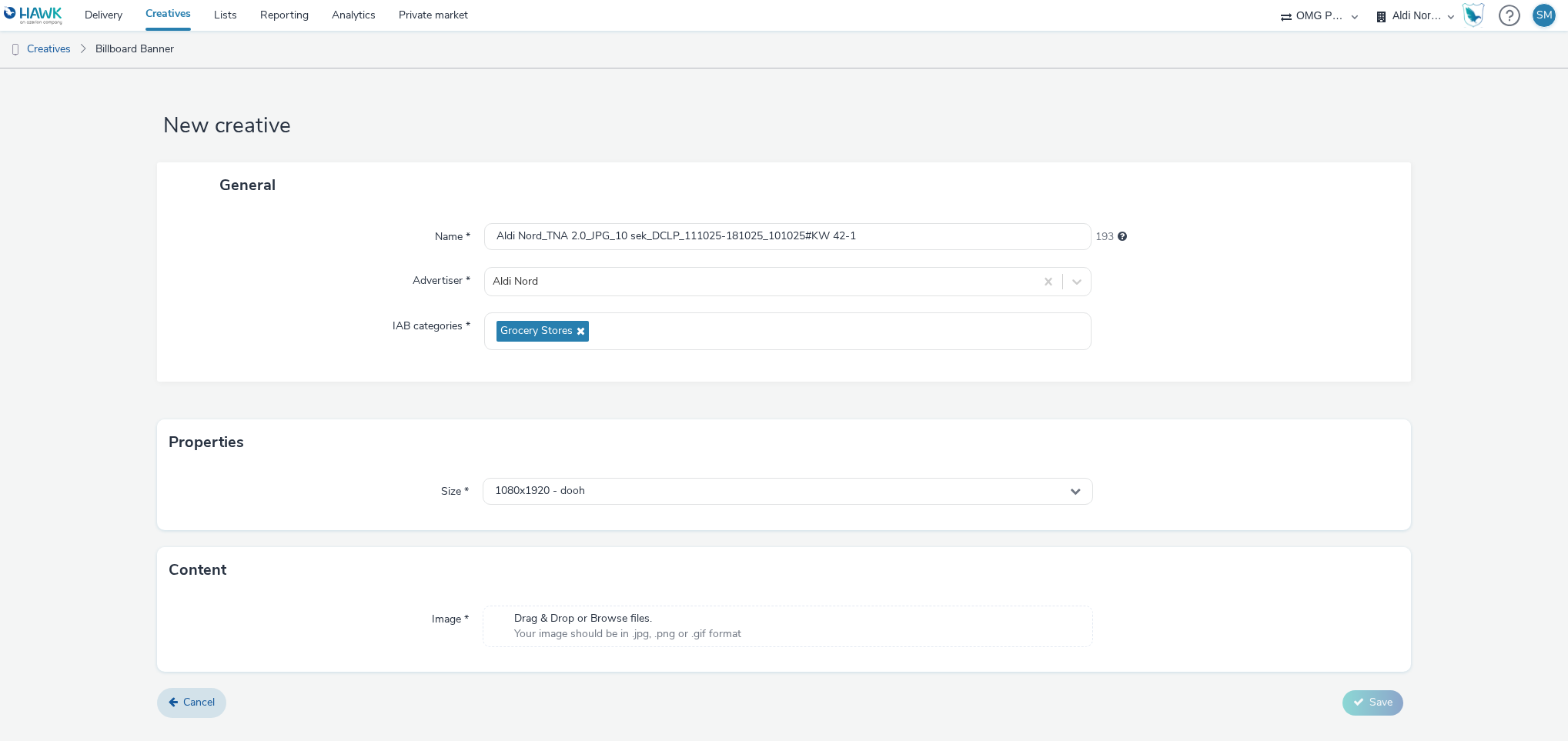
click at [564, 630] on span "Your image should be in .jpg, .png or .gif format" at bounding box center [628, 634] width 227 height 16
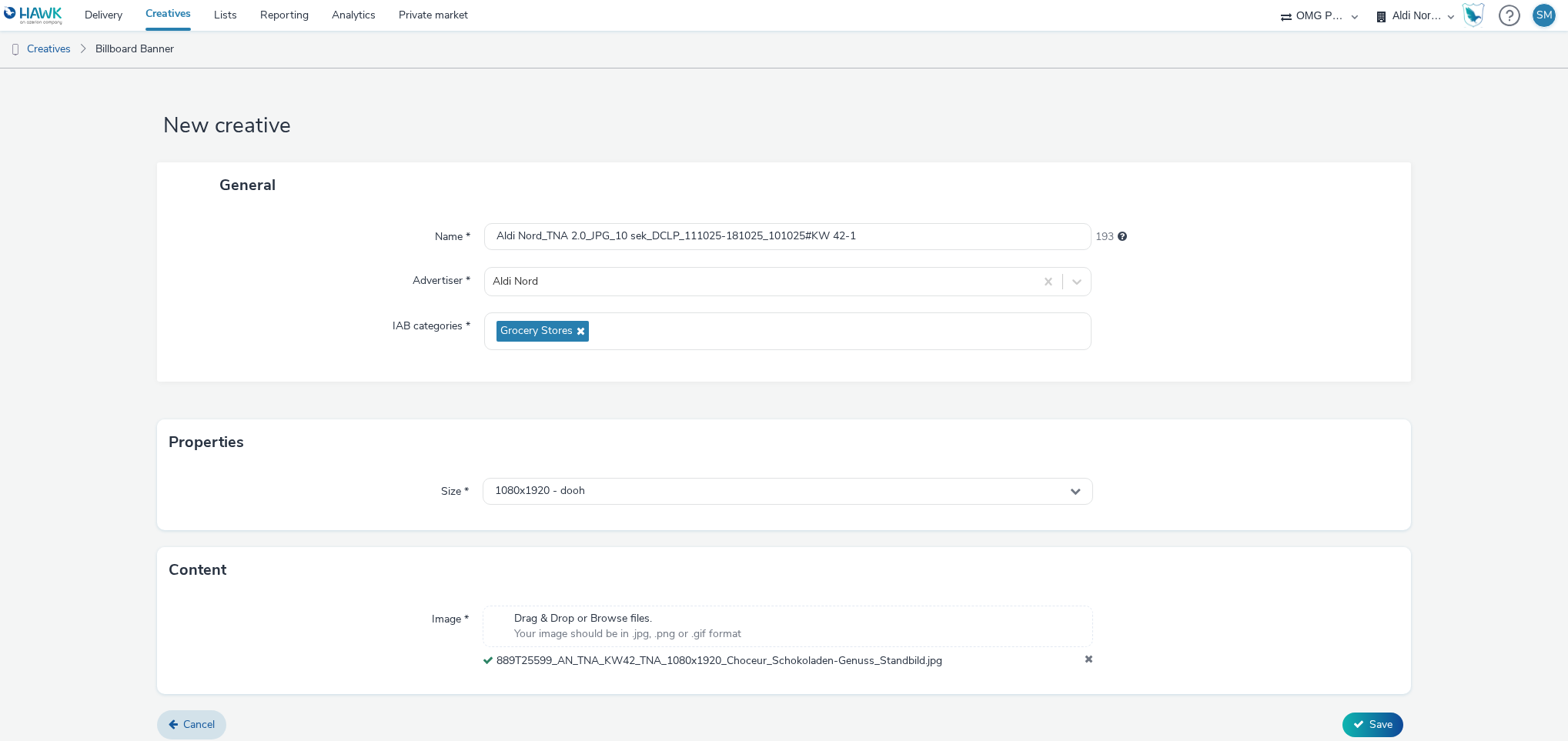
scroll to position [12, 0]
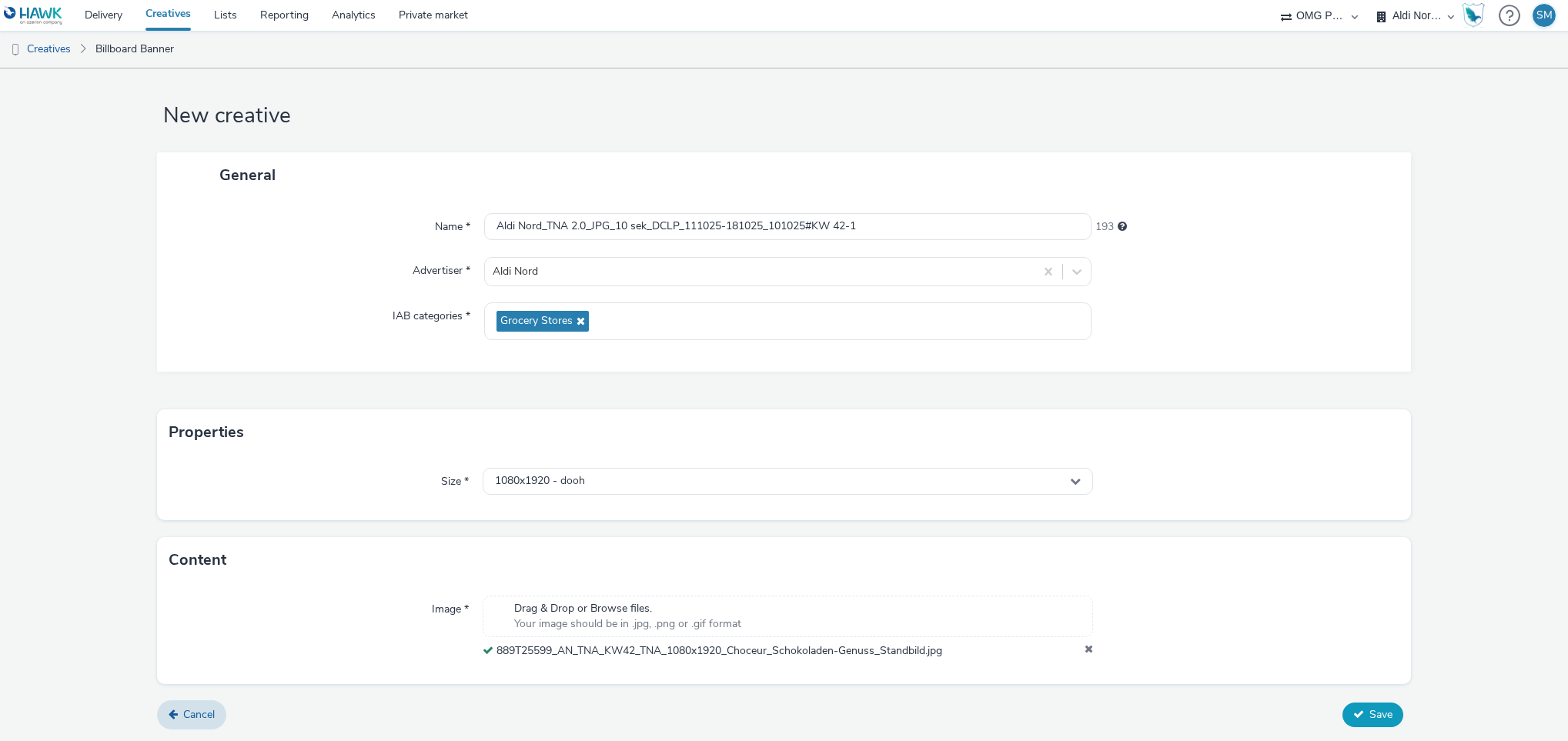
click at [1369, 716] on span "Save" at bounding box center [1381, 714] width 23 height 15
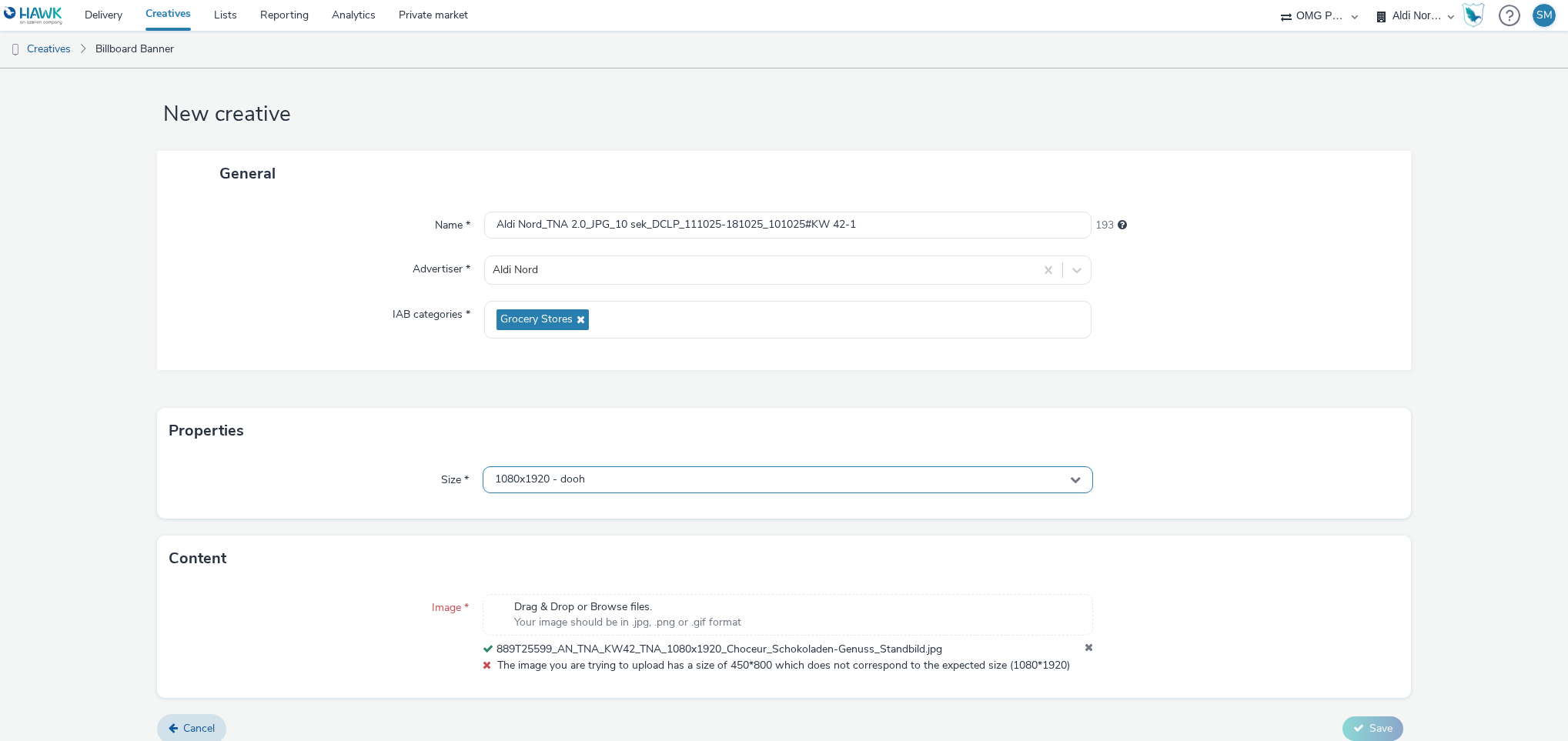
scroll to position [27, 0]
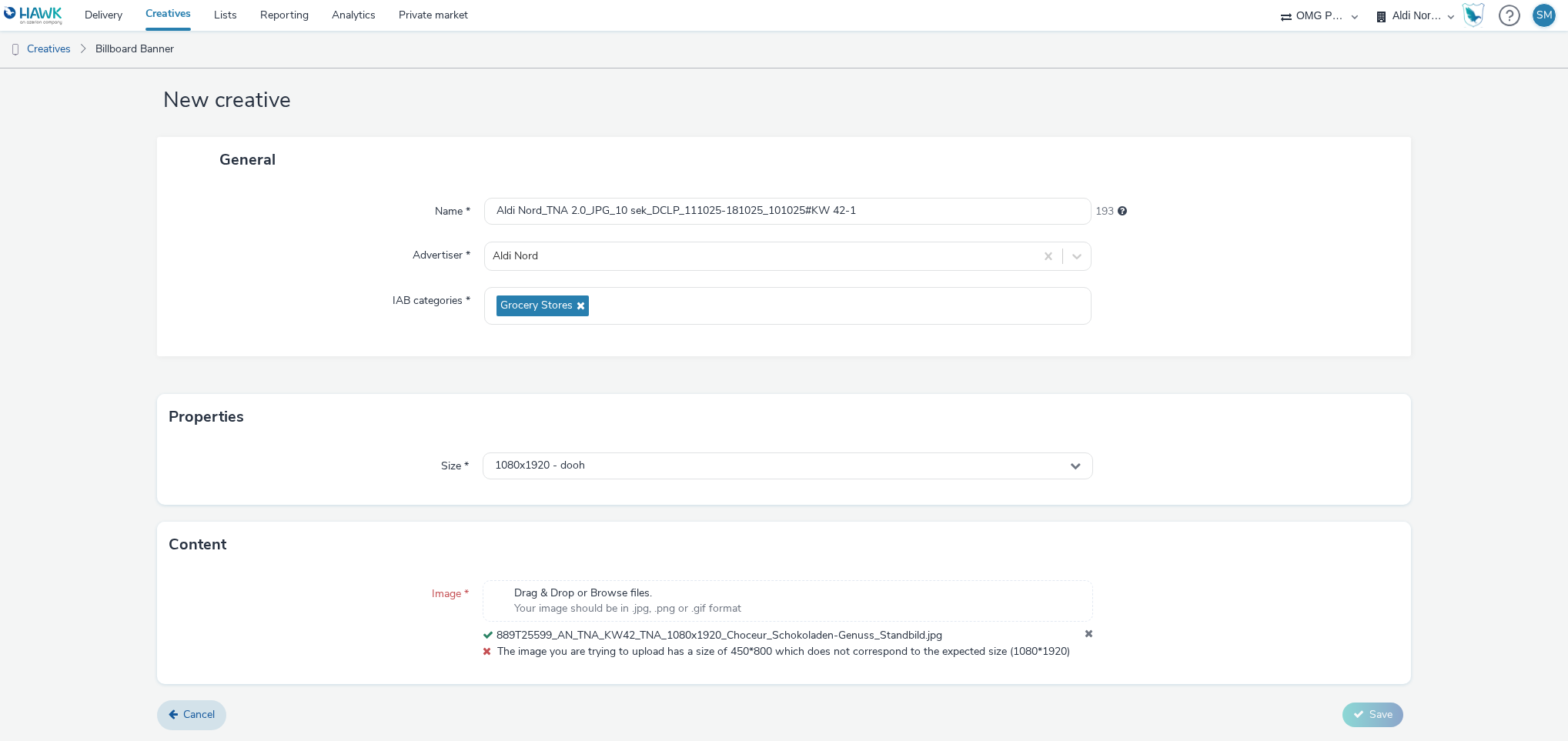
click at [482, 650] on icon at bounding box center [486, 651] width 9 height 11
click at [833, 596] on div "Drag & Drop or Browse files. Your image should be in .jpg, .png or .gif format" at bounding box center [788, 600] width 611 height 41
click at [1084, 632] on icon at bounding box center [1088, 635] width 9 height 16
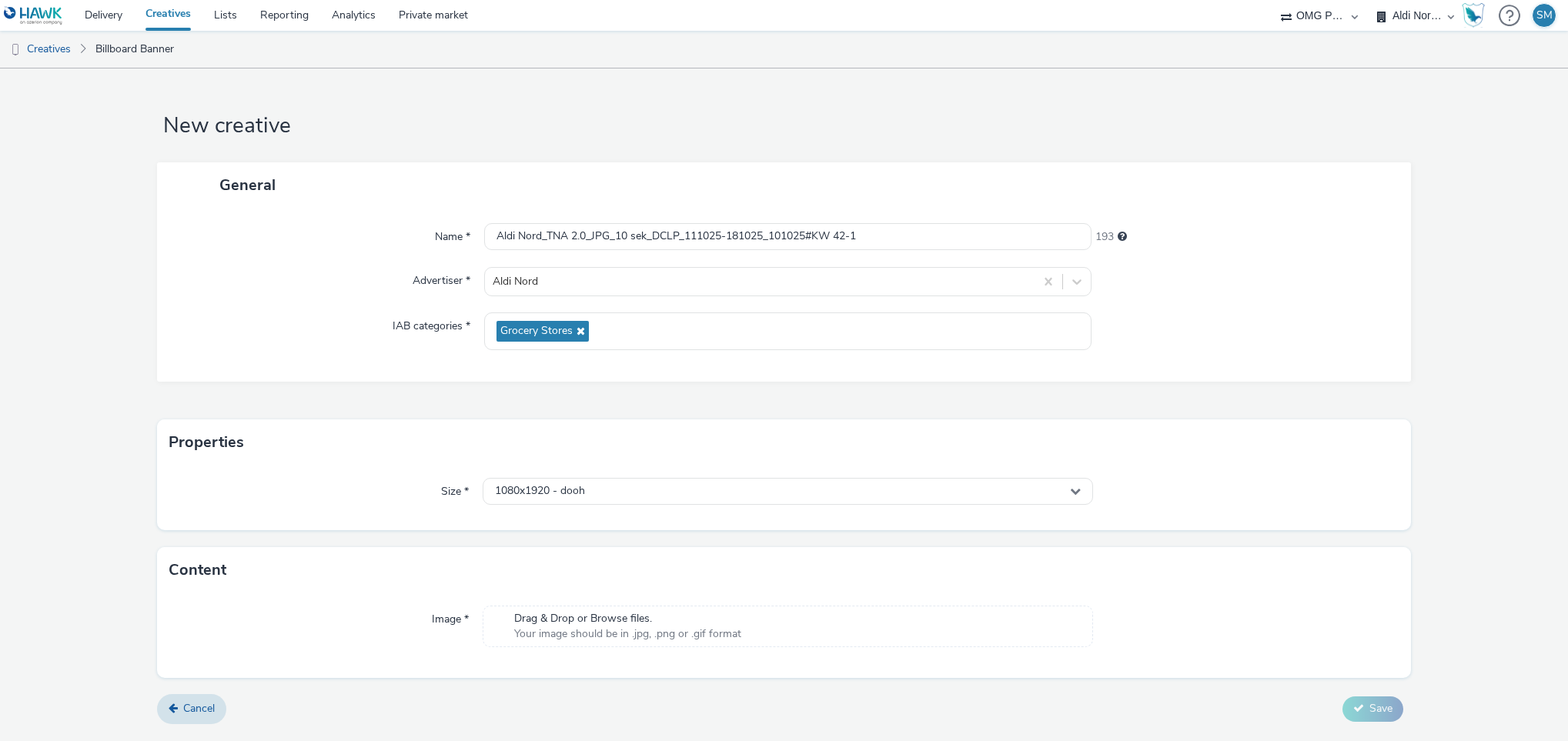
scroll to position [0, 0]
click at [638, 628] on span "Your image should be in .jpg, .png or .gif format" at bounding box center [628, 634] width 227 height 16
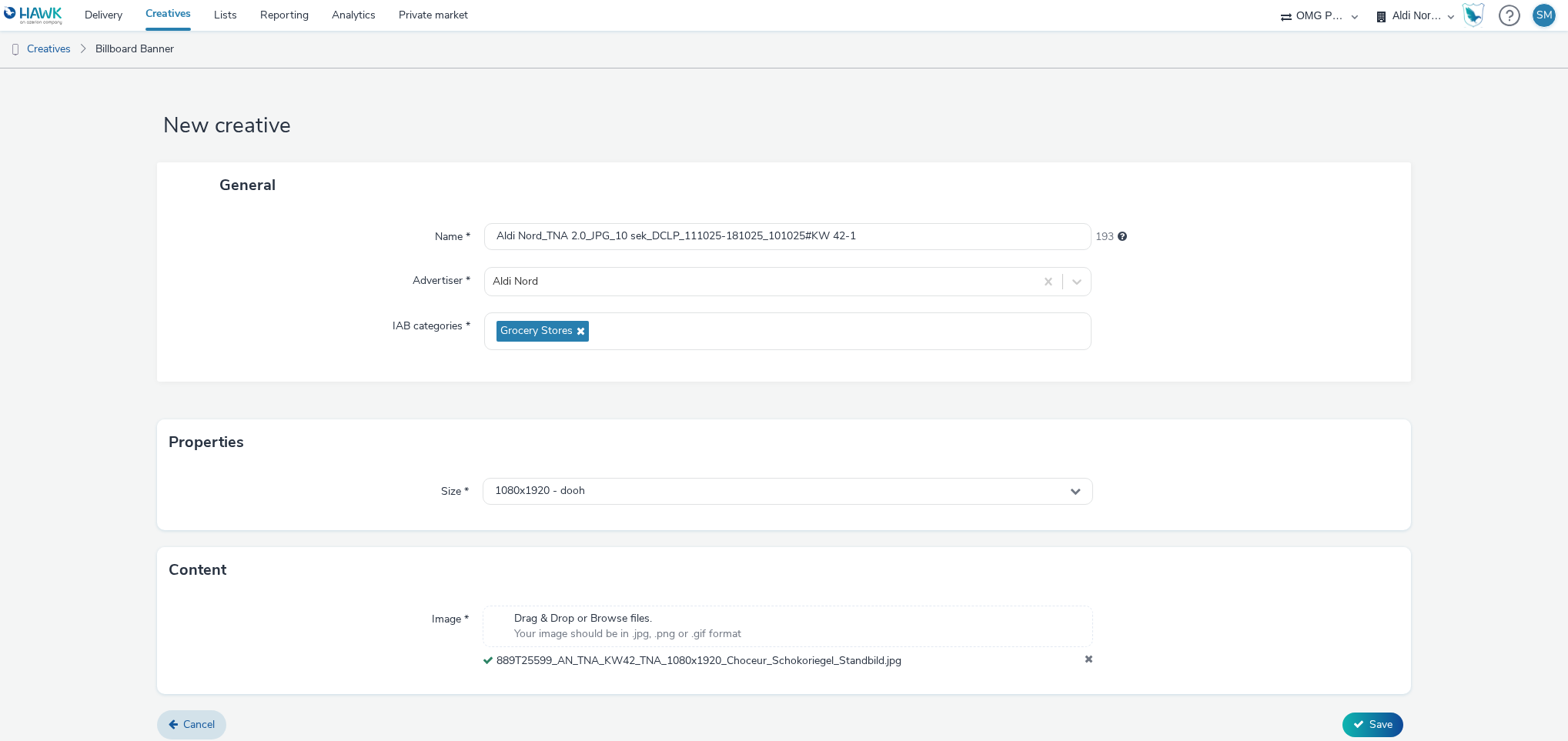
scroll to position [12, 0]
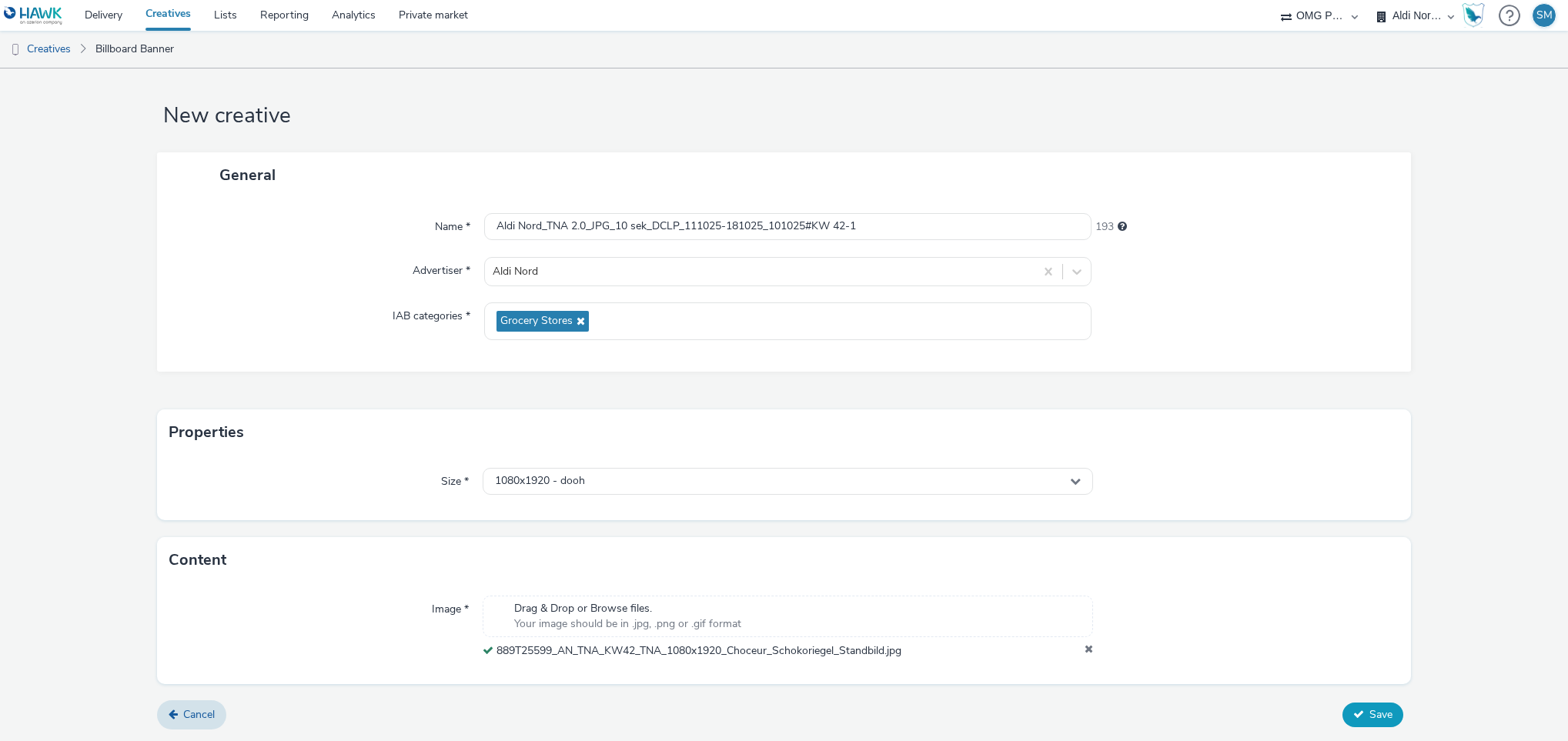
click at [1369, 712] on span "Save" at bounding box center [1381, 714] width 23 height 15
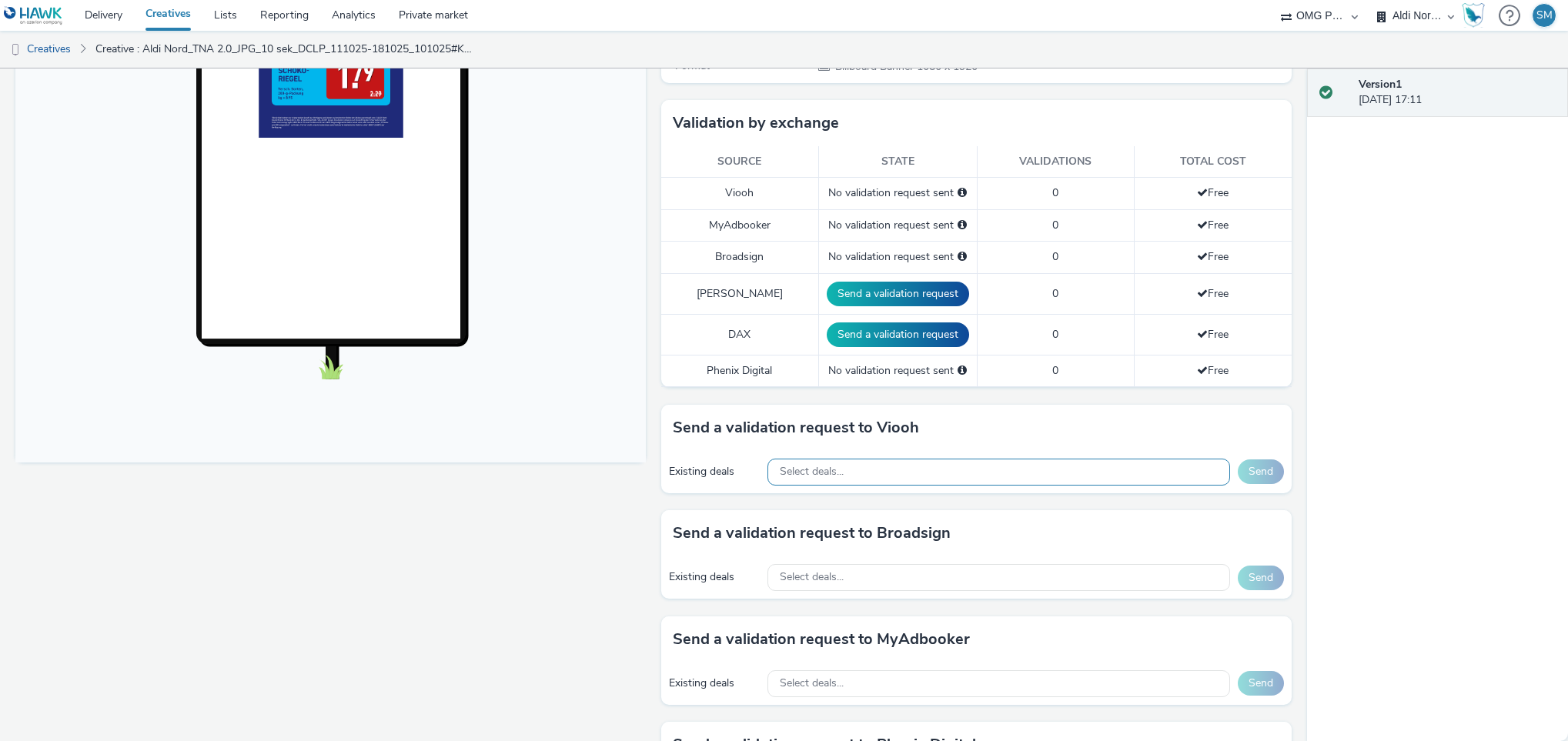
click at [905, 465] on div "Select deals..." at bounding box center [999, 472] width 463 height 27
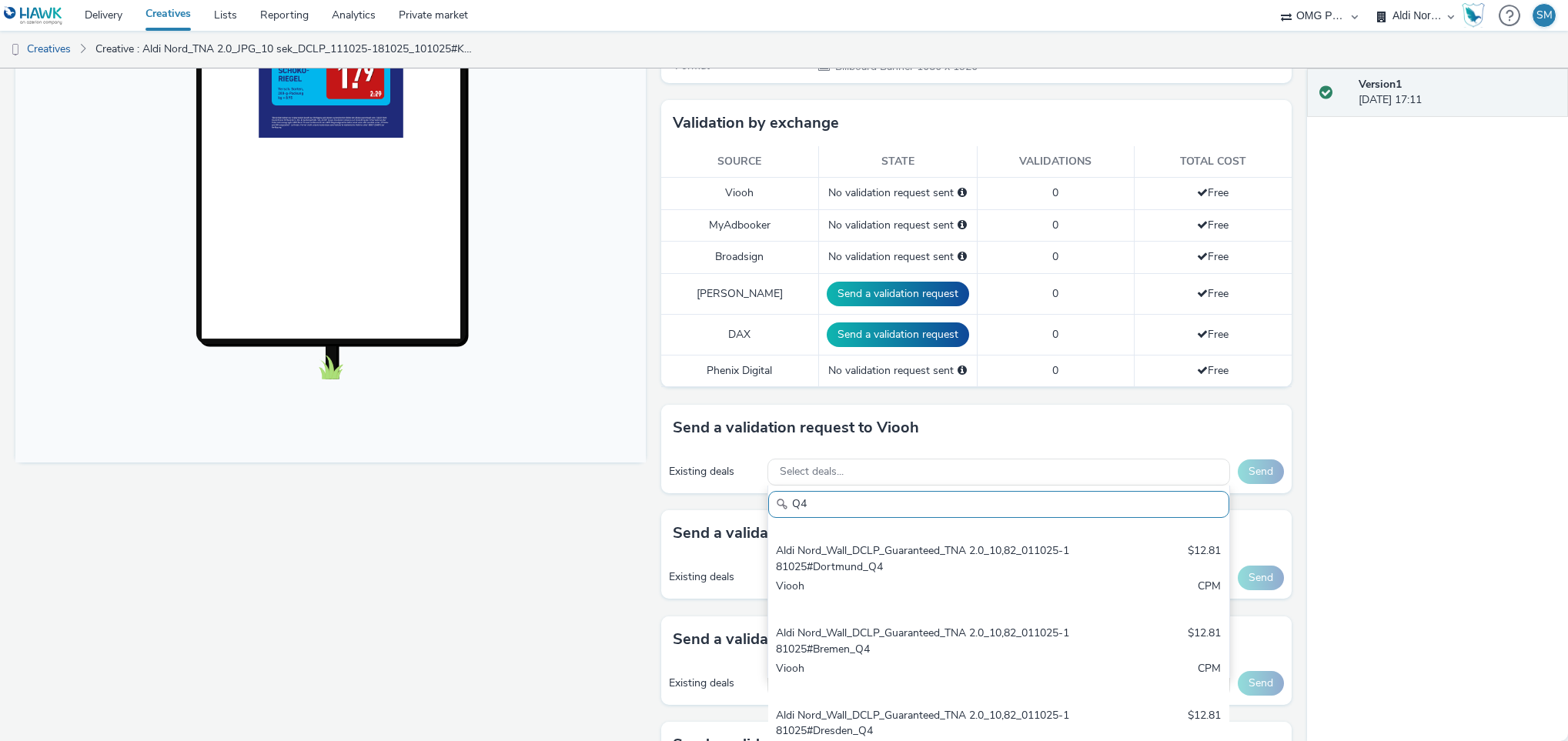
scroll to position [245, 0]
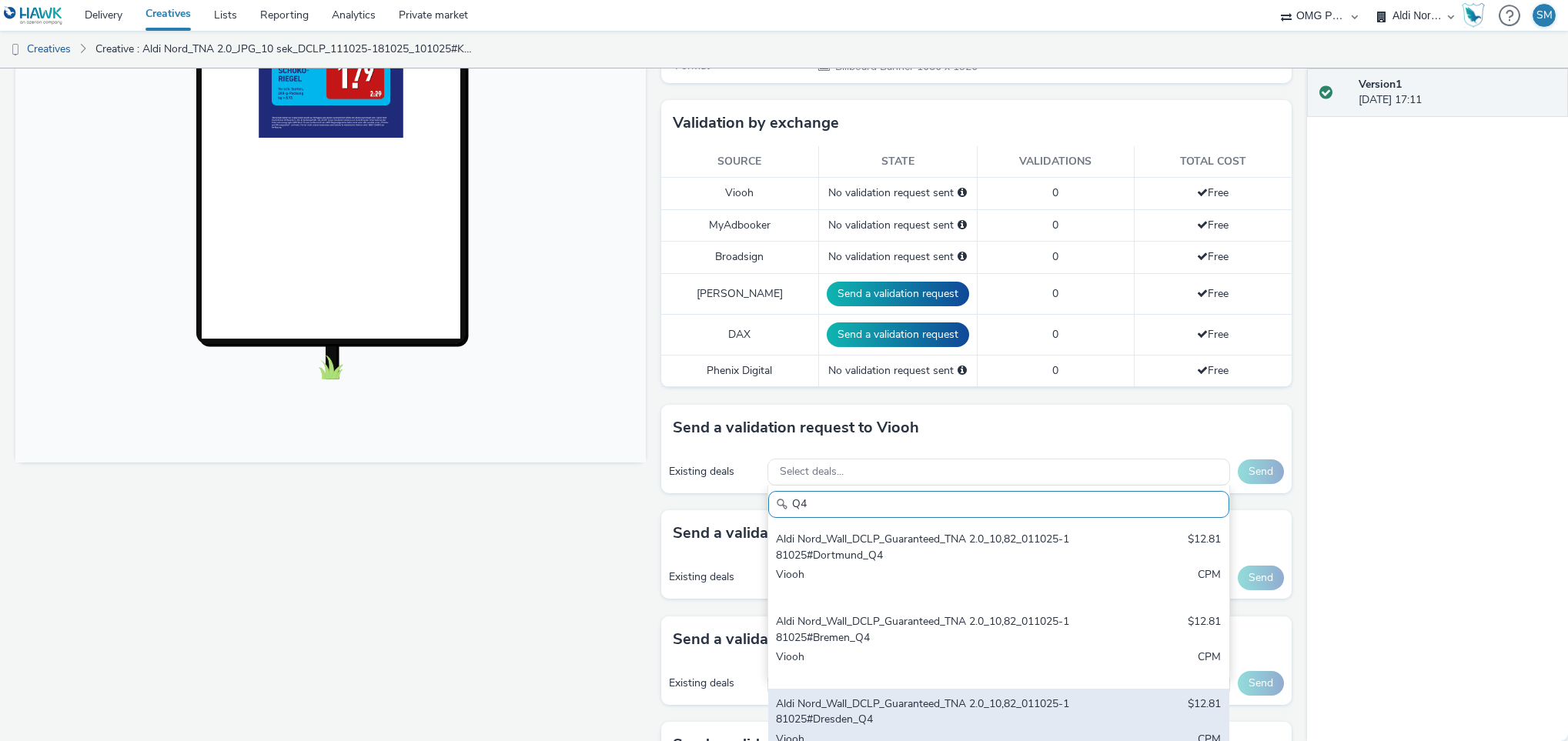
type input "Q4"
click at [945, 714] on div "Aldi Nord_Wall_DCLP_Guaranteed_TNA 2.0_10,82_011025-181025#Dresden_Q4" at bounding box center [923, 712] width 294 height 31
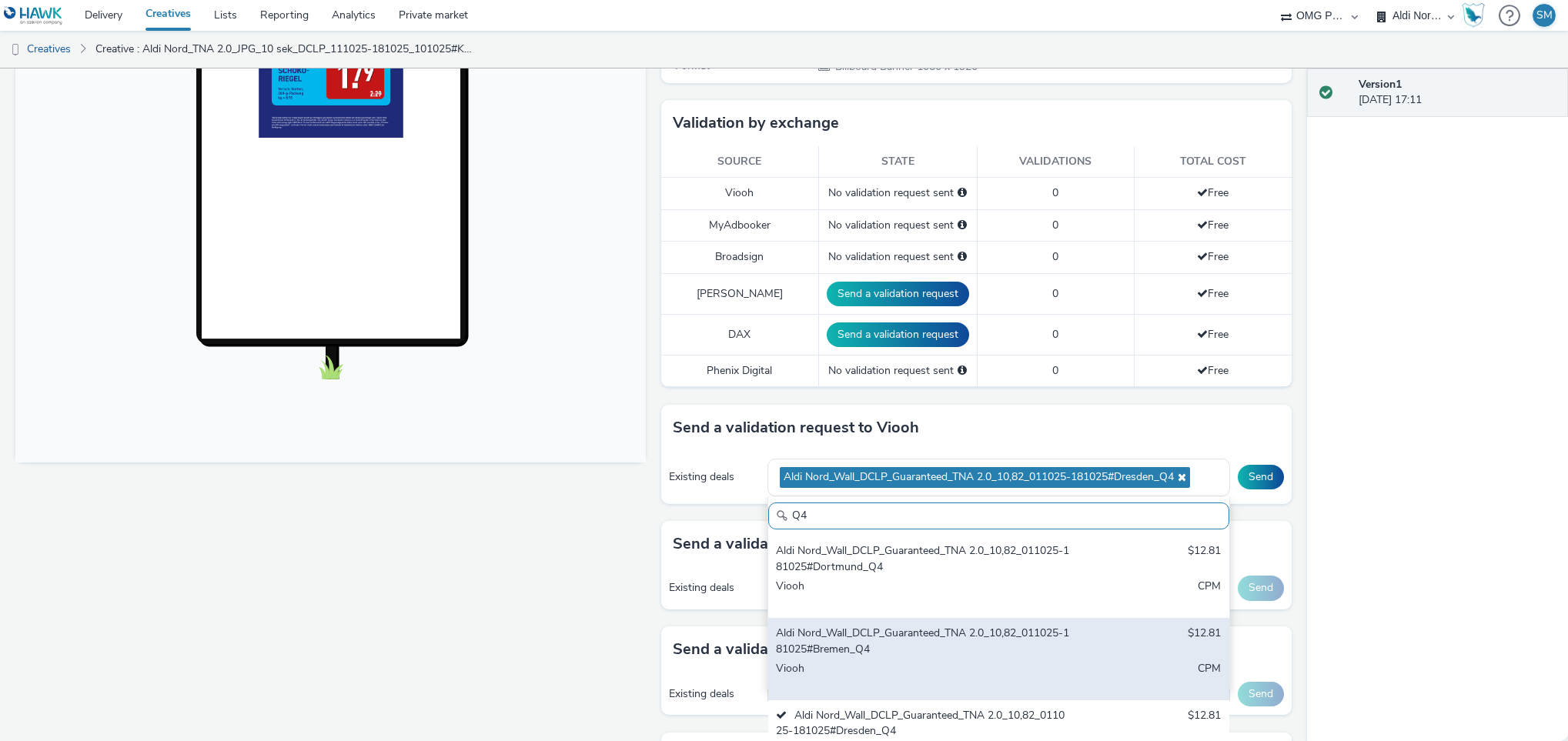
click at [906, 666] on div "Viooh" at bounding box center [923, 677] width 294 height 31
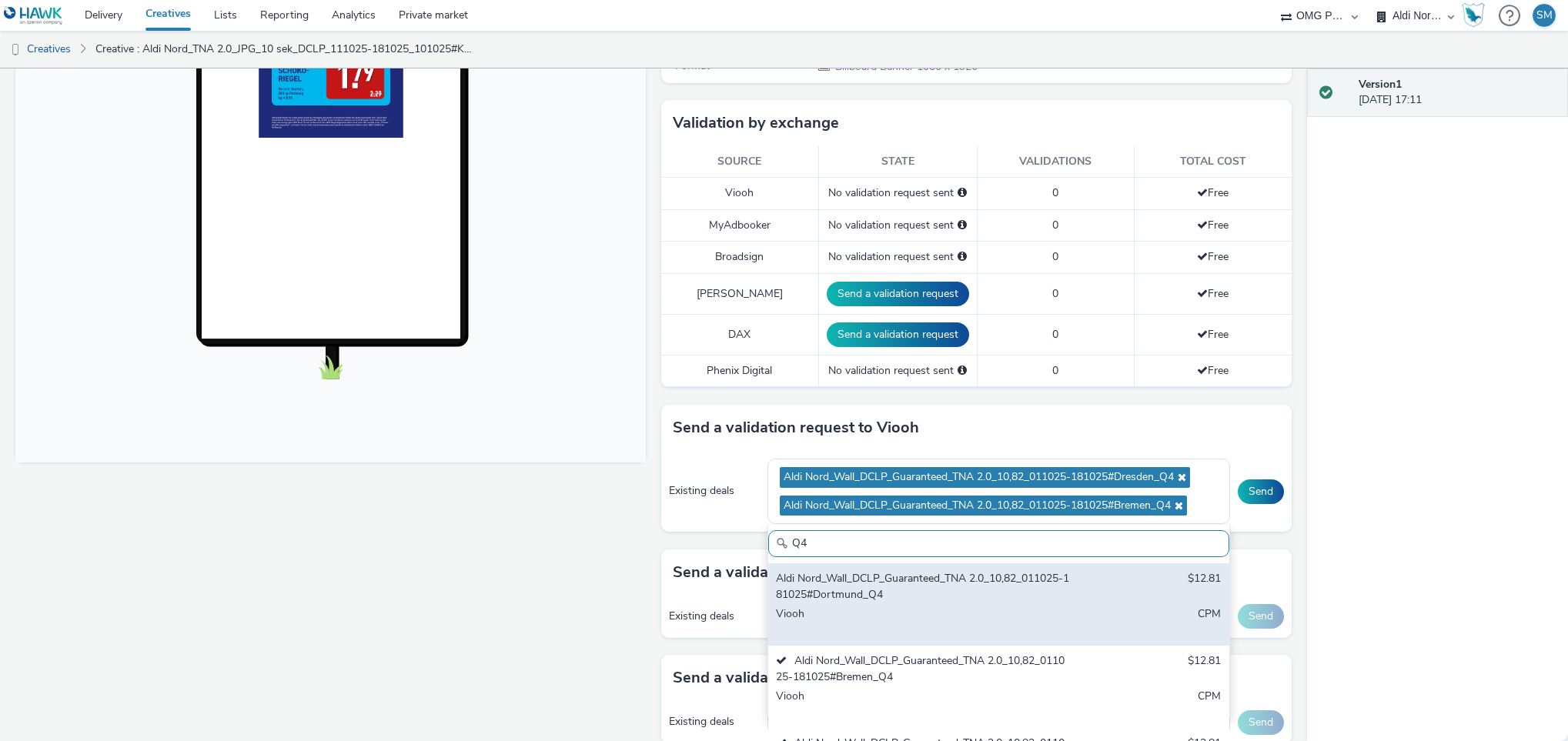
click at [898, 601] on div "Aldi Nord_Wall_DCLP_Guaranteed_TNA 2.0_10,82_011025-181025#Dortmund_Q4" at bounding box center [923, 587] width 294 height 31
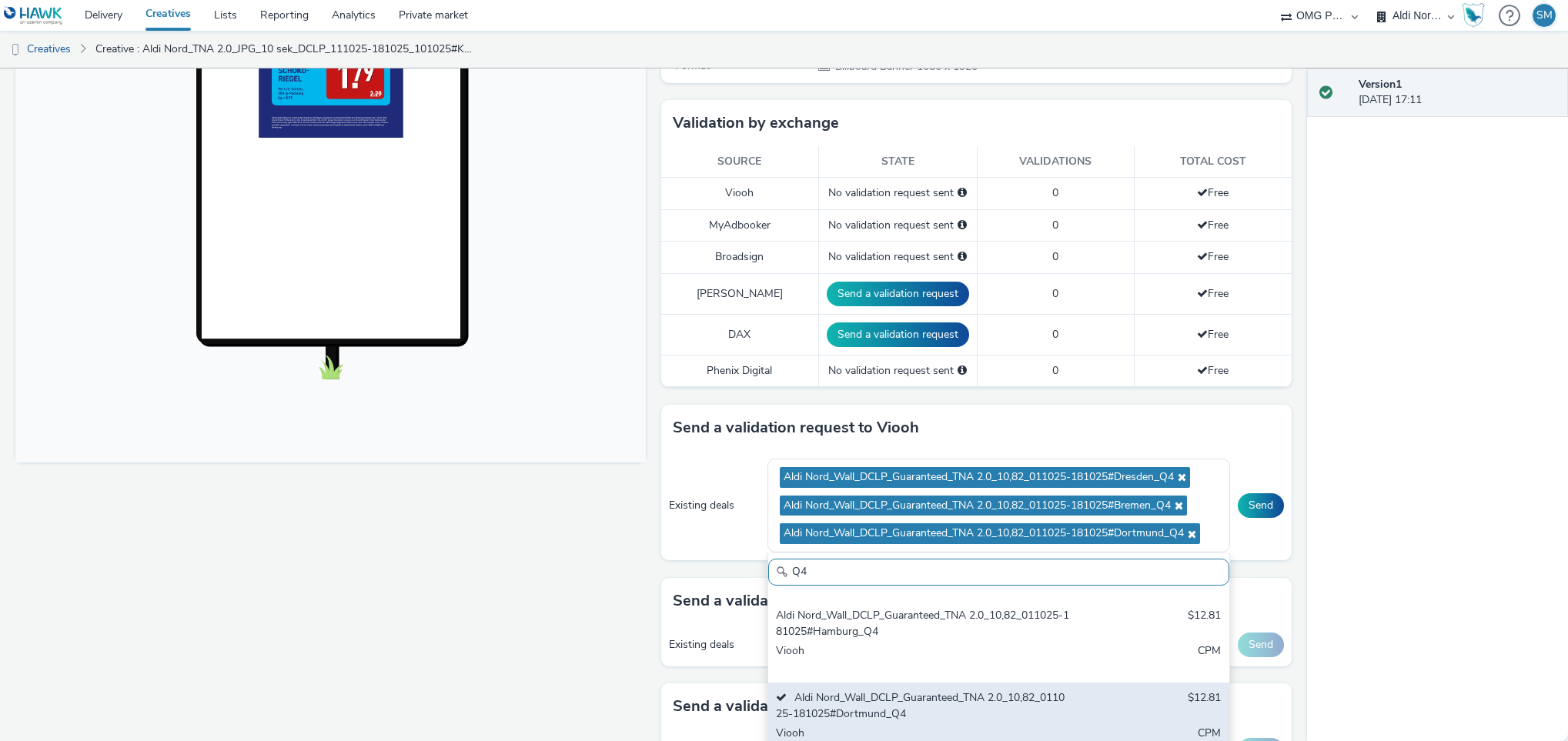
scroll to position [153, 0]
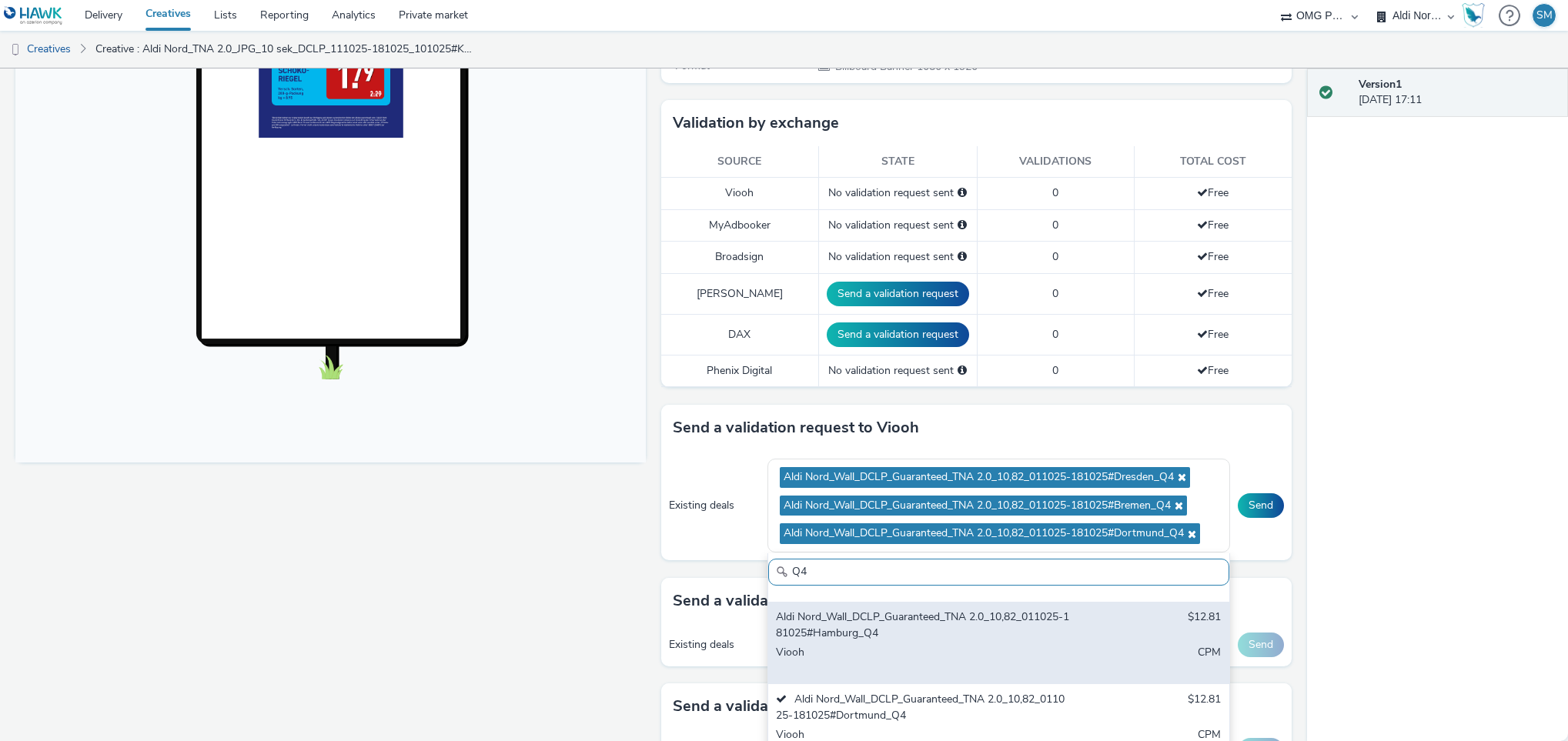
click at [880, 641] on div "Aldi Nord_Wall_DCLP_Guaranteed_TNA 2.0_10,82_011025-181025#Hamburg_Q4" at bounding box center [923, 625] width 294 height 31
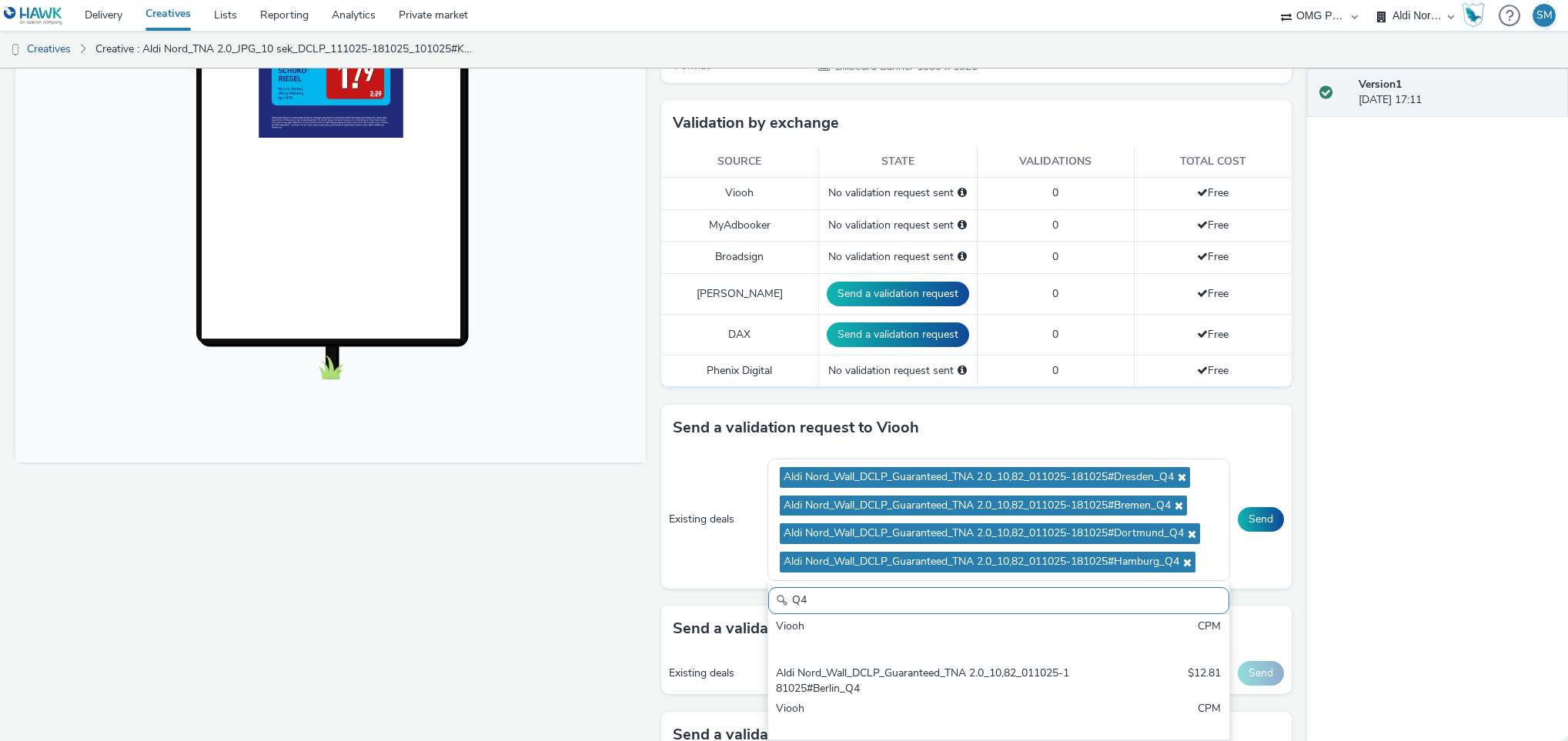
scroll to position [42, 0]
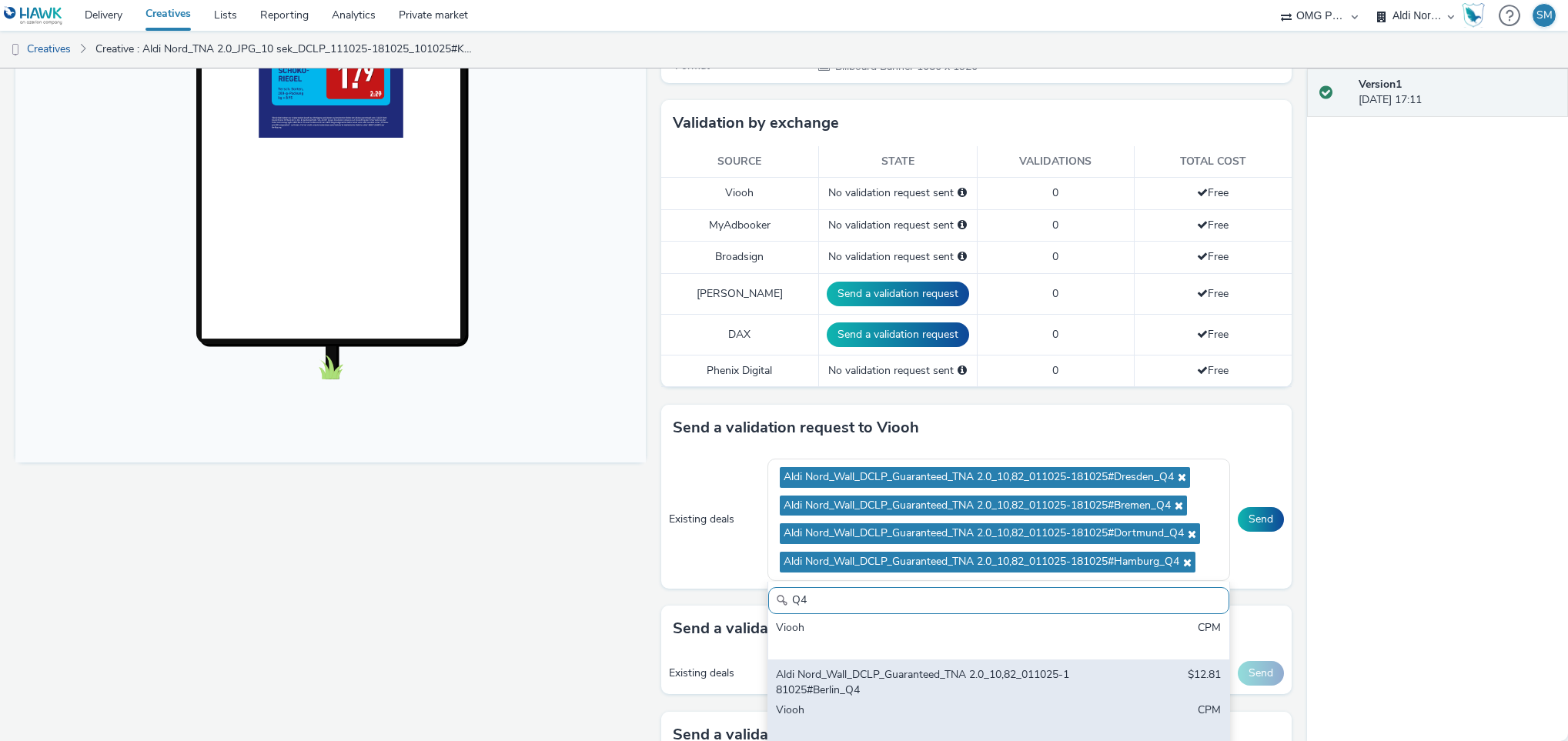
click at [903, 691] on div "Aldi Nord_Wall_DCLP_Guaranteed_TNA 2.0_10,82_011025-181025#Berlin_Q4" at bounding box center [923, 683] width 294 height 31
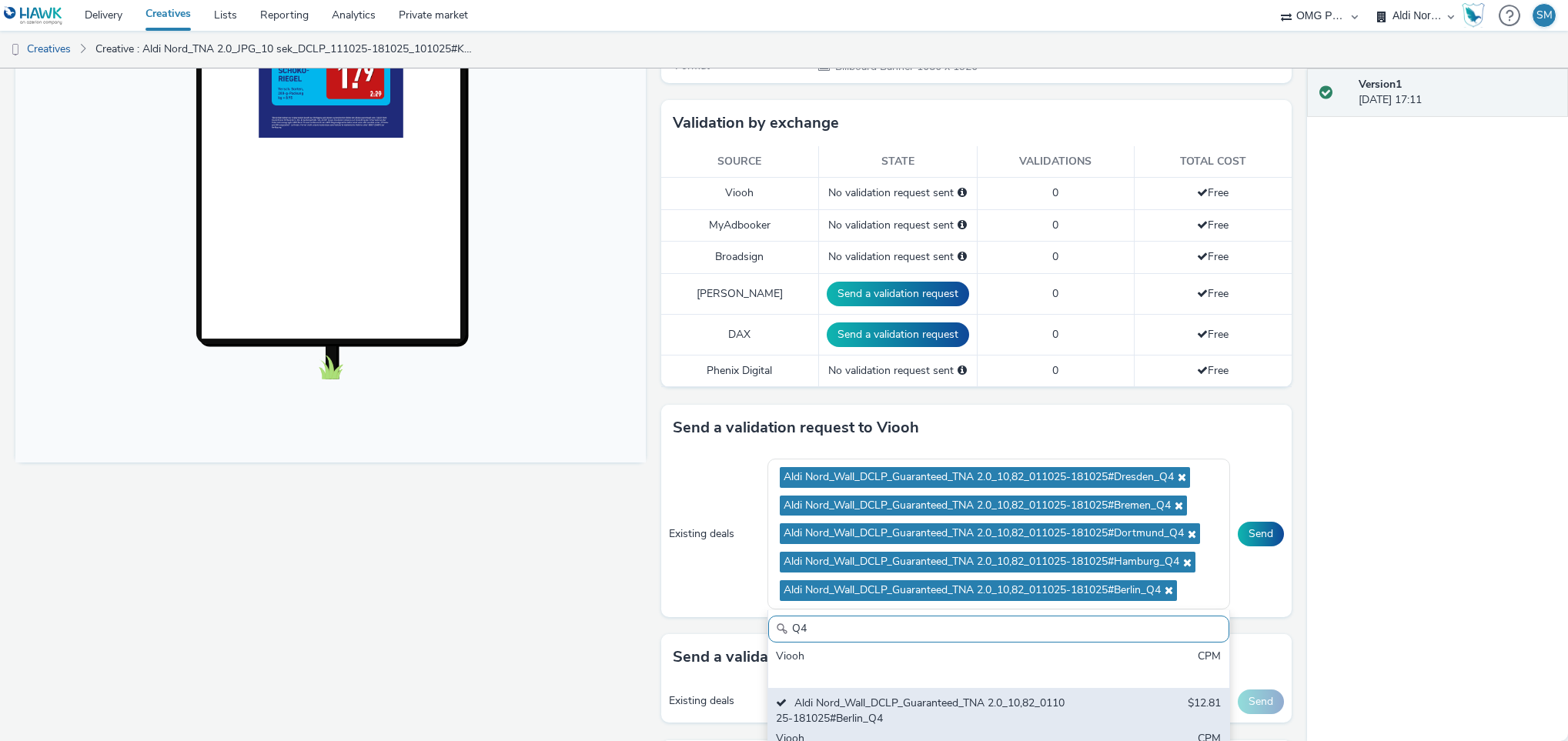
scroll to position [0, 0]
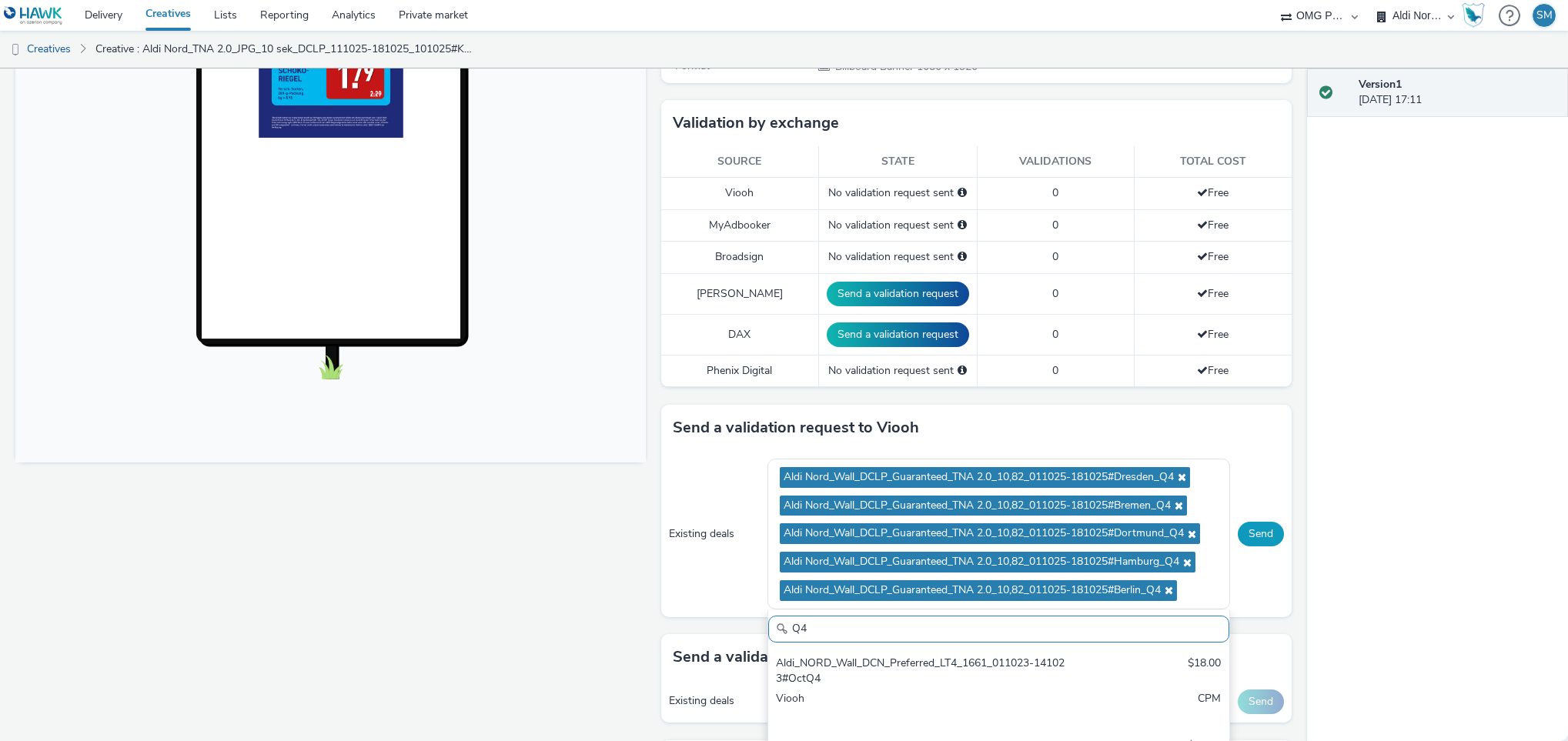
click at [1244, 540] on button "Send" at bounding box center [1260, 535] width 46 height 25
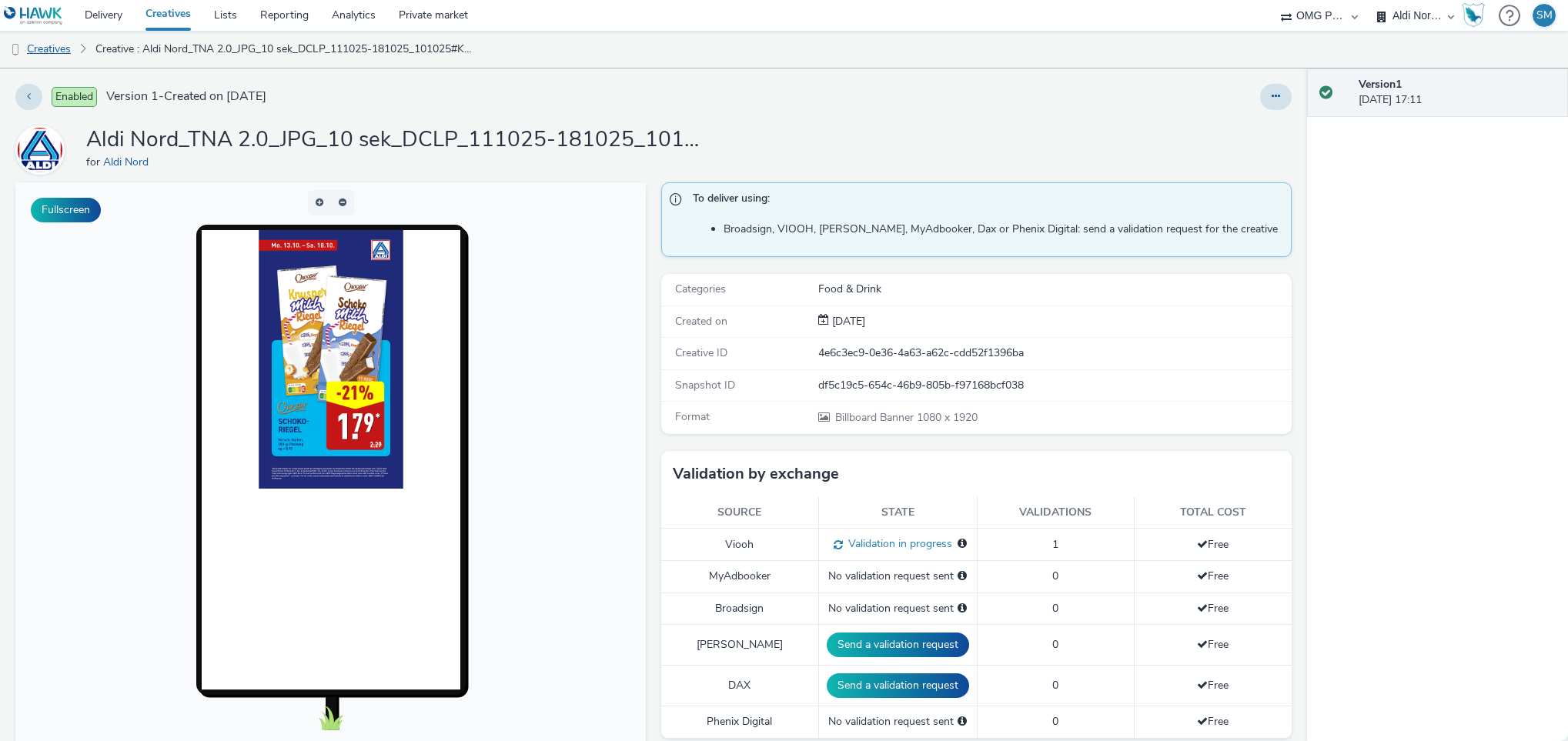
click at [54, 58] on link "Creatives" at bounding box center [39, 48] width 78 height 37
